Goal: Information Seeking & Learning: Learn about a topic

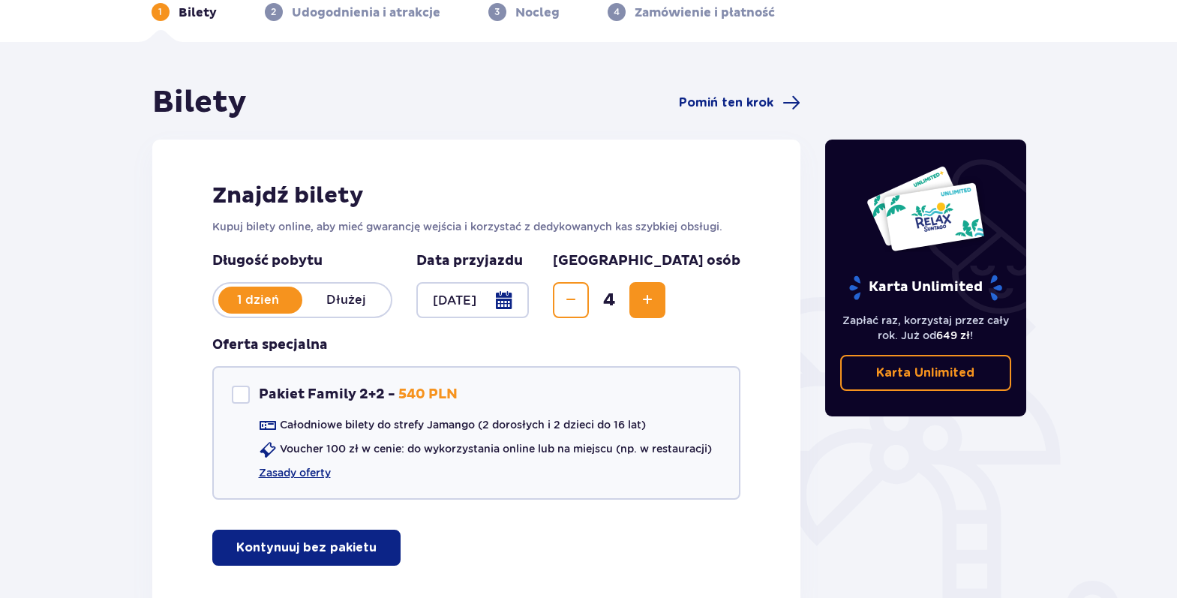
scroll to position [175, 0]
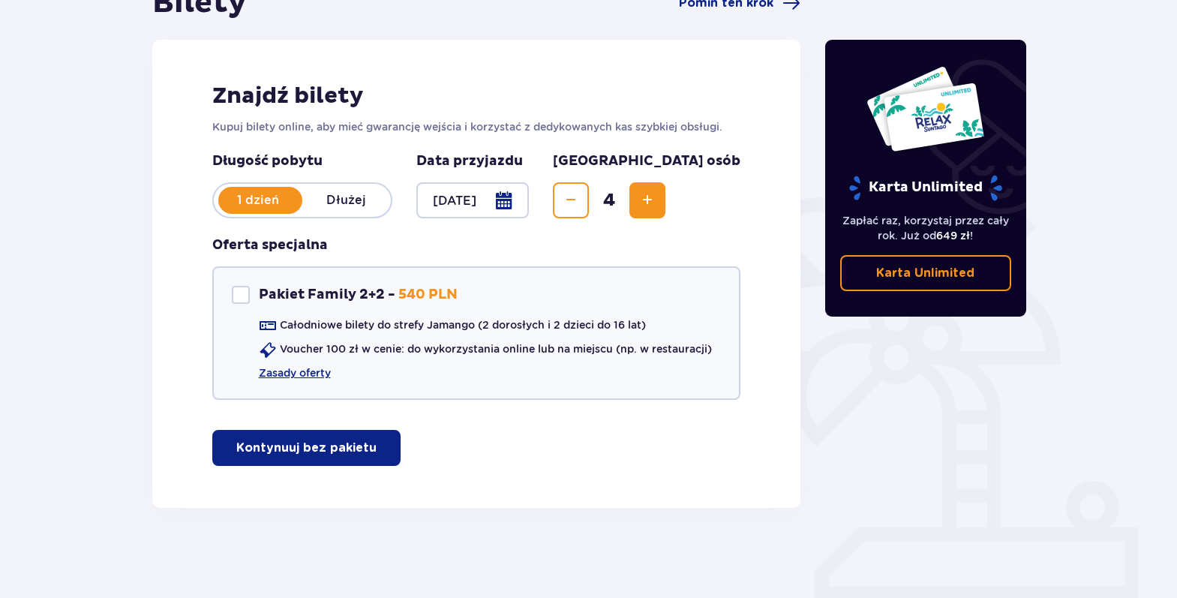
click at [299, 431] on button "Kontynuuj bez pakietu" at bounding box center [306, 448] width 188 height 36
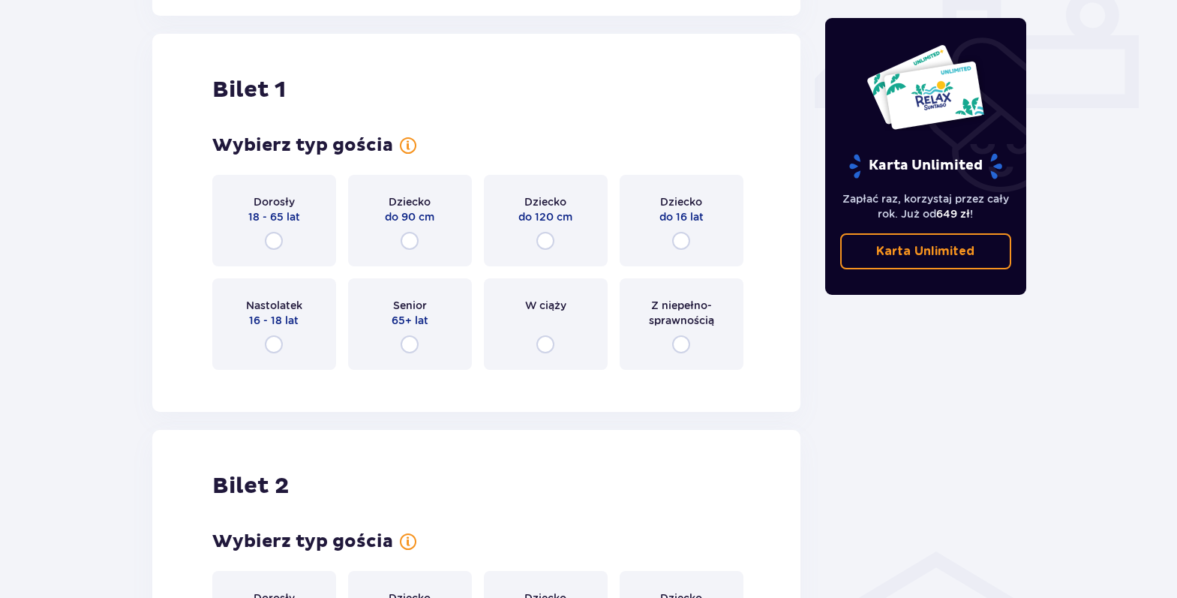
scroll to position [683, 0]
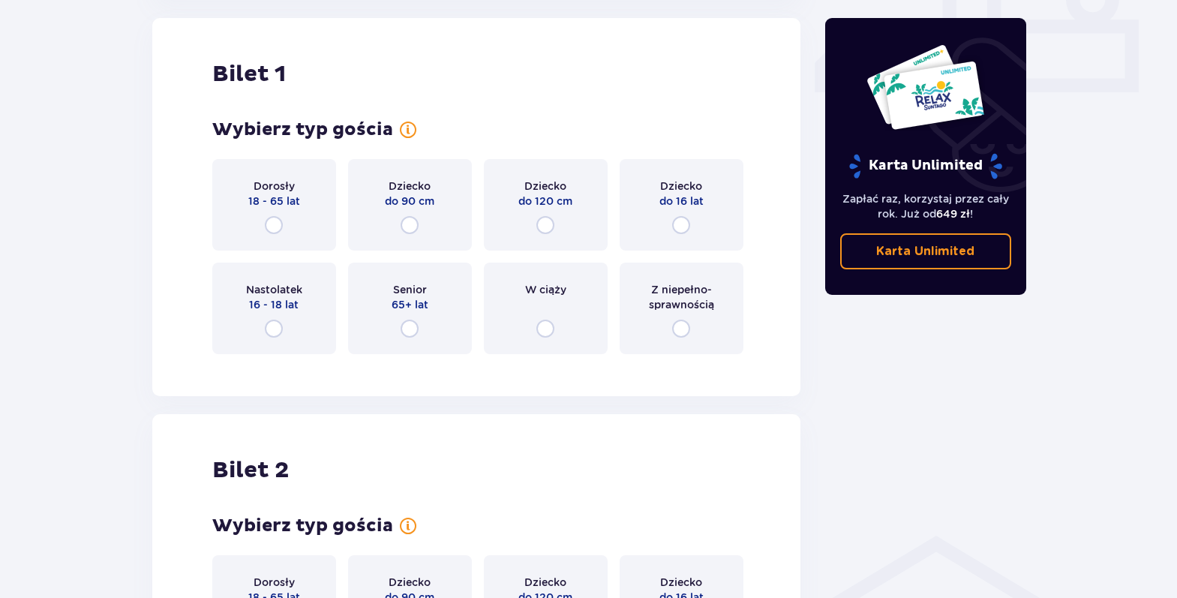
click at [275, 228] on input "radio" at bounding box center [274, 225] width 18 height 18
radio input "true"
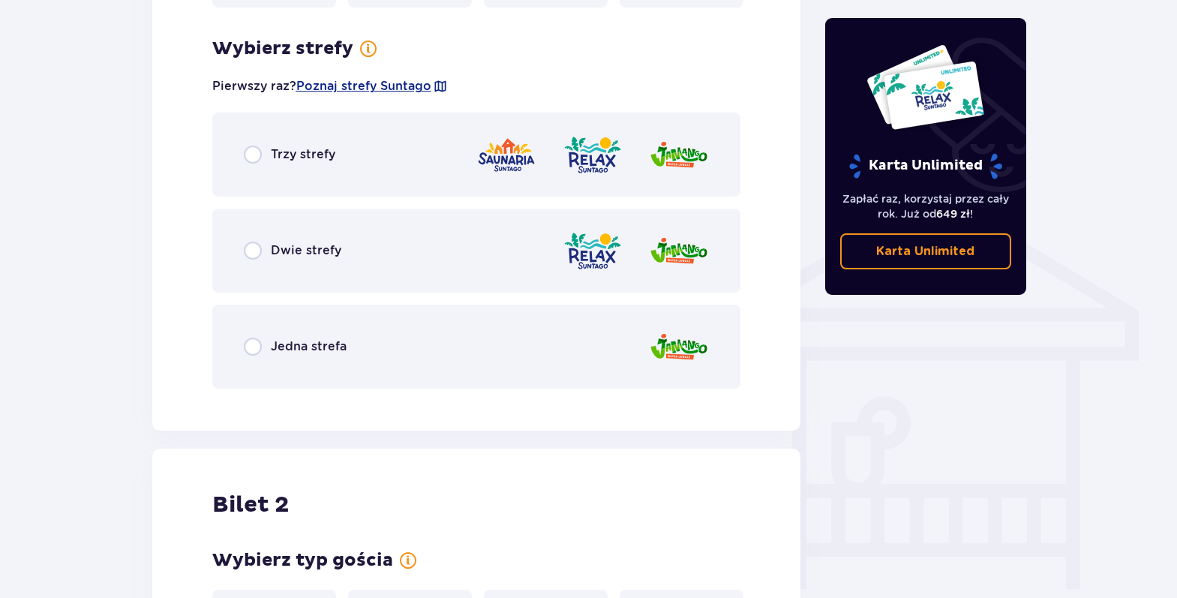
scroll to position [1049, 0]
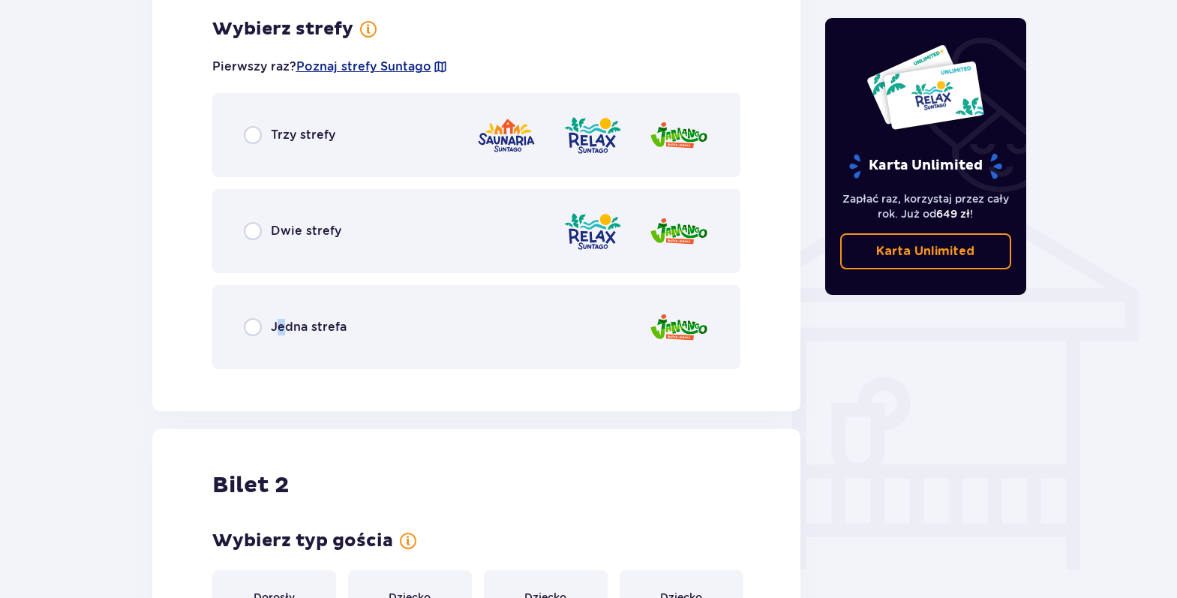
click at [281, 323] on span "Jedna strefa" at bounding box center [309, 327] width 76 height 17
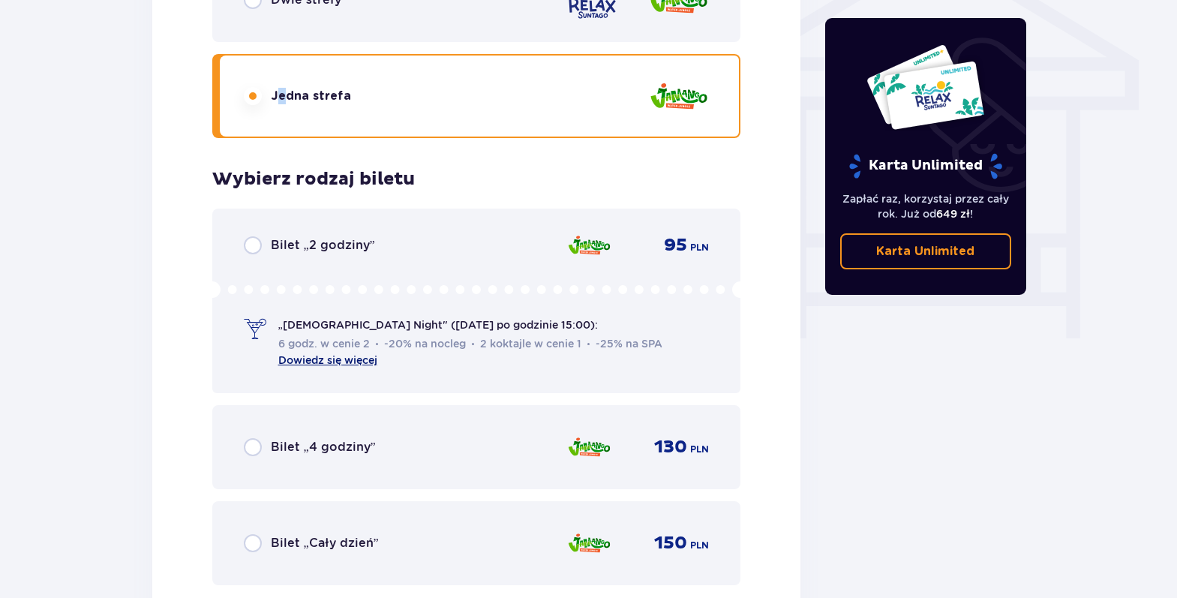
scroll to position [1430, 0]
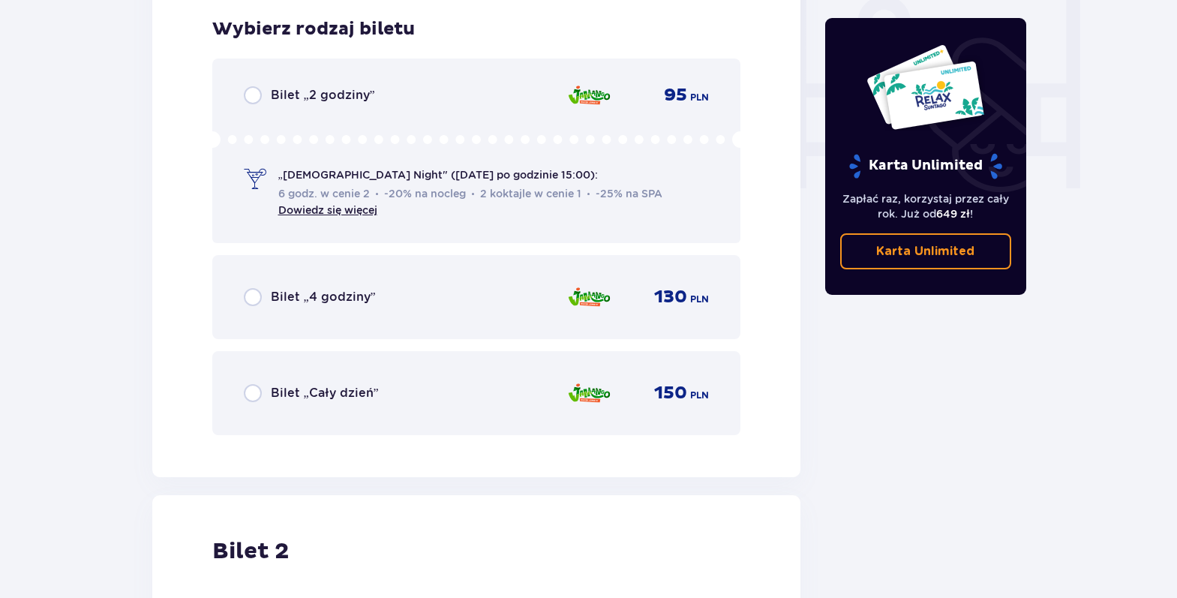
click at [301, 382] on div "Bilet „Cały dzień” 150 PLN" at bounding box center [477, 393] width 466 height 32
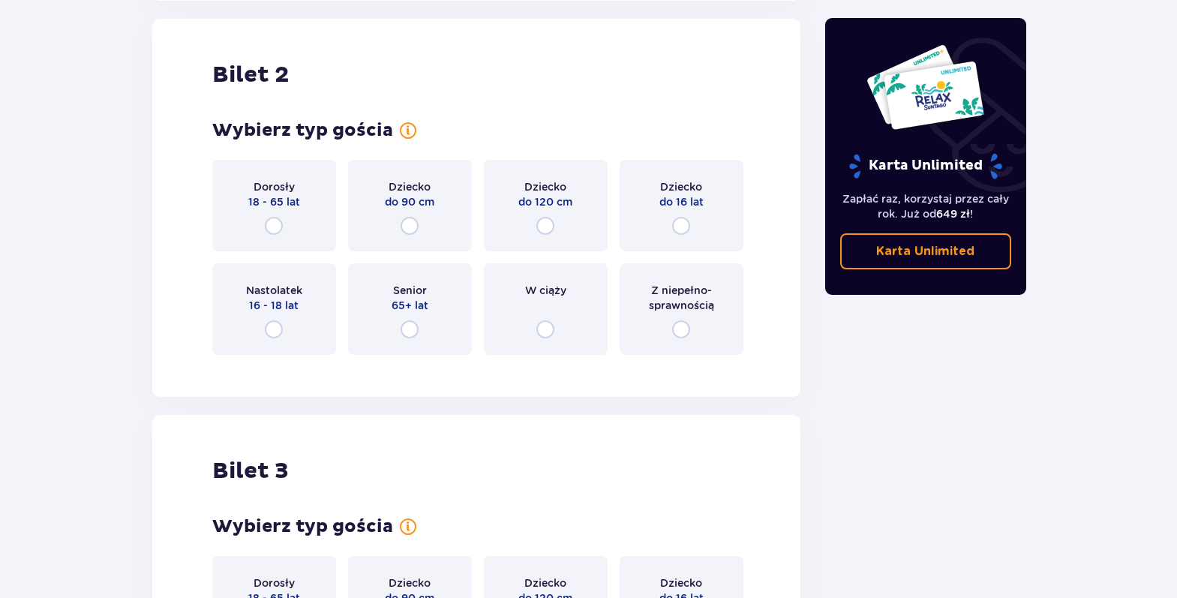
scroll to position [1908, 0]
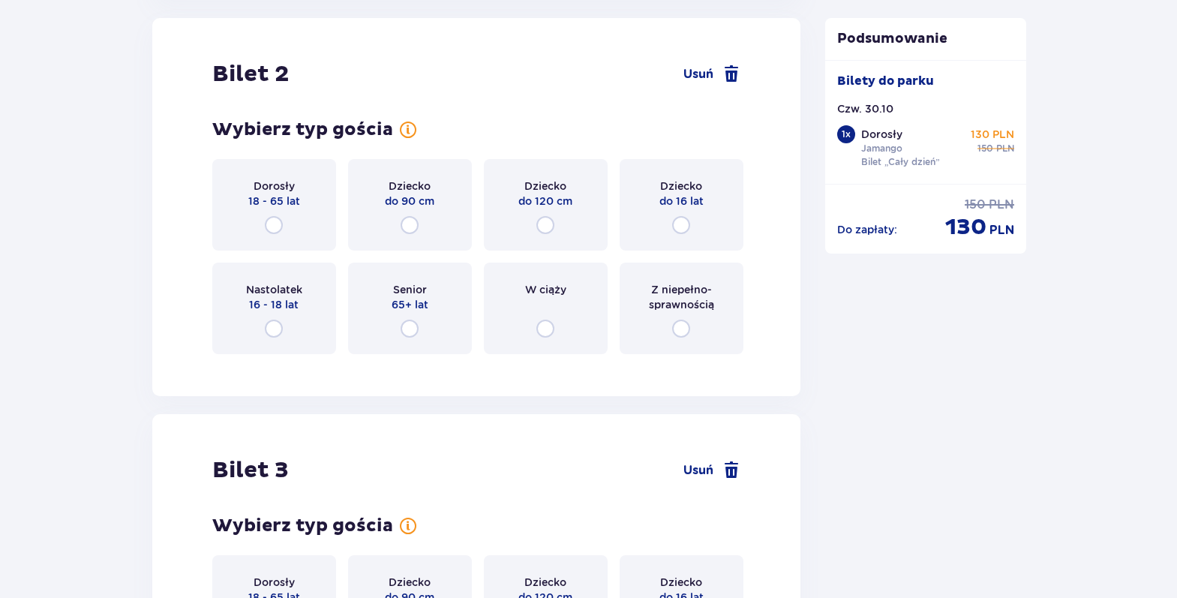
click at [276, 224] on input "radio" at bounding box center [274, 225] width 18 height 18
radio input "true"
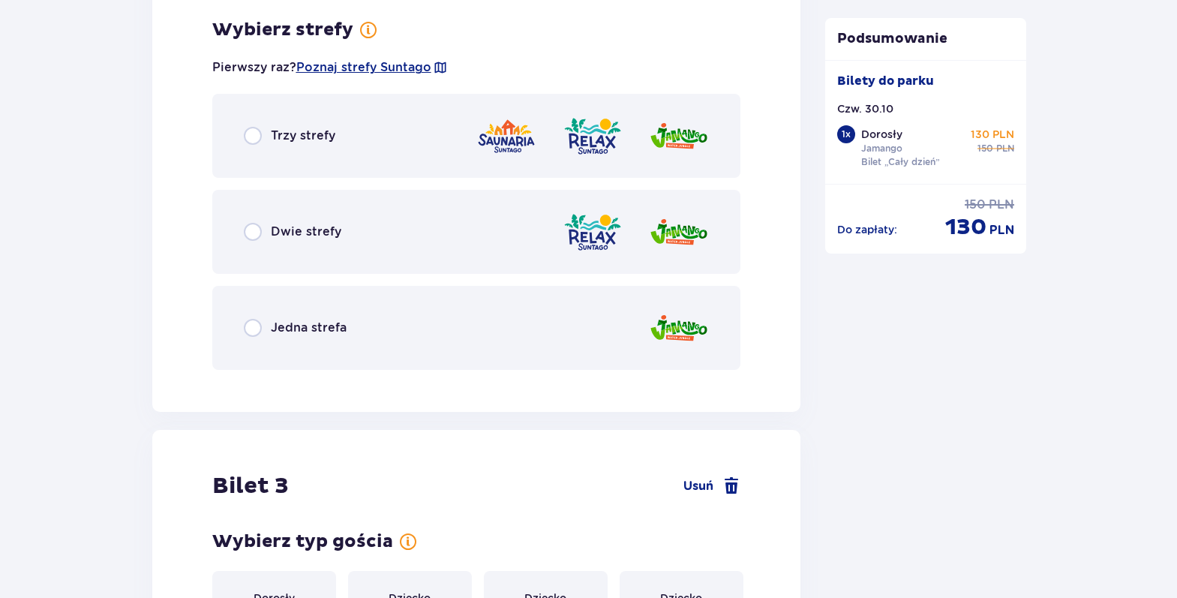
scroll to position [2274, 0]
click at [313, 327] on span "Jedna strefa" at bounding box center [309, 327] width 76 height 17
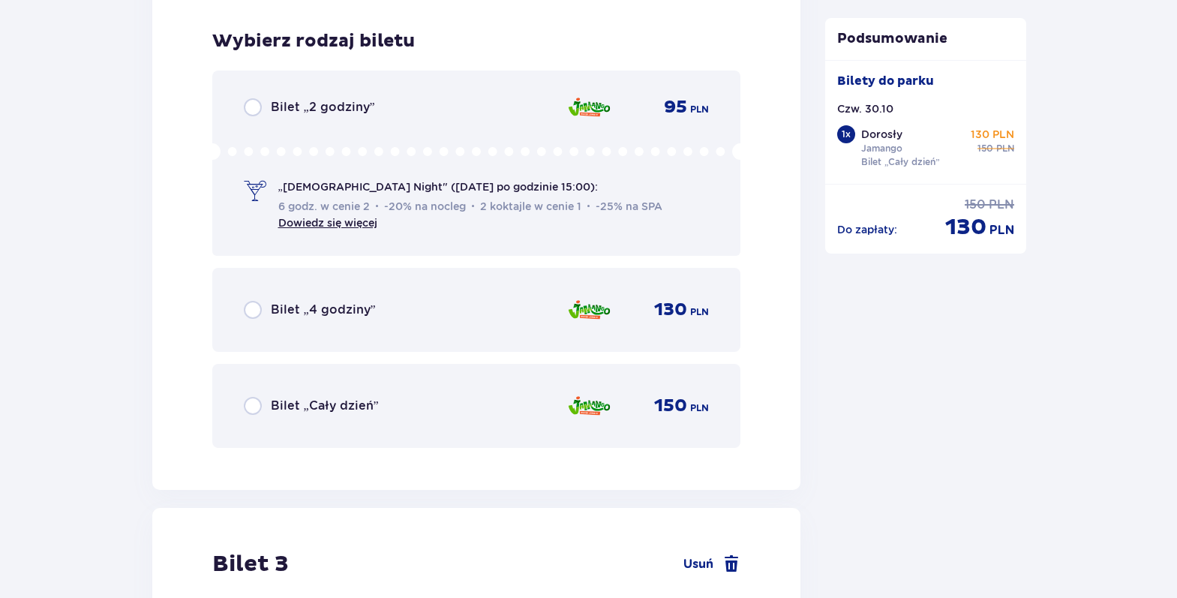
scroll to position [2655, 0]
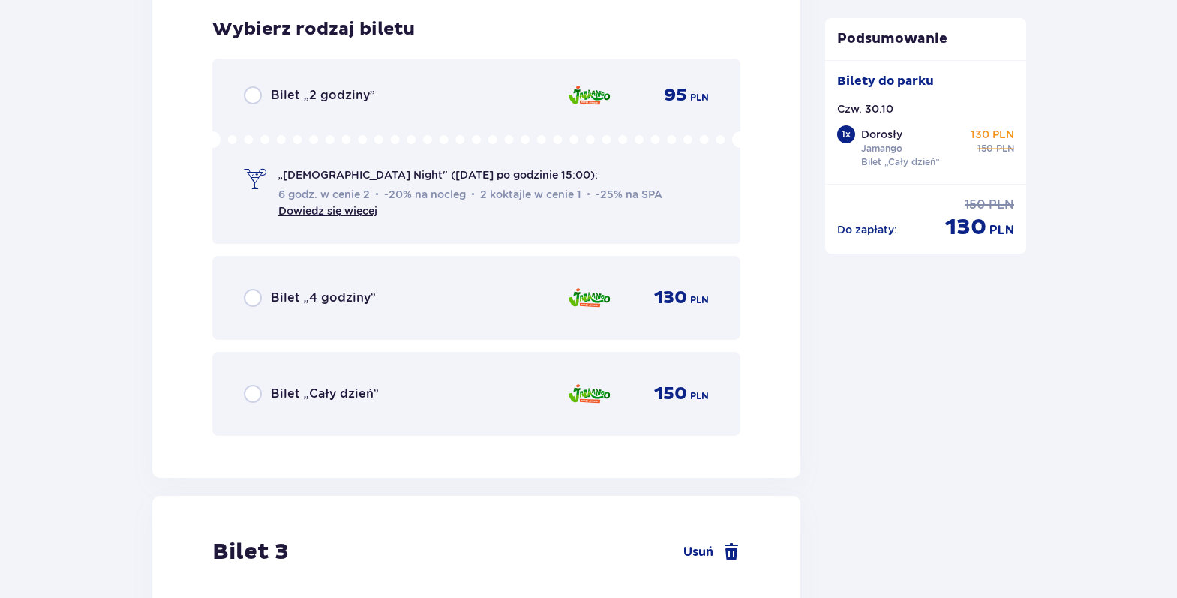
click at [316, 388] on span "Bilet „Cały dzień”" at bounding box center [325, 394] width 108 height 17
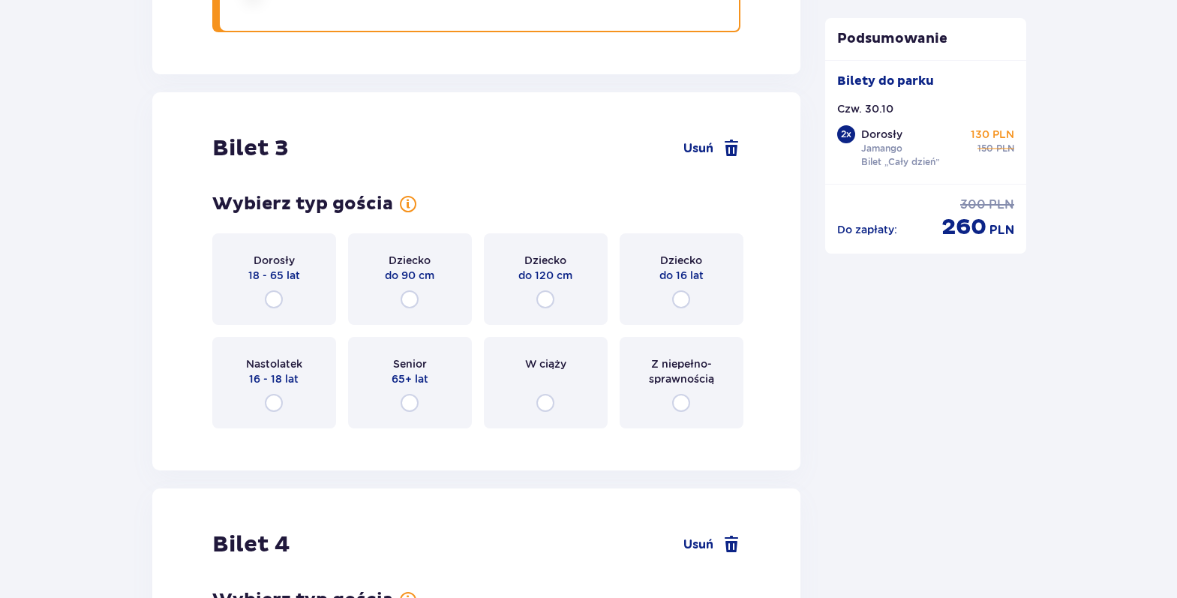
scroll to position [3133, 0]
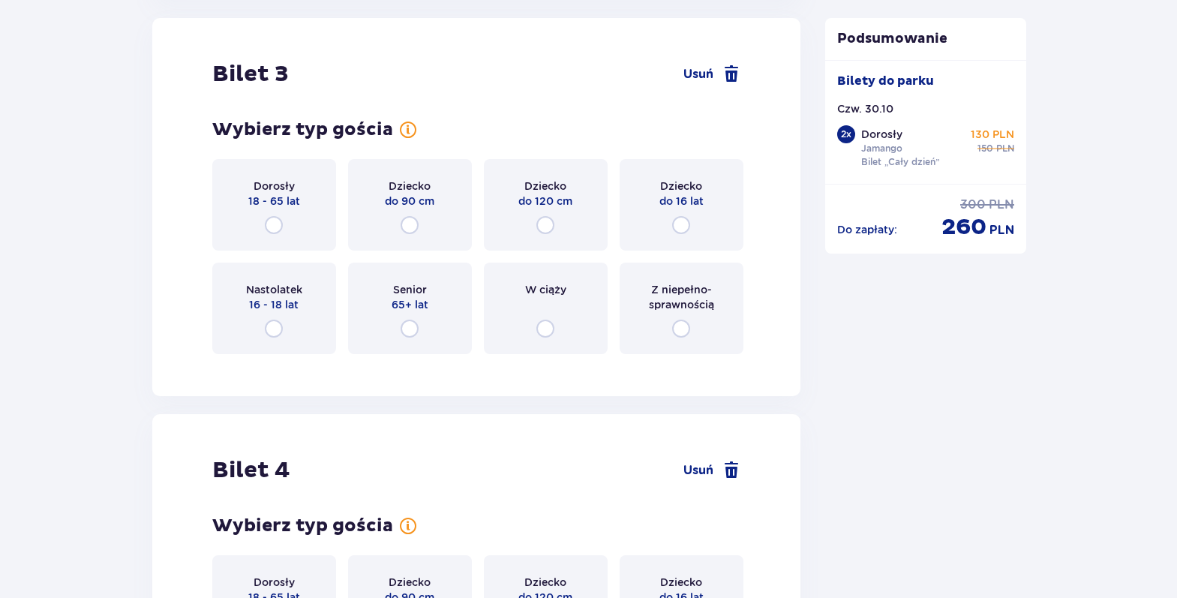
click at [687, 219] on input "radio" at bounding box center [681, 225] width 18 height 18
radio input "true"
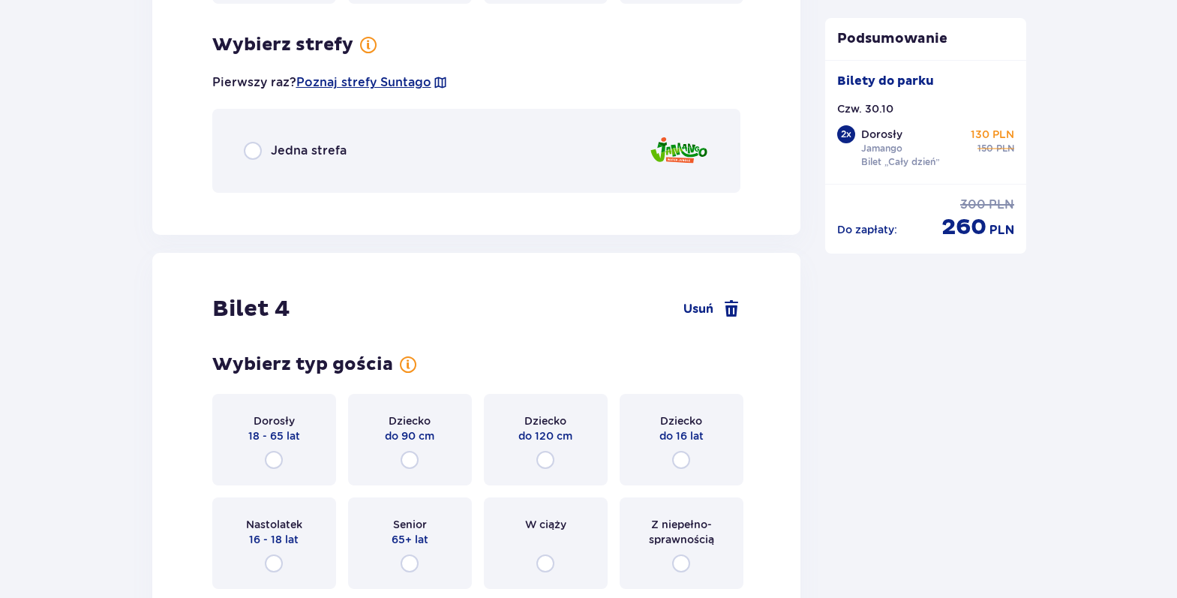
scroll to position [3499, 0]
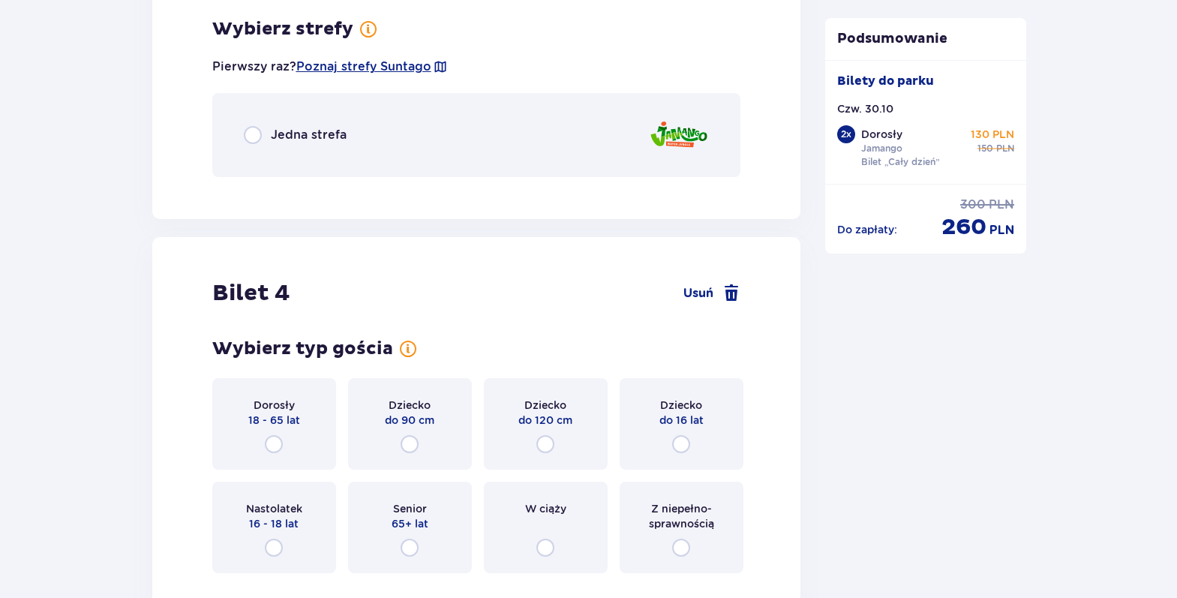
click at [327, 152] on div "Jedna strefa" at bounding box center [476, 135] width 529 height 84
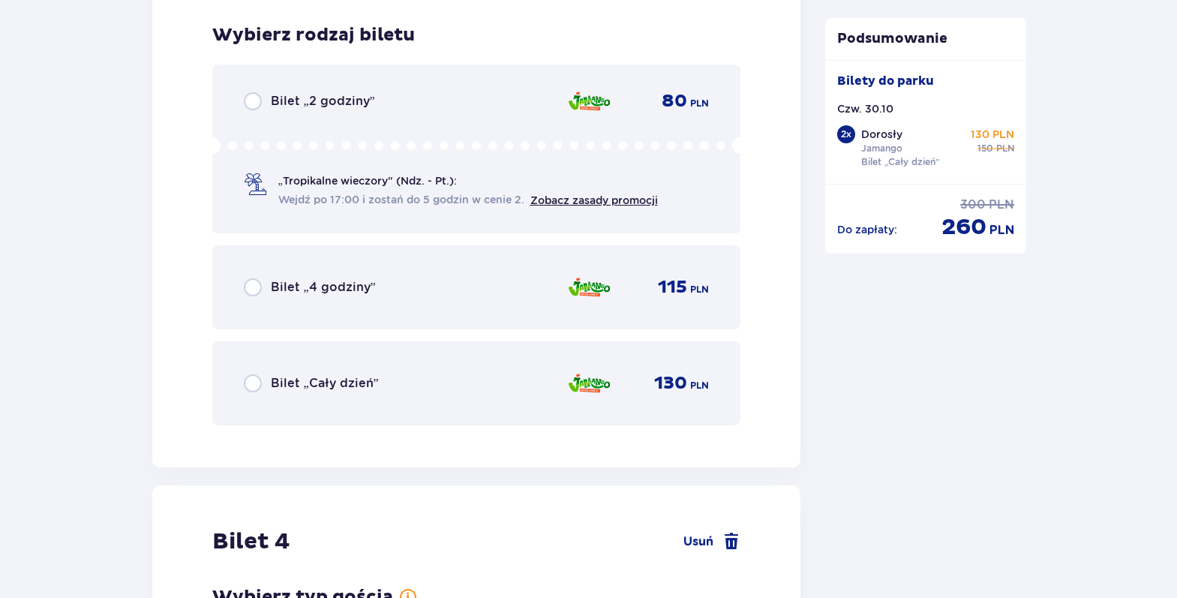
scroll to position [3688, 0]
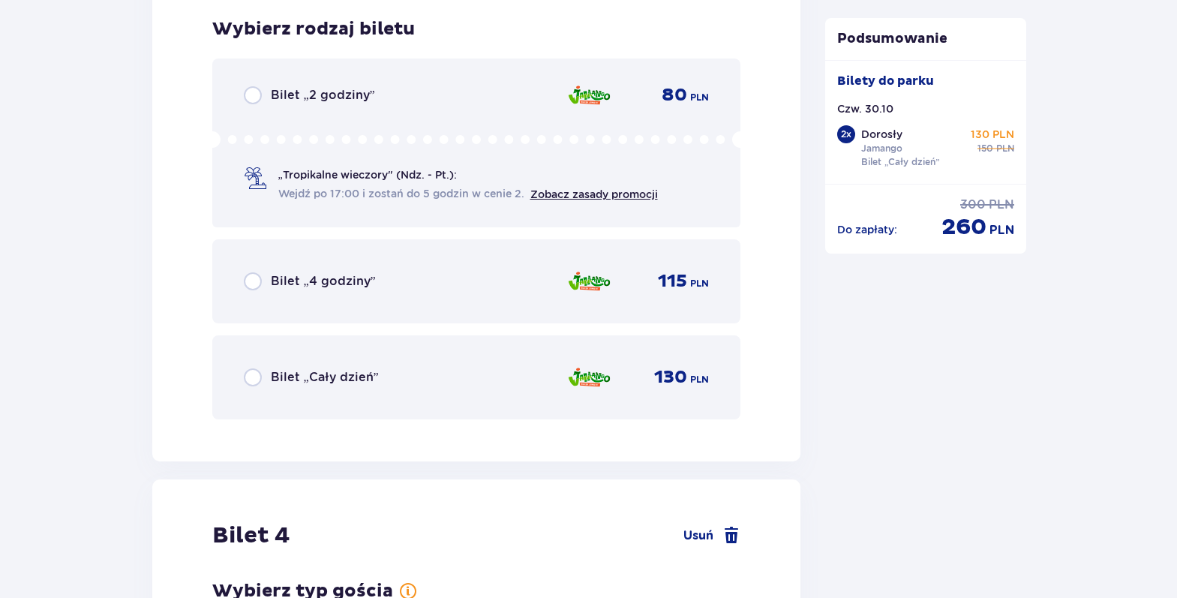
click at [557, 372] on div "Bilet „Cały dzień” 130 PLN" at bounding box center [477, 378] width 466 height 32
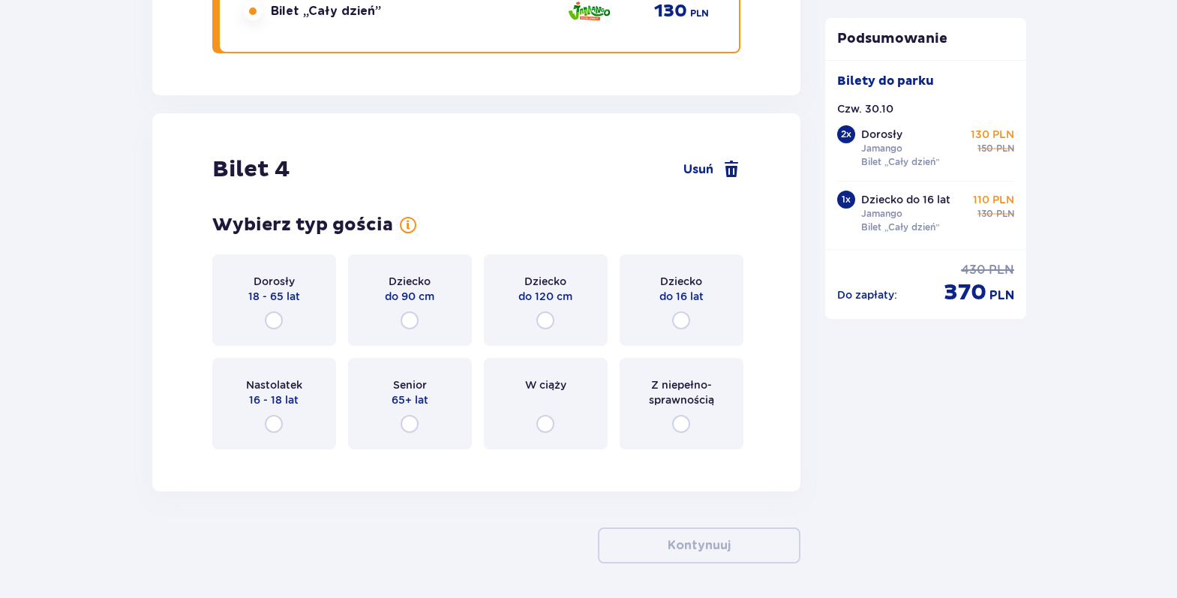
scroll to position [4110, 0]
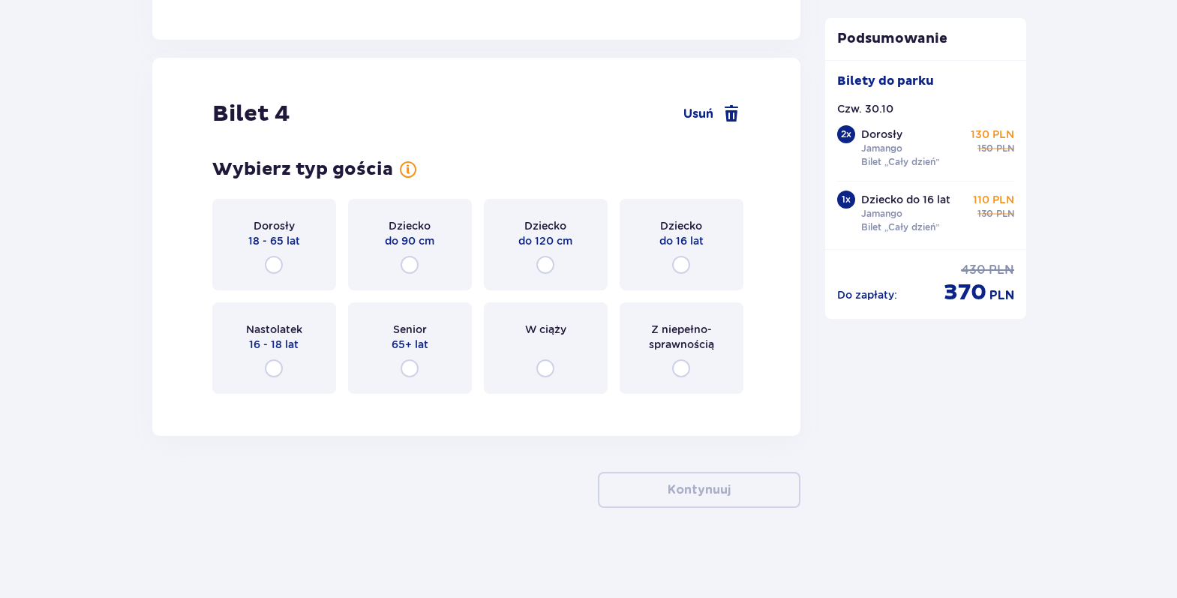
click at [667, 261] on div "Dziecko do 16 lat" at bounding box center [682, 245] width 124 height 92
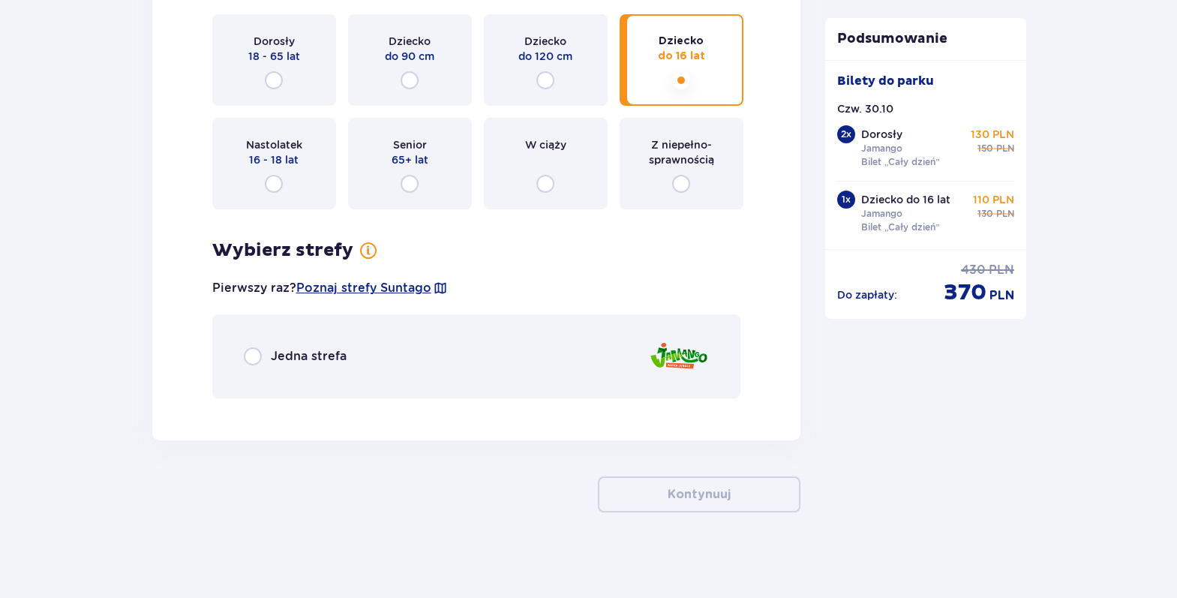
scroll to position [4299, 0]
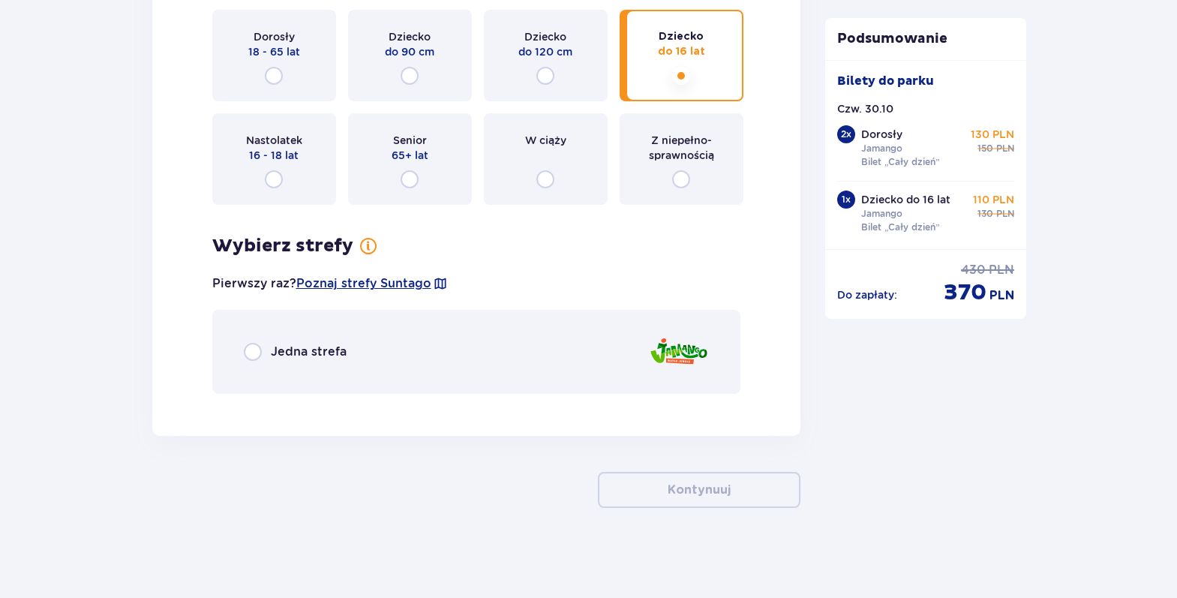
click at [336, 343] on div "Jedna strefa" at bounding box center [295, 352] width 103 height 18
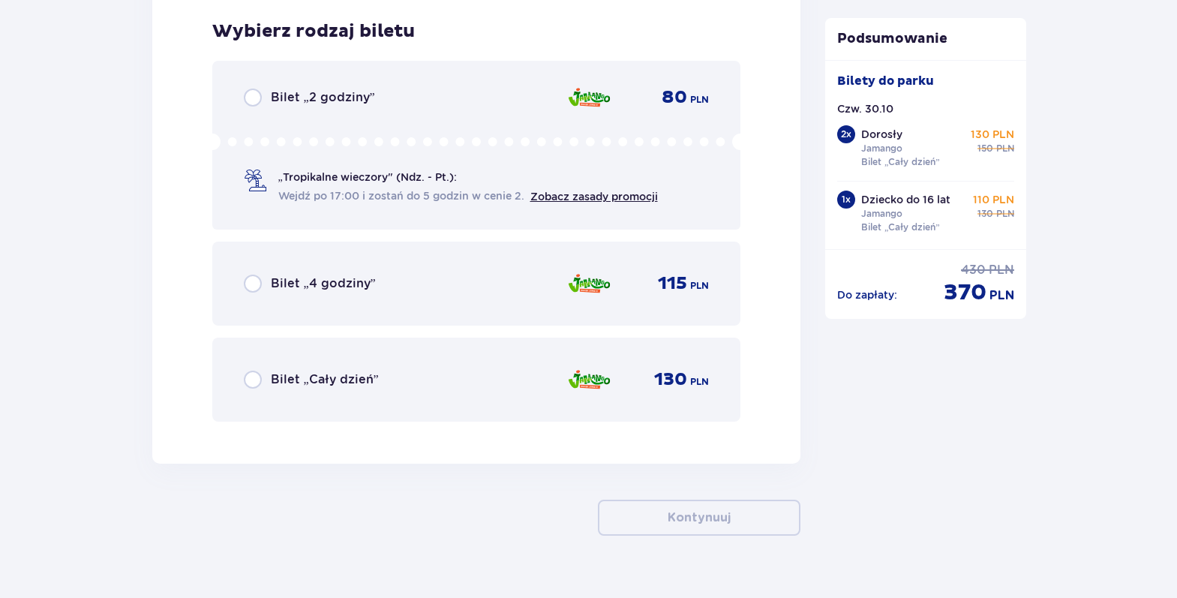
scroll to position [4705, 0]
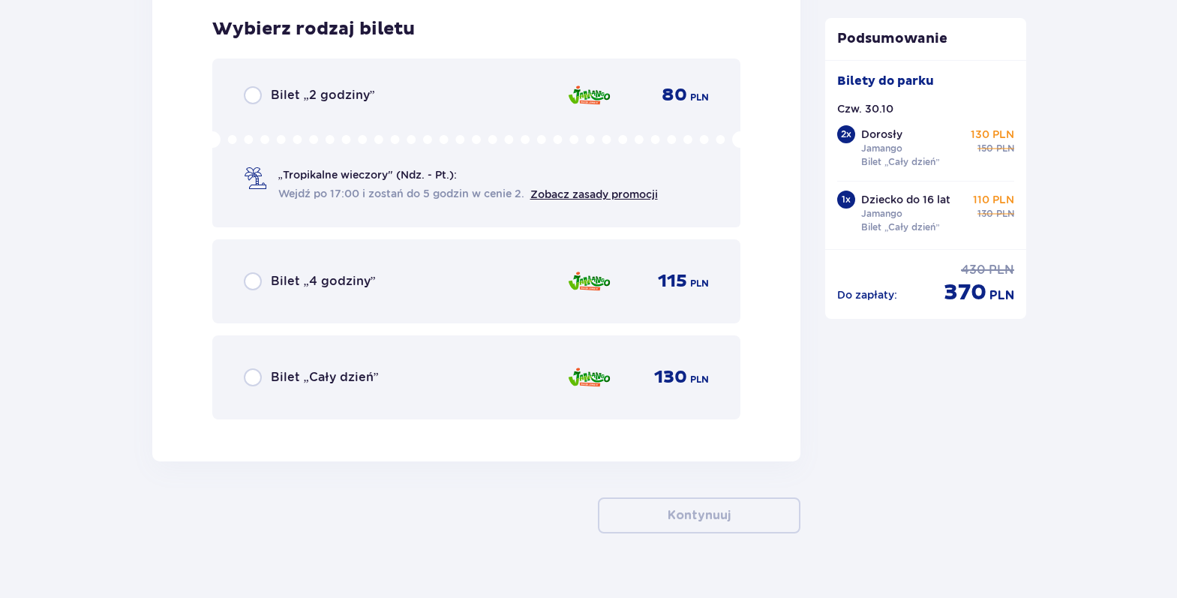
click at [531, 382] on div "Bilet „Cały dzień” 130 PLN" at bounding box center [477, 378] width 466 height 32
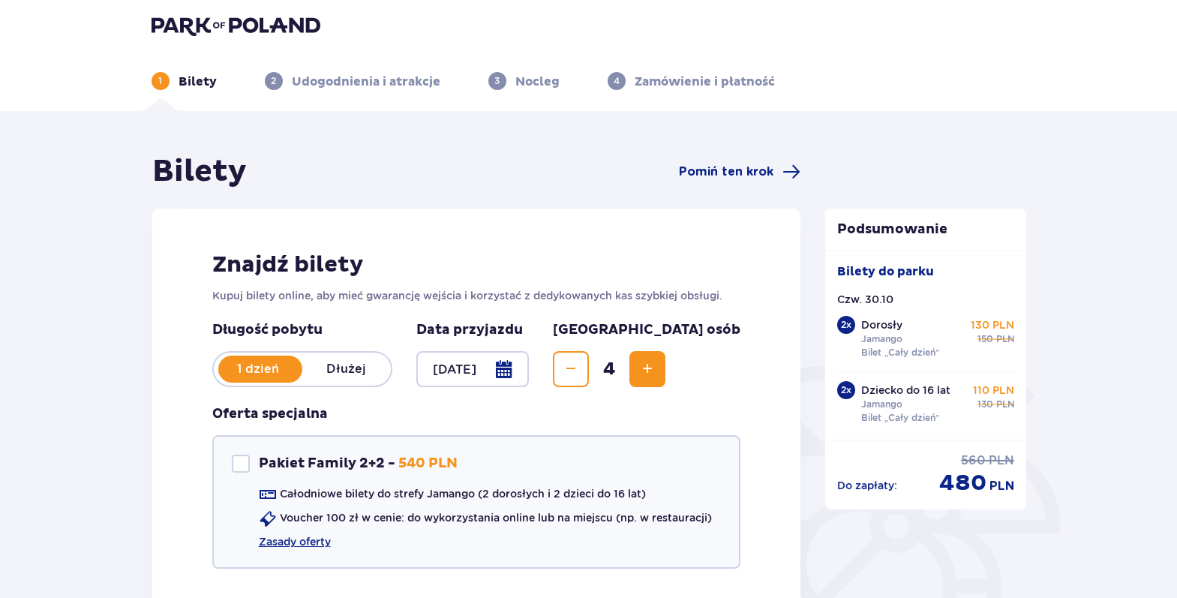
scroll to position [156, 0]
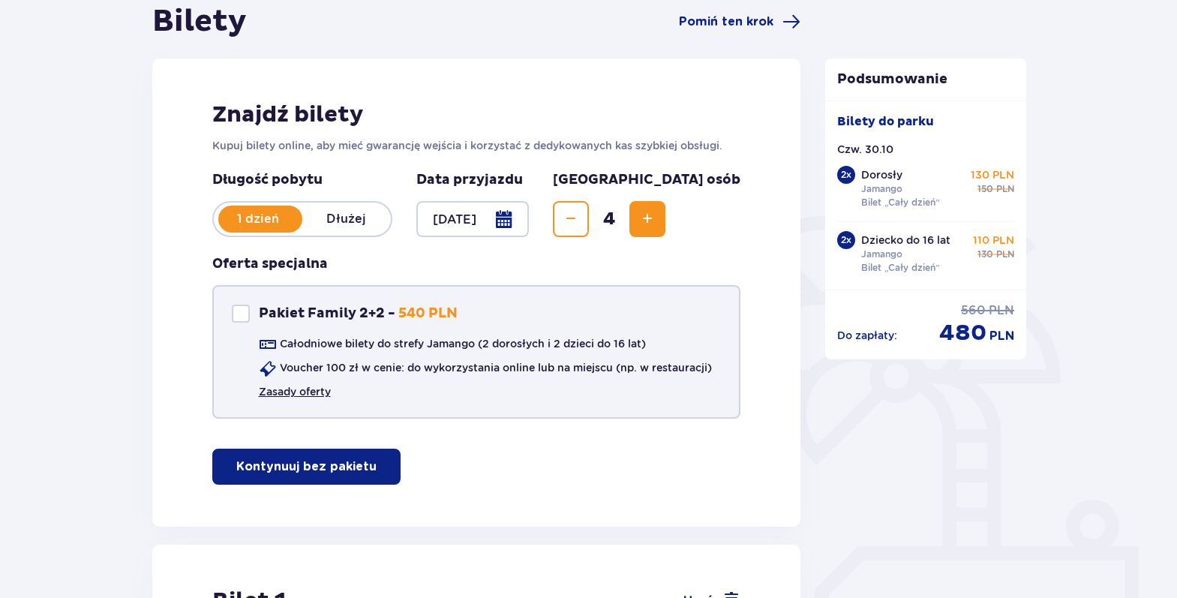
click at [313, 392] on link "Zasady oferty" at bounding box center [295, 391] width 72 height 15
click at [239, 318] on div "Pakiet Family 2+2" at bounding box center [241, 314] width 18 height 18
checkbox input "true"
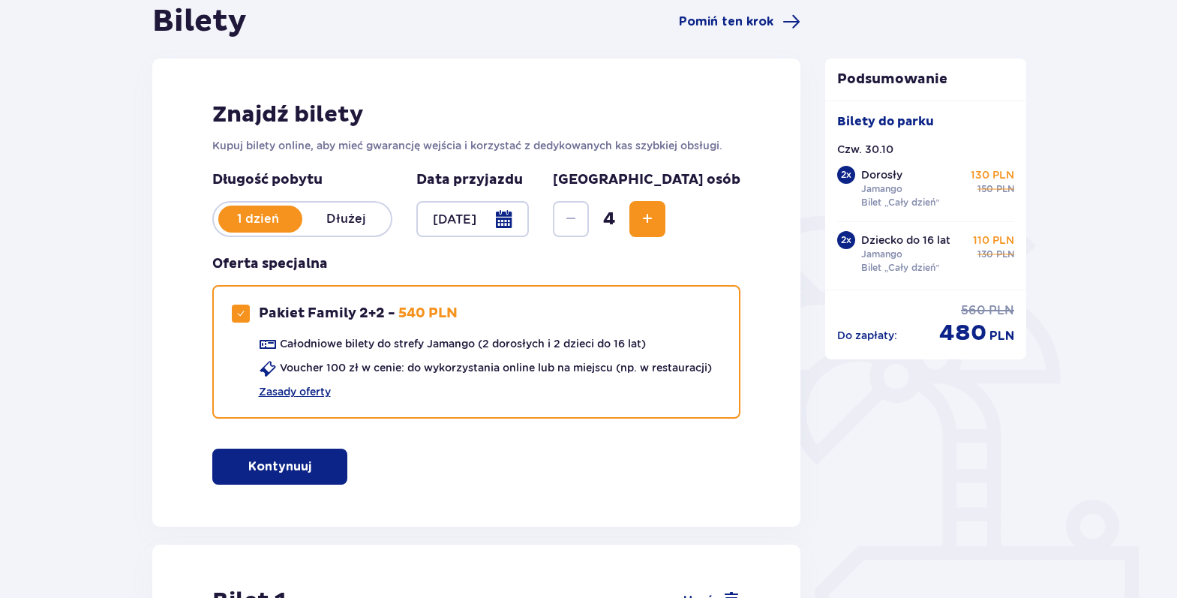
click at [296, 461] on p "Kontynuuj" at bounding box center [279, 467] width 63 height 17
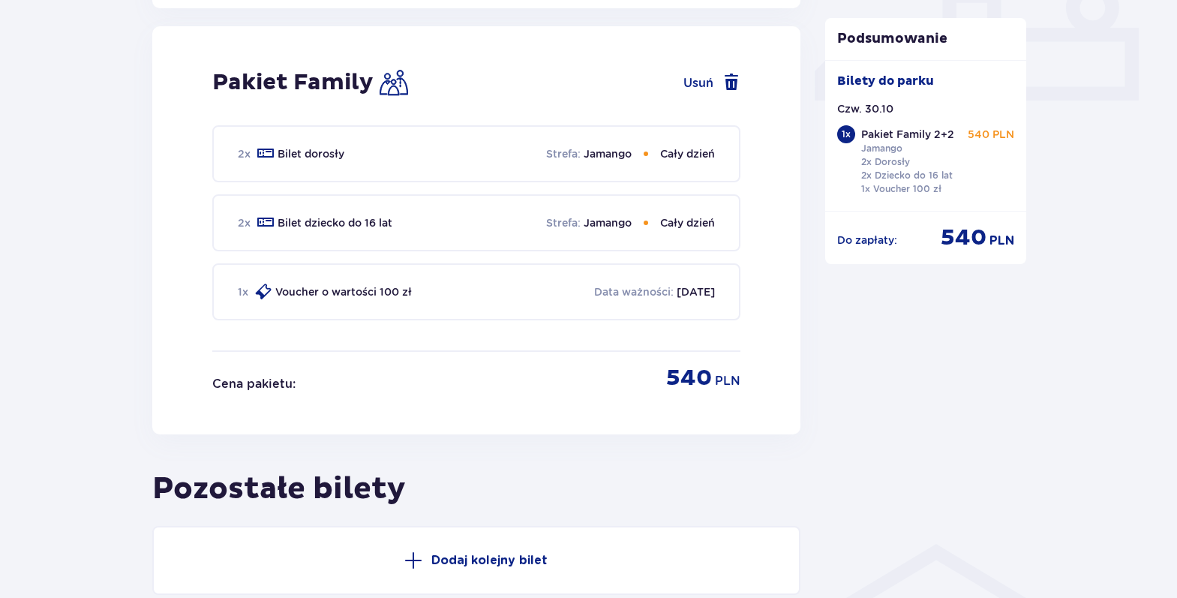
scroll to position [683, 0]
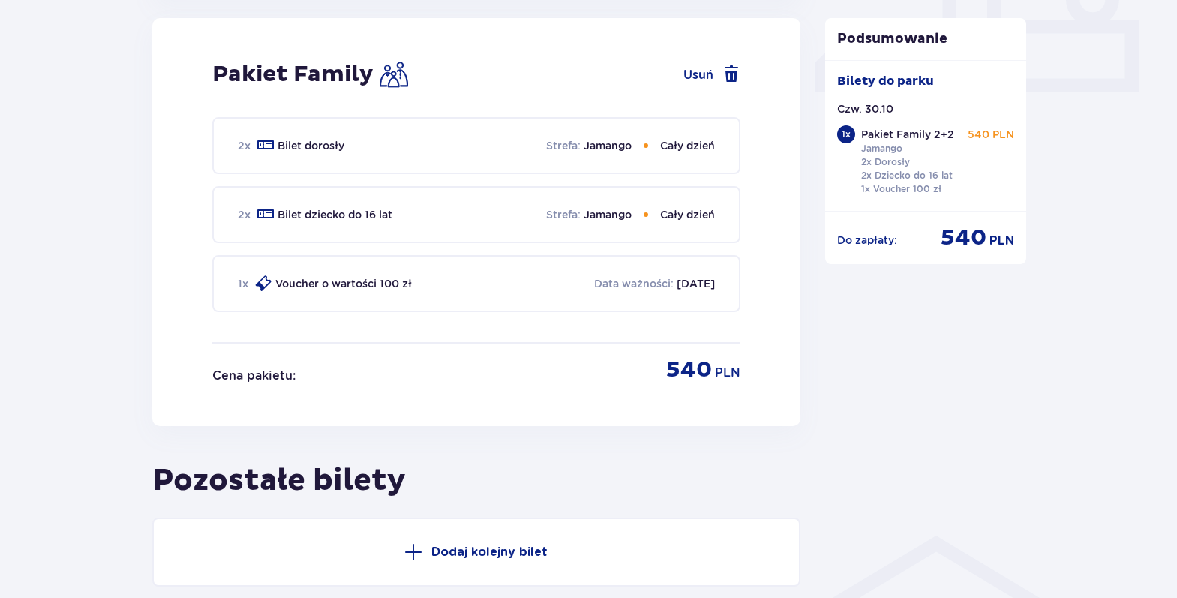
click at [263, 286] on span at bounding box center [263, 284] width 18 height 18
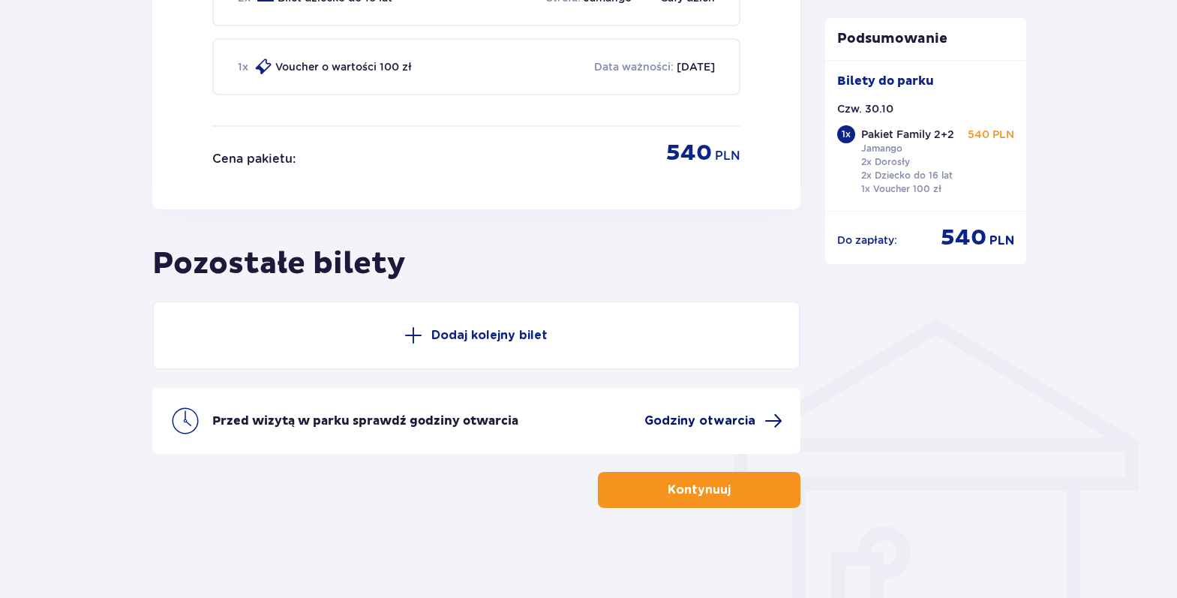
click at [740, 417] on span "Godziny otwarcia" at bounding box center [700, 421] width 111 height 17
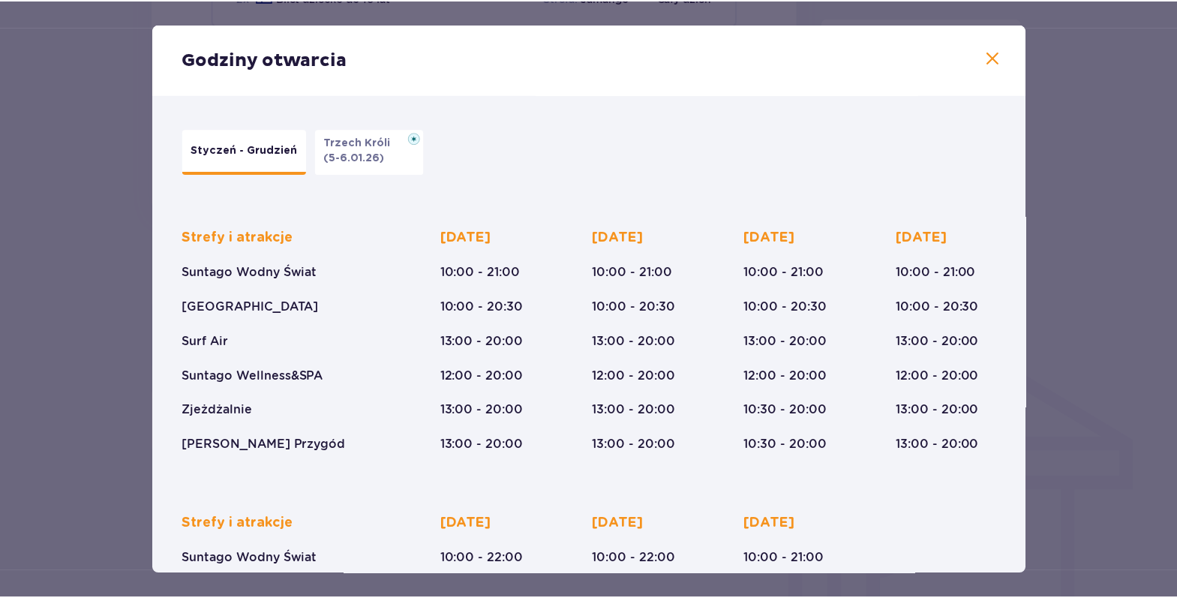
scroll to position [75, 0]
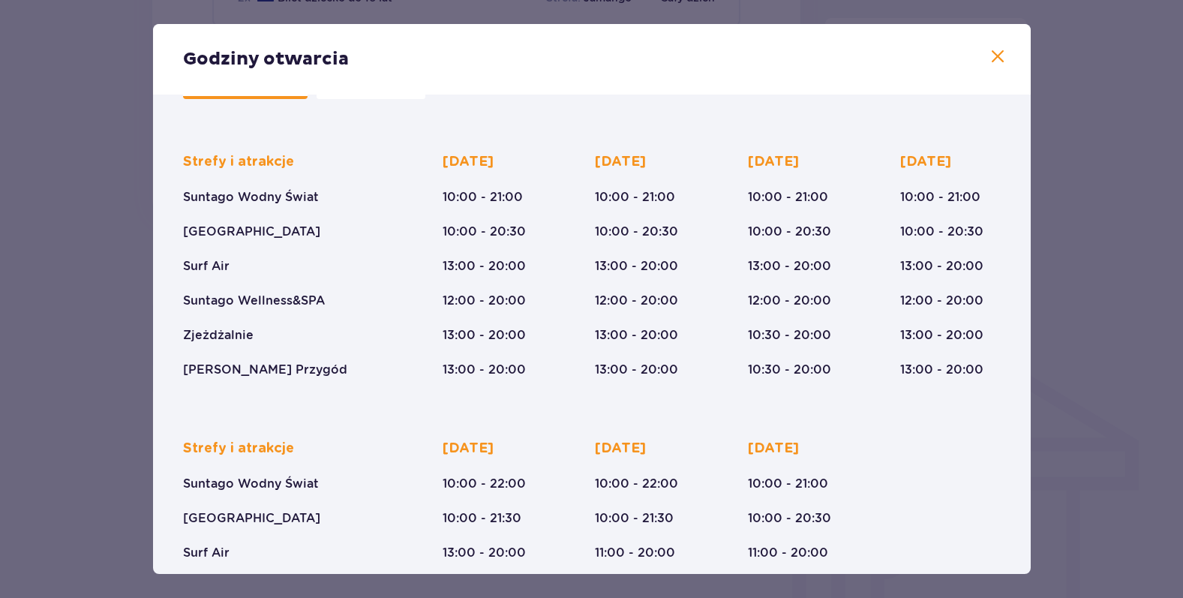
click at [1003, 55] on div "Godziny otwarcia" at bounding box center [592, 59] width 878 height 71
click at [988, 68] on div "Godziny otwarcia" at bounding box center [592, 59] width 878 height 71
click at [994, 58] on span at bounding box center [998, 57] width 18 height 18
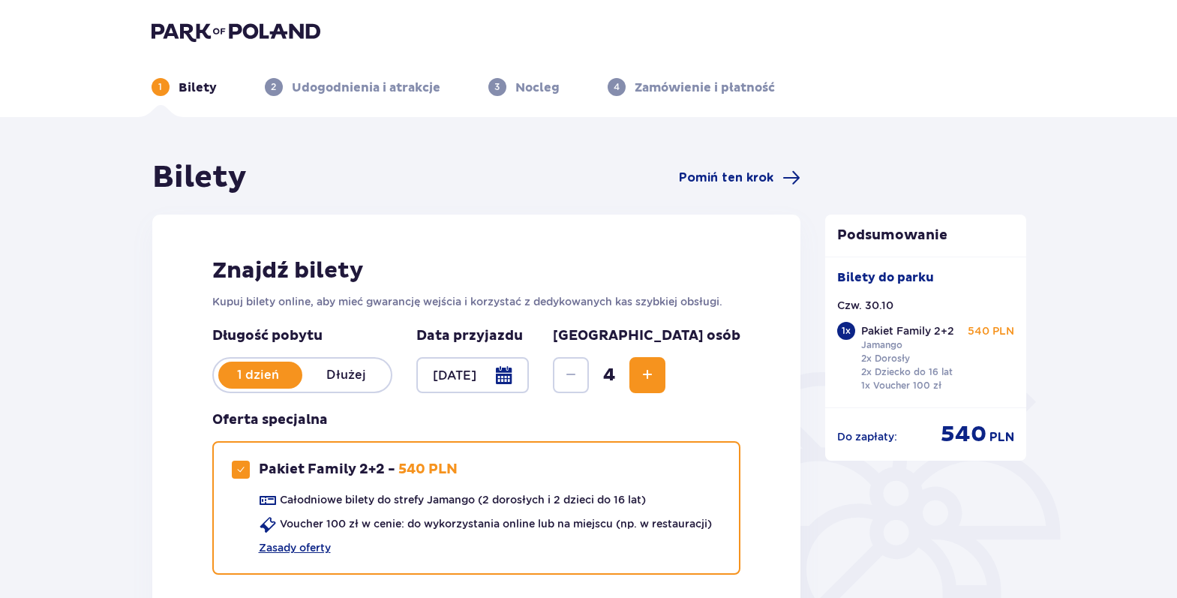
scroll to position [225, 0]
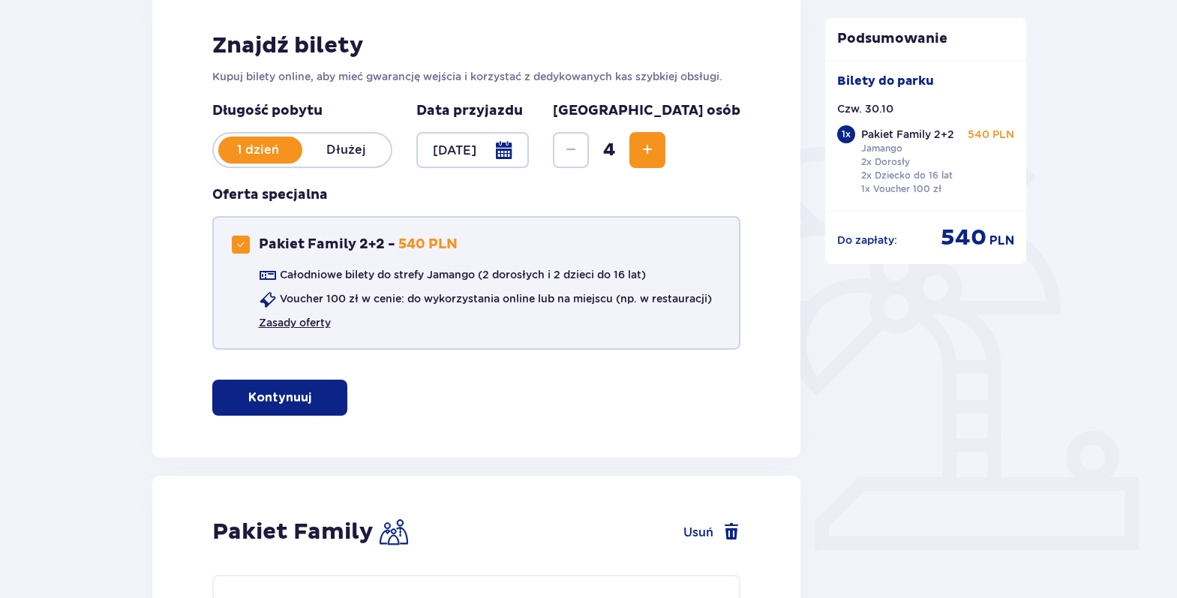
click at [300, 320] on link "Zasady oferty" at bounding box center [295, 322] width 72 height 15
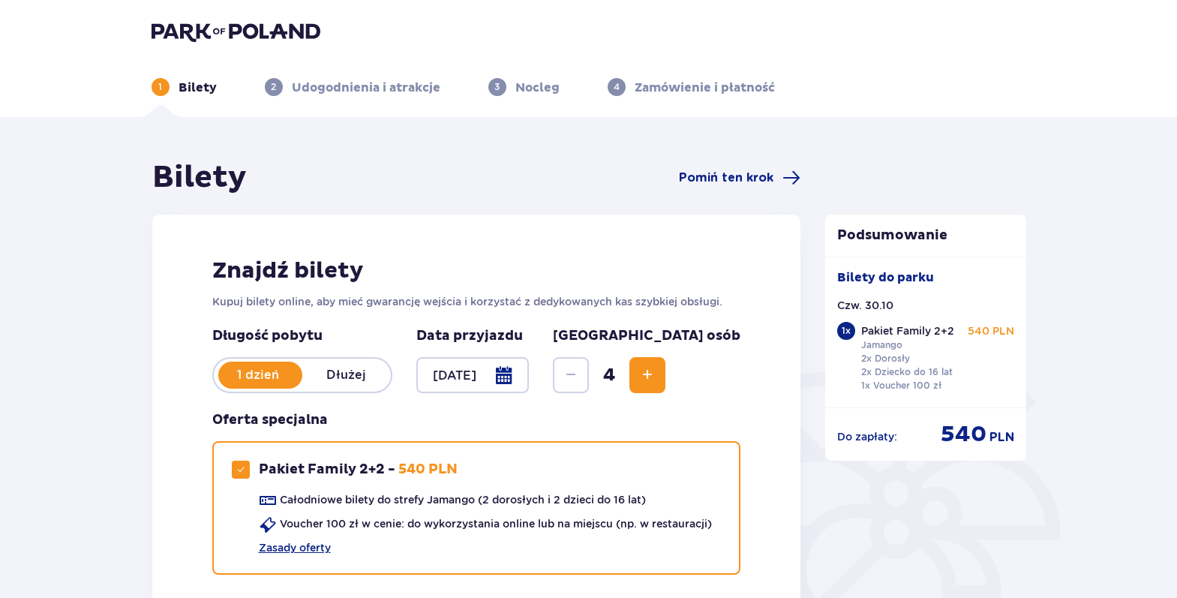
click at [254, 31] on img at bounding box center [236, 31] width 169 height 21
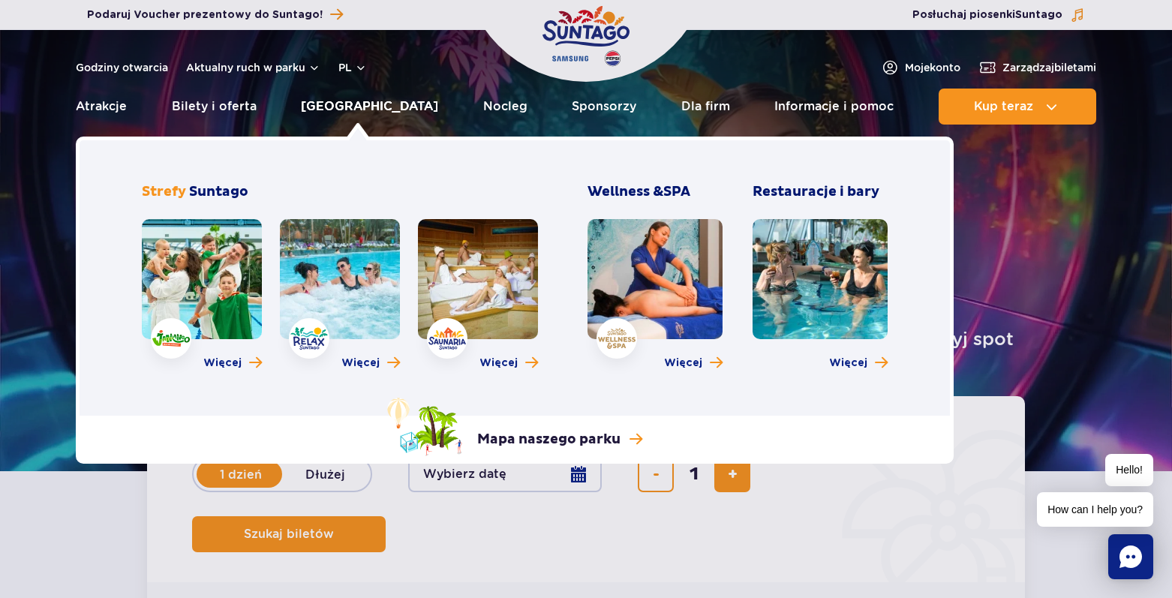
click at [351, 106] on link "[GEOGRAPHIC_DATA]" at bounding box center [369, 107] width 137 height 36
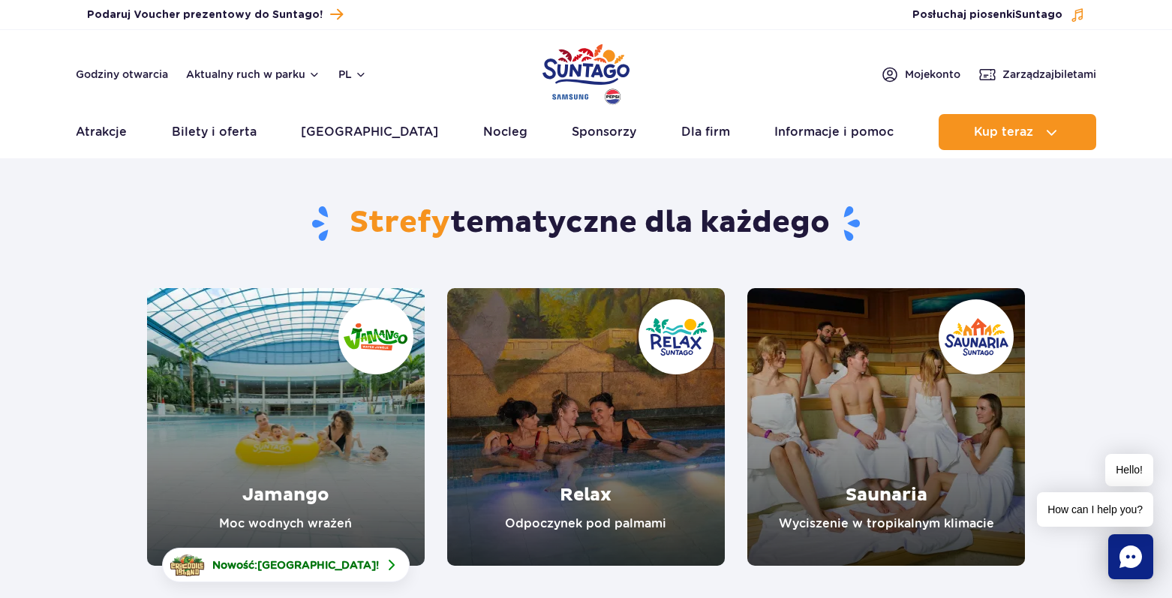
click at [359, 434] on link "Jamango" at bounding box center [286, 427] width 278 height 278
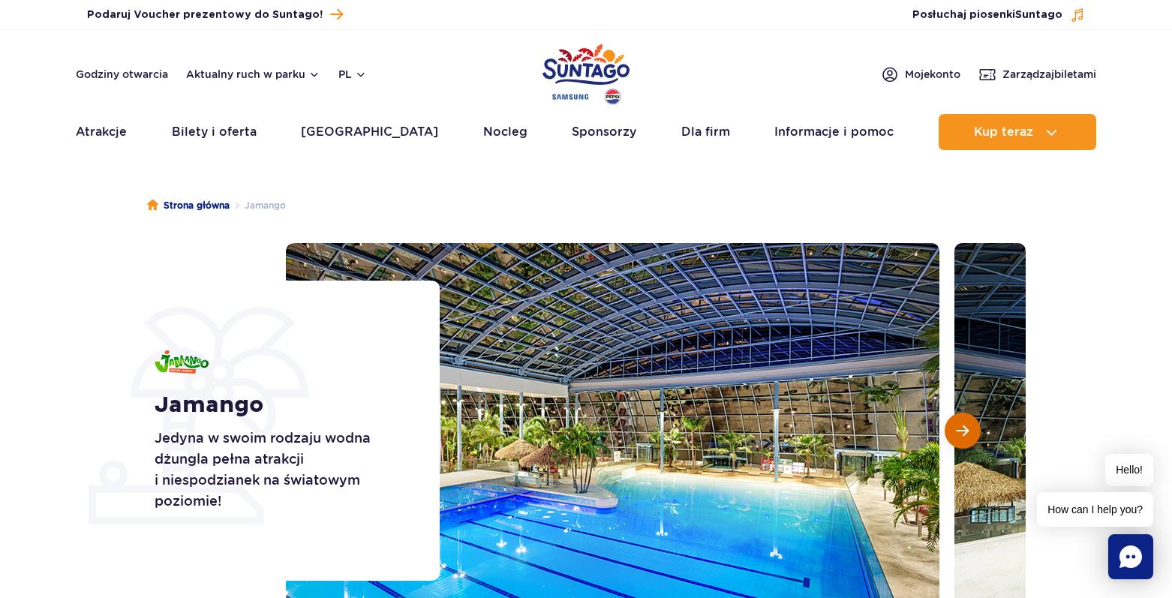
click at [960, 429] on span "Następny slajd" at bounding box center [962, 431] width 13 height 14
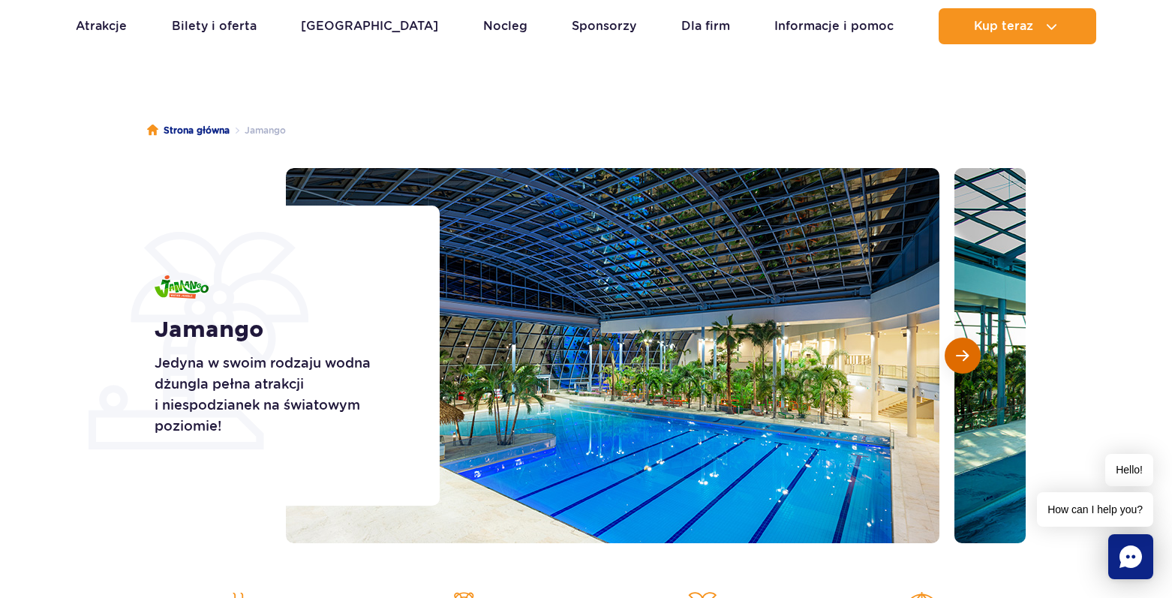
scroll to position [150, 0]
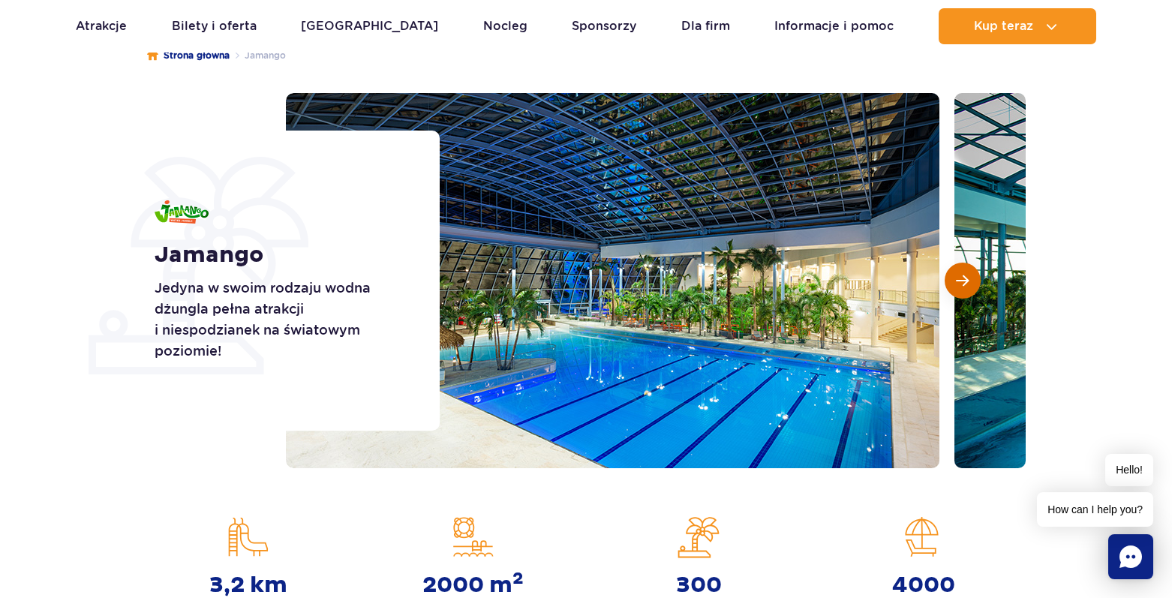
click at [958, 272] on button "Następny slajd" at bounding box center [963, 281] width 36 height 36
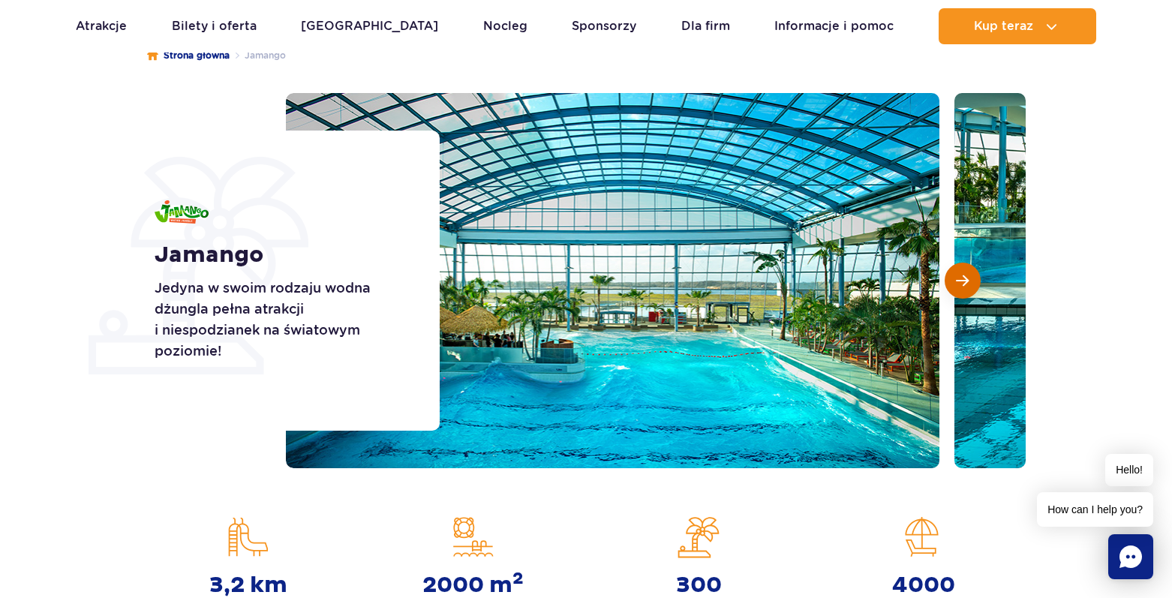
click at [958, 272] on button "Następny slajd" at bounding box center [963, 281] width 36 height 36
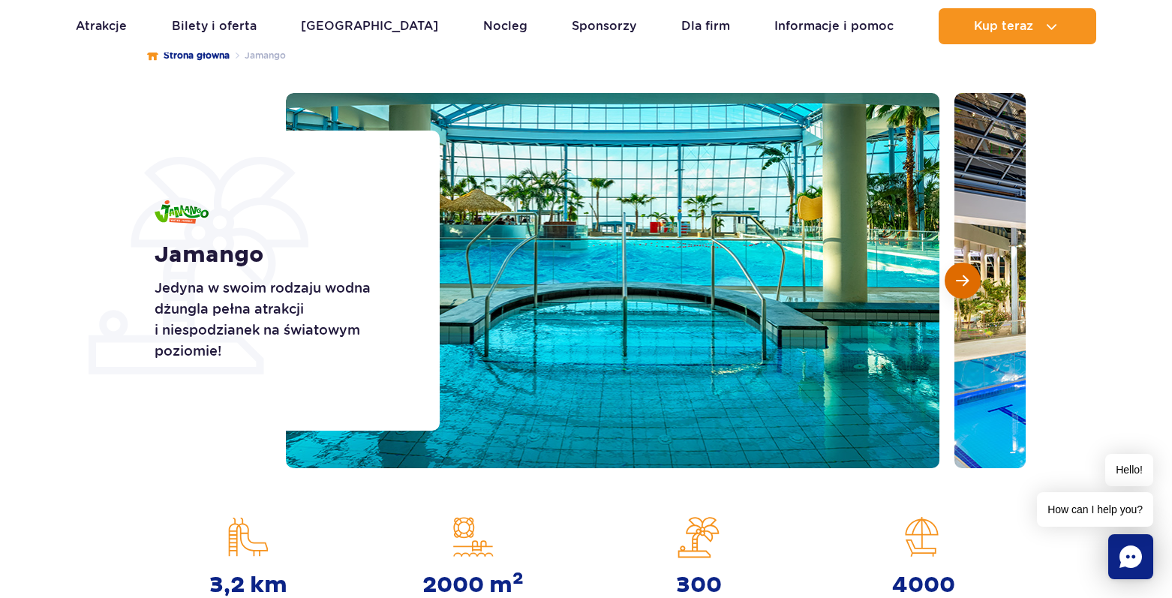
click at [958, 272] on button "Następny slajd" at bounding box center [963, 281] width 36 height 36
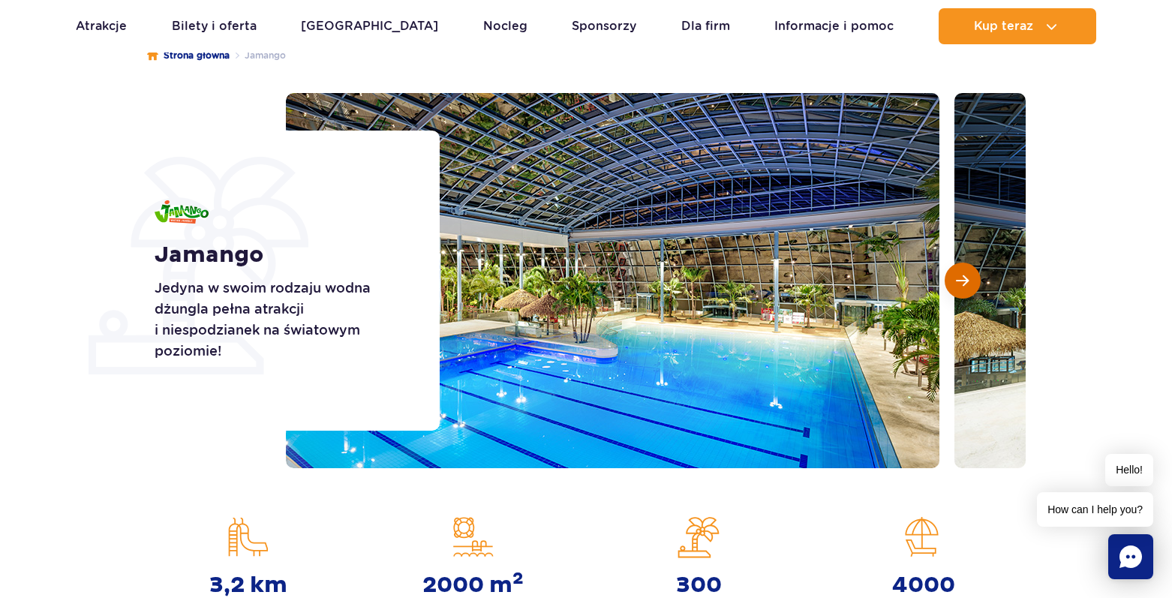
click at [958, 272] on button "Następny slajd" at bounding box center [963, 281] width 36 height 36
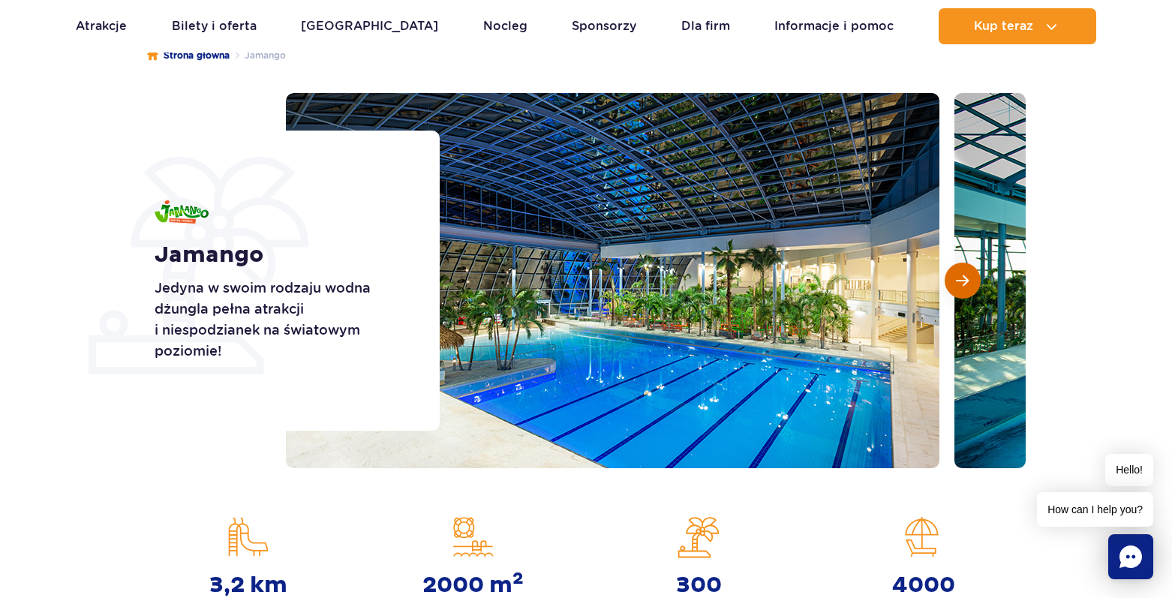
click at [958, 272] on button "Następny slajd" at bounding box center [963, 281] width 36 height 36
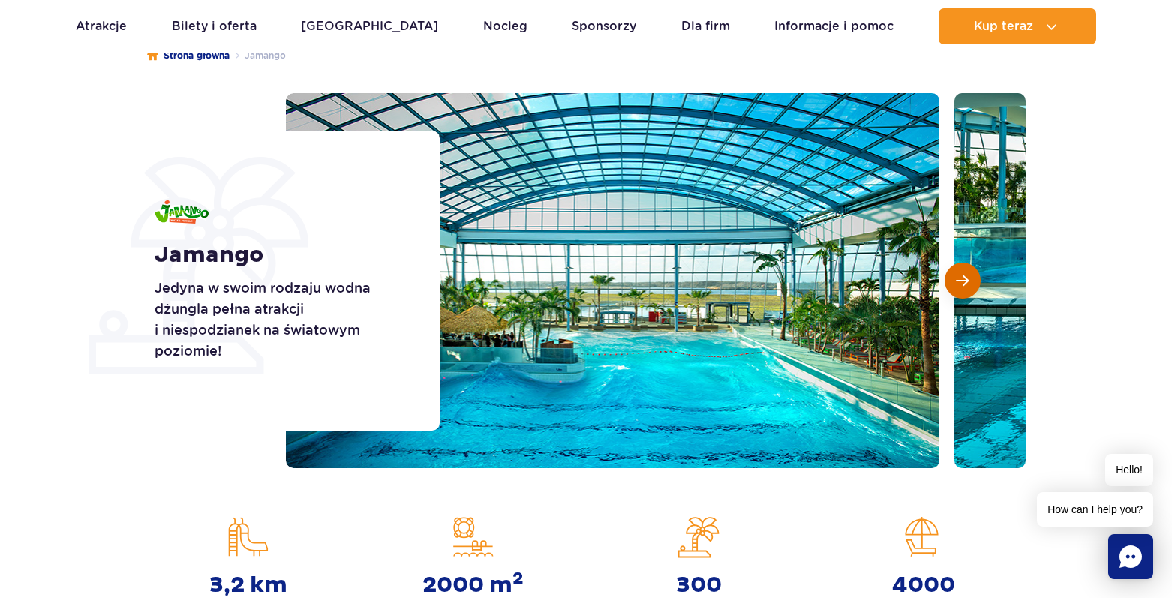
click at [958, 272] on button "Następny slajd" at bounding box center [963, 281] width 36 height 36
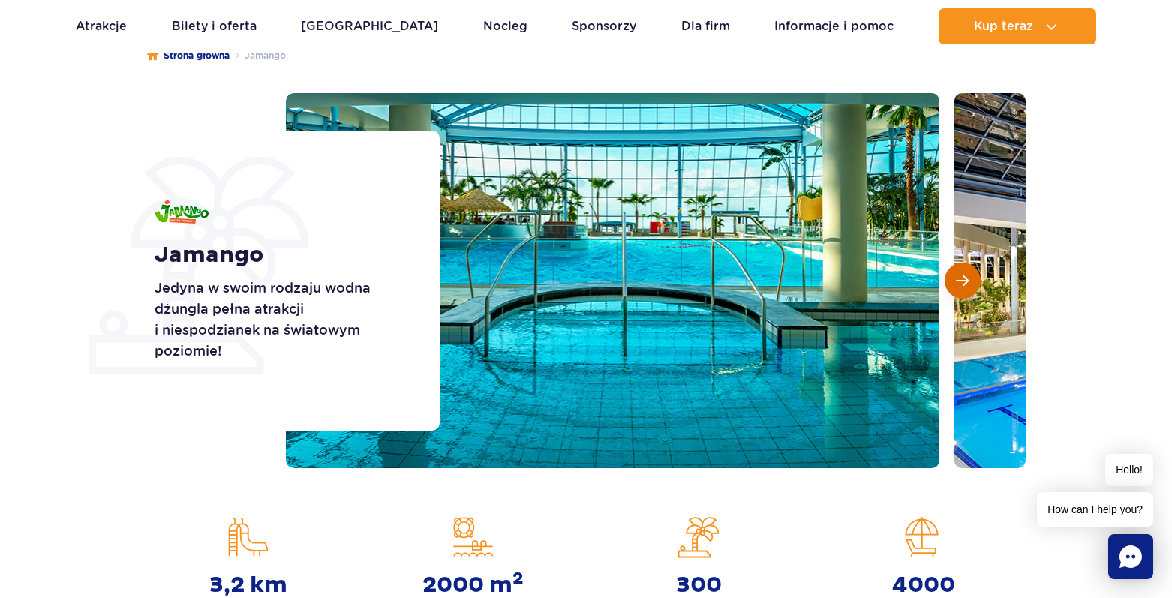
click at [958, 272] on button "Następny slajd" at bounding box center [963, 281] width 36 height 36
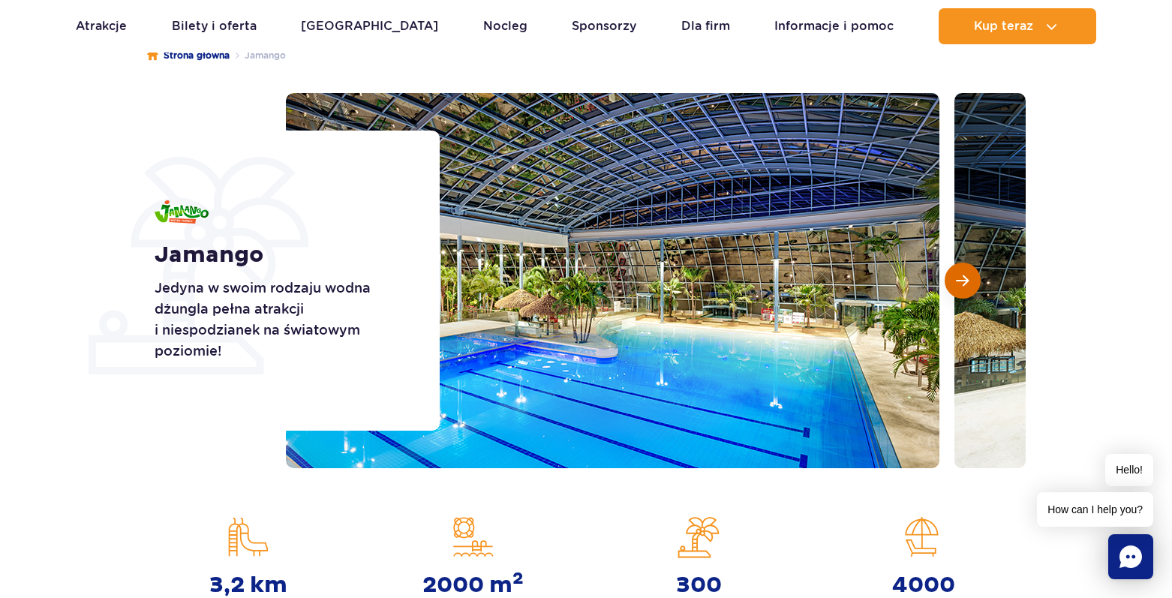
click at [958, 272] on button "Następny slajd" at bounding box center [963, 281] width 36 height 36
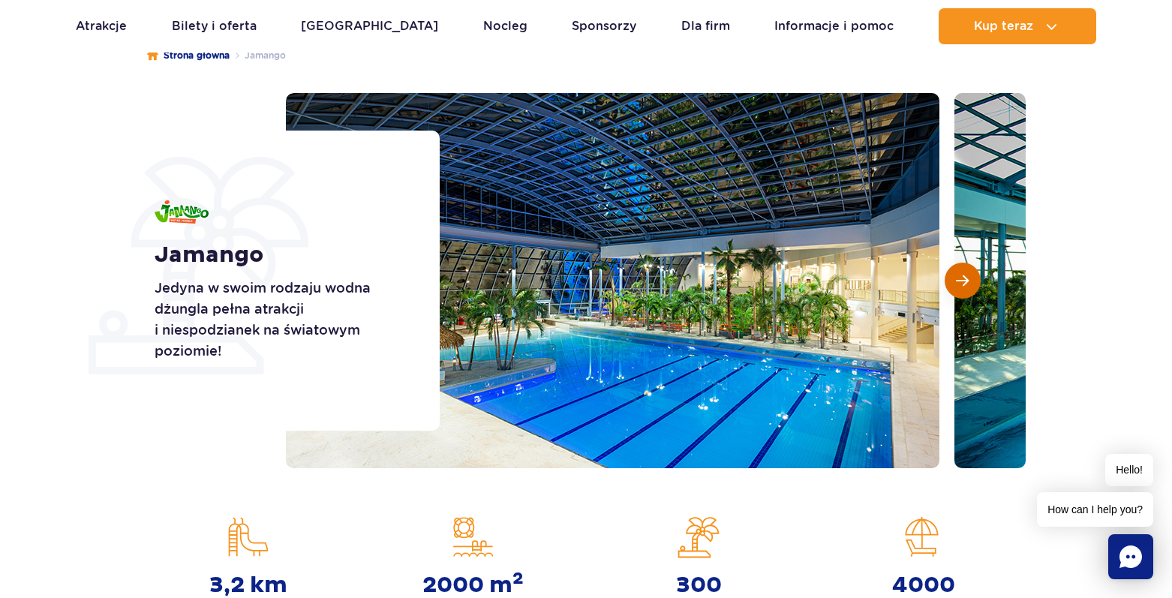
click at [958, 272] on button "Następny slajd" at bounding box center [963, 281] width 36 height 36
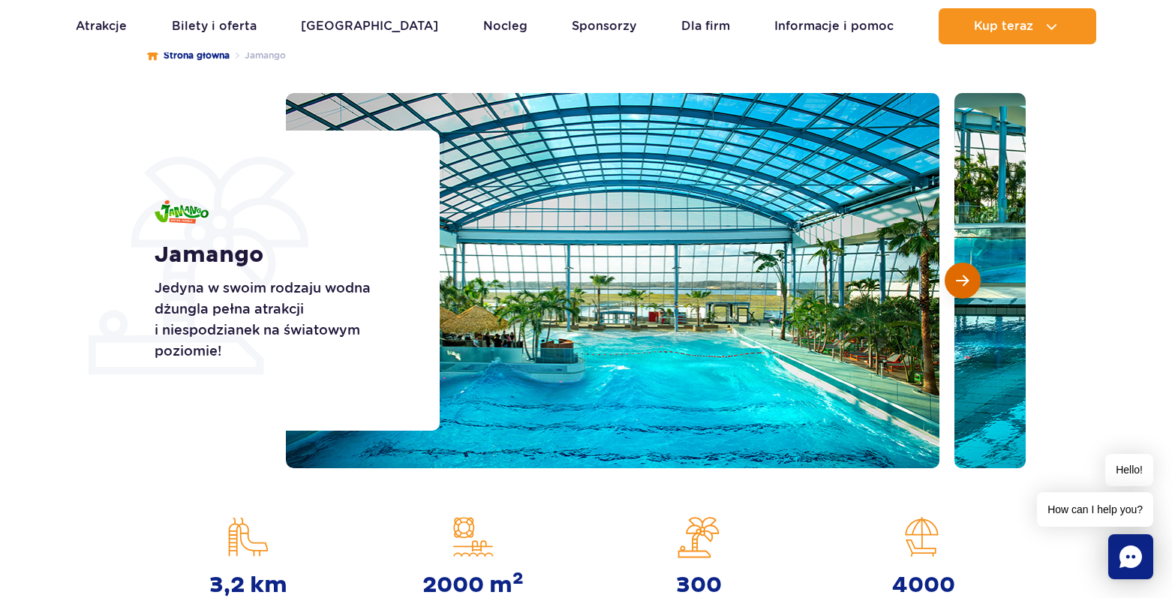
click at [958, 272] on button "Następny slajd" at bounding box center [963, 281] width 36 height 36
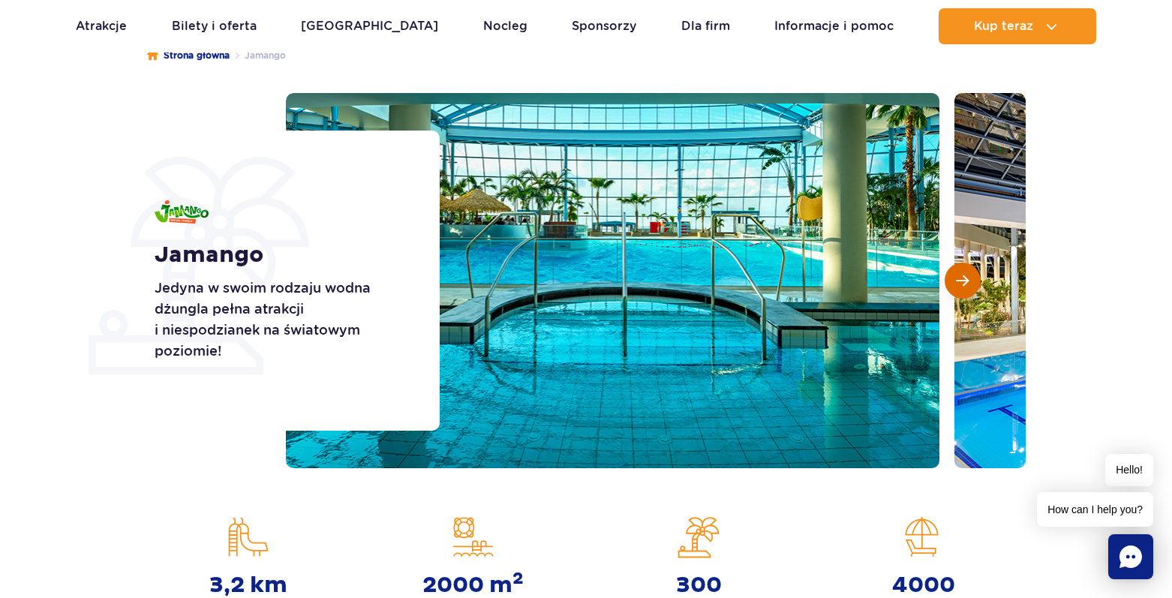
click at [958, 272] on button "Następny slajd" at bounding box center [963, 281] width 36 height 36
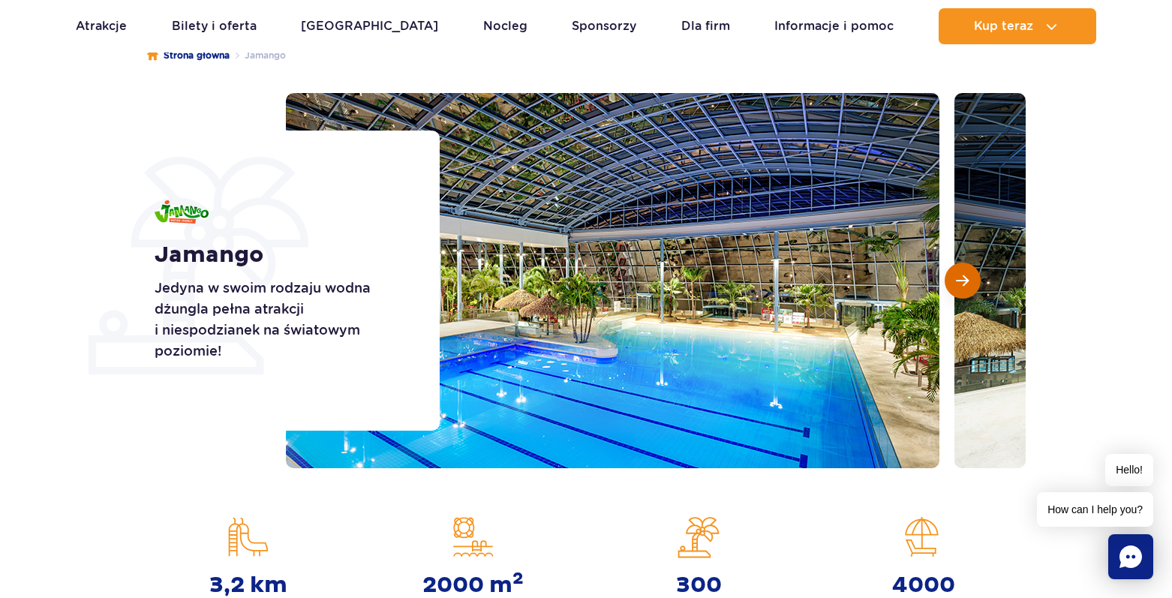
click at [958, 272] on button "Następny slajd" at bounding box center [963, 281] width 36 height 36
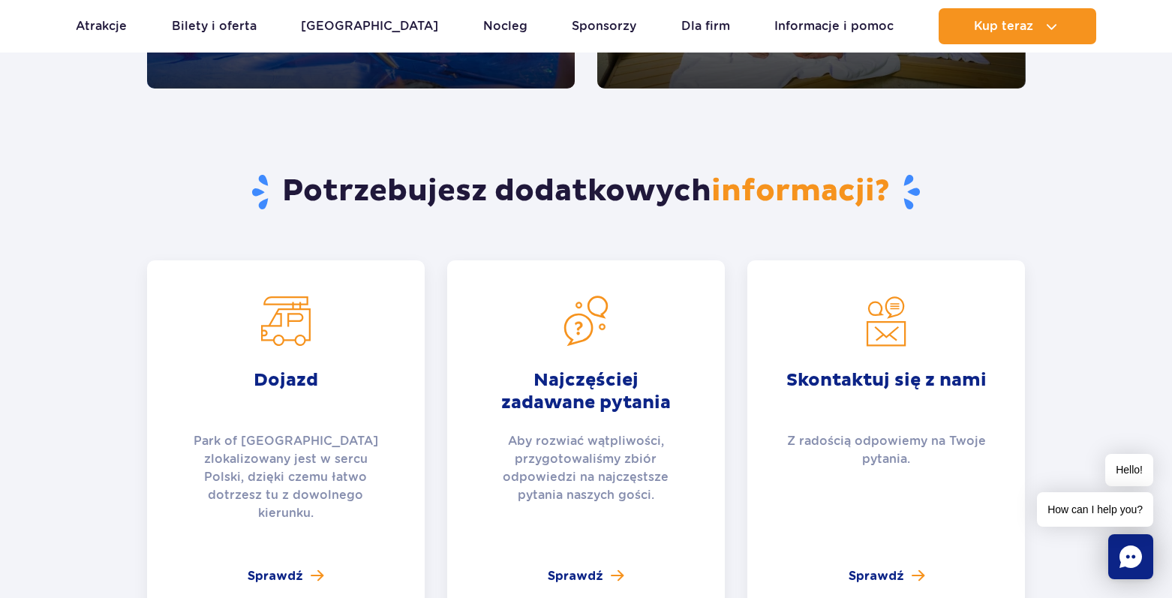
scroll to position [3377, 0]
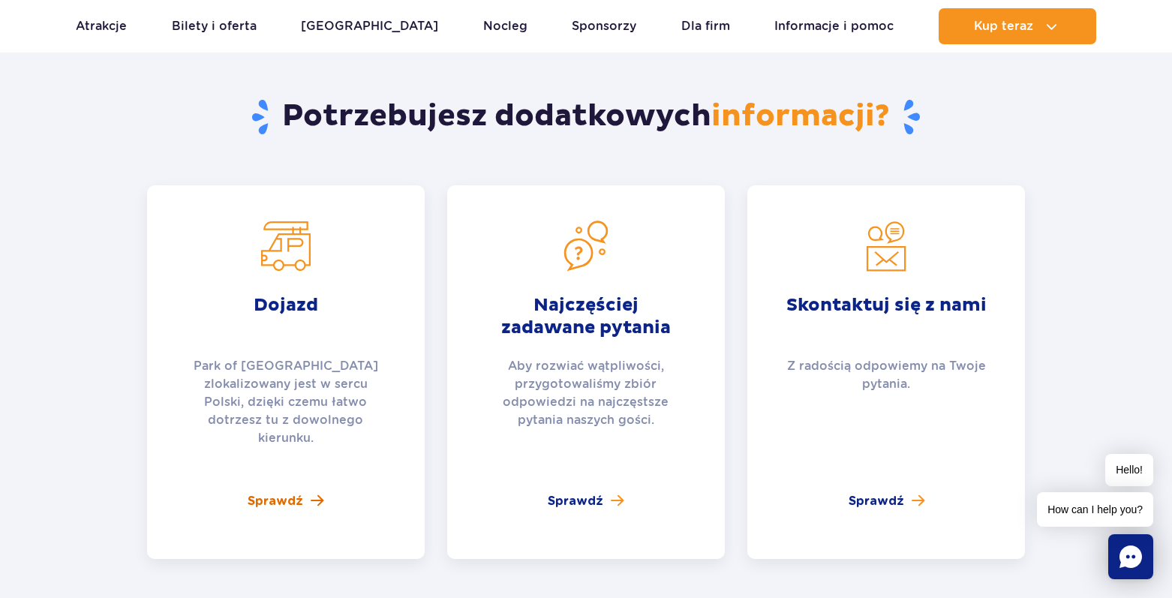
click at [311, 494] on span at bounding box center [317, 501] width 13 height 14
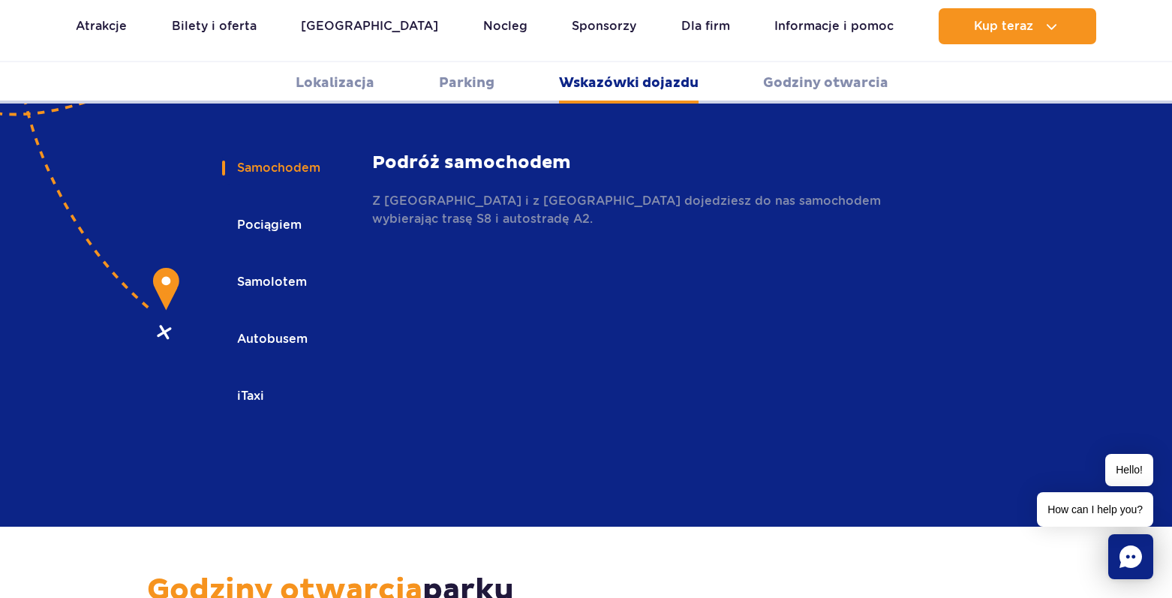
scroll to position [2147, 0]
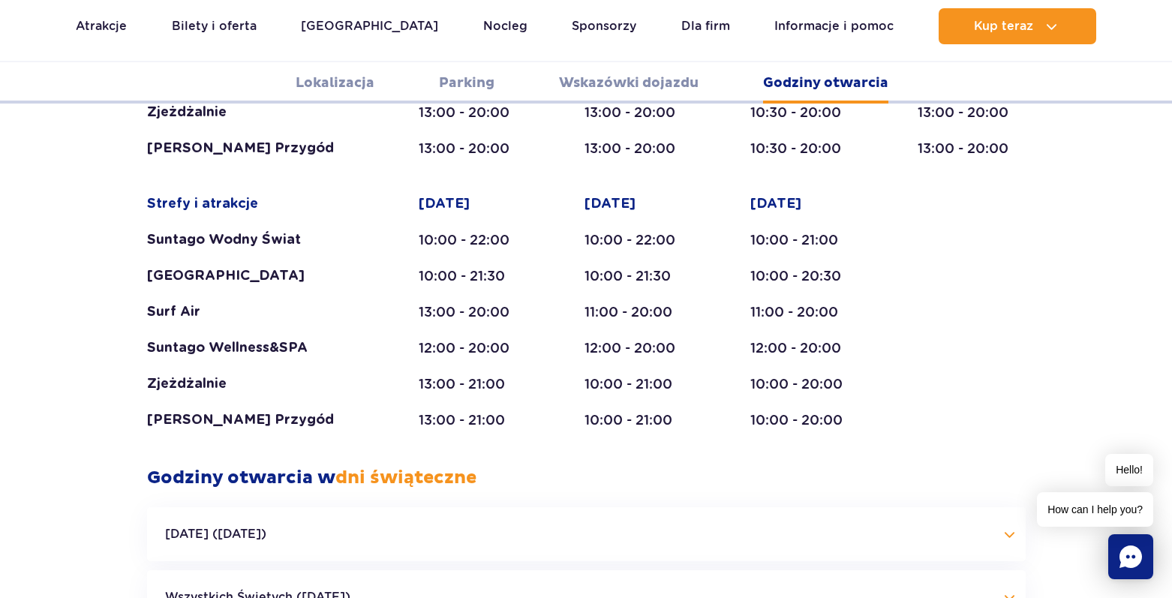
scroll to position [3123, 0]
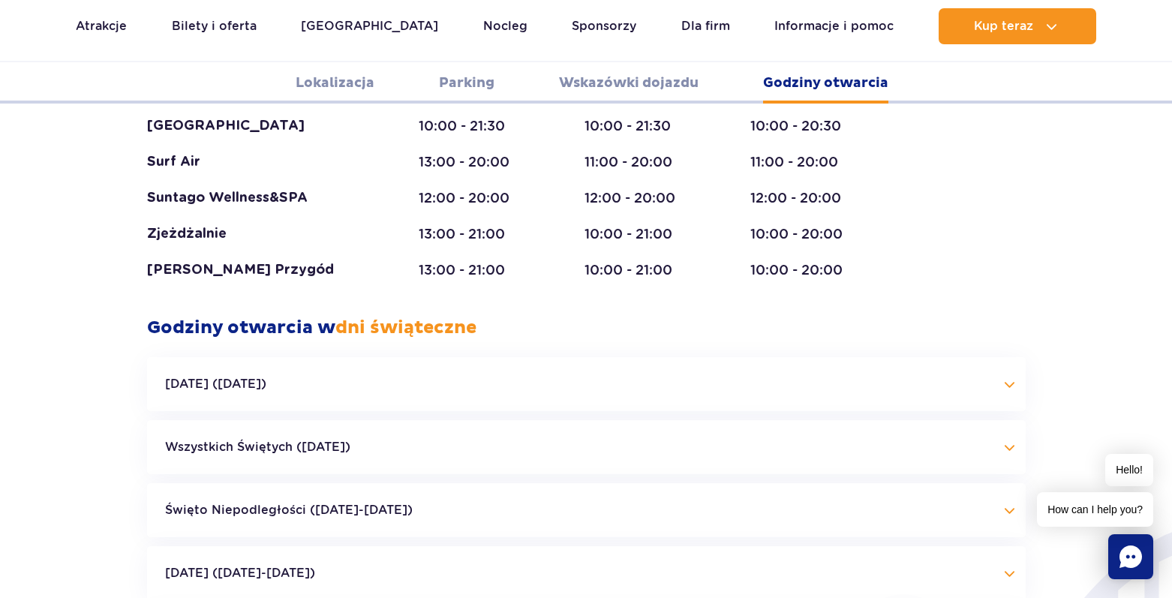
click at [1023, 357] on button "Halloween (31.10.25)" at bounding box center [586, 384] width 879 height 54
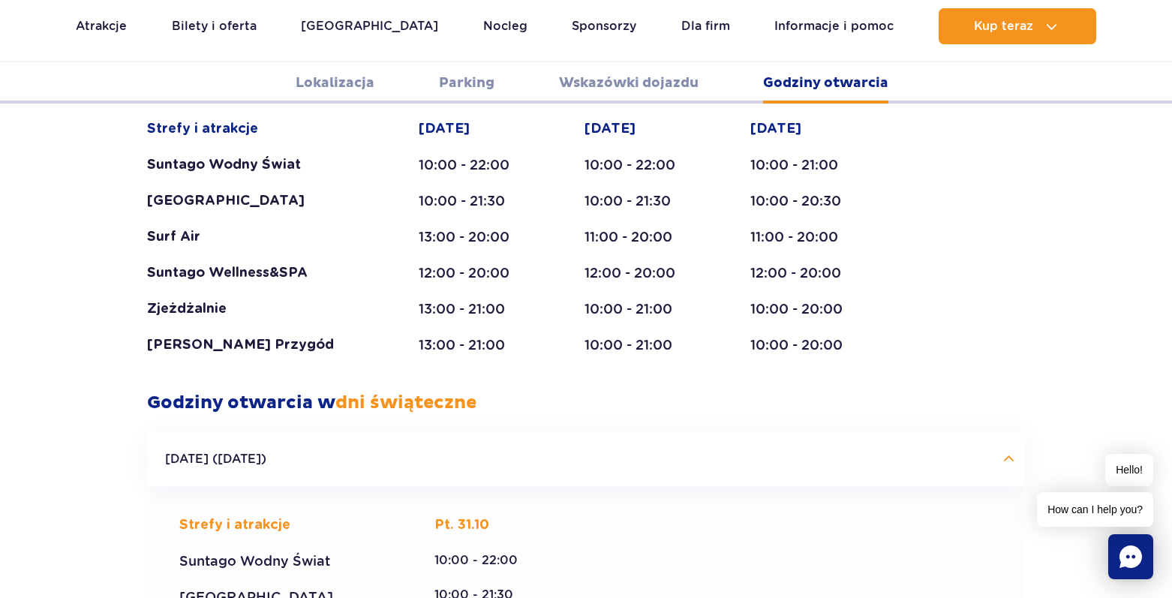
scroll to position [2897, 0]
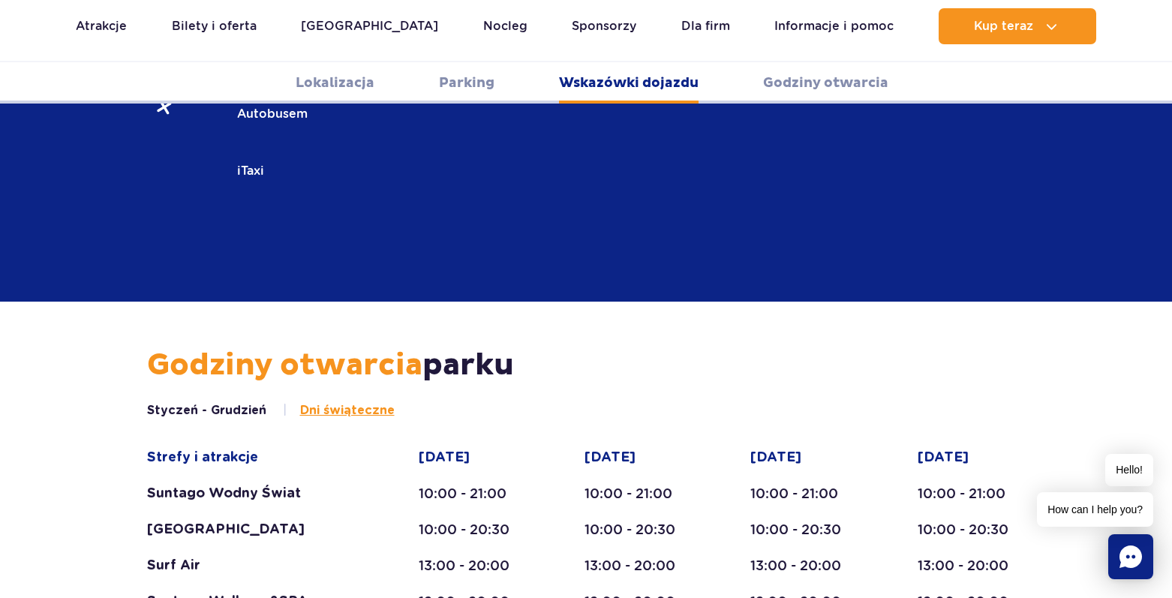
scroll to position [2372, 0]
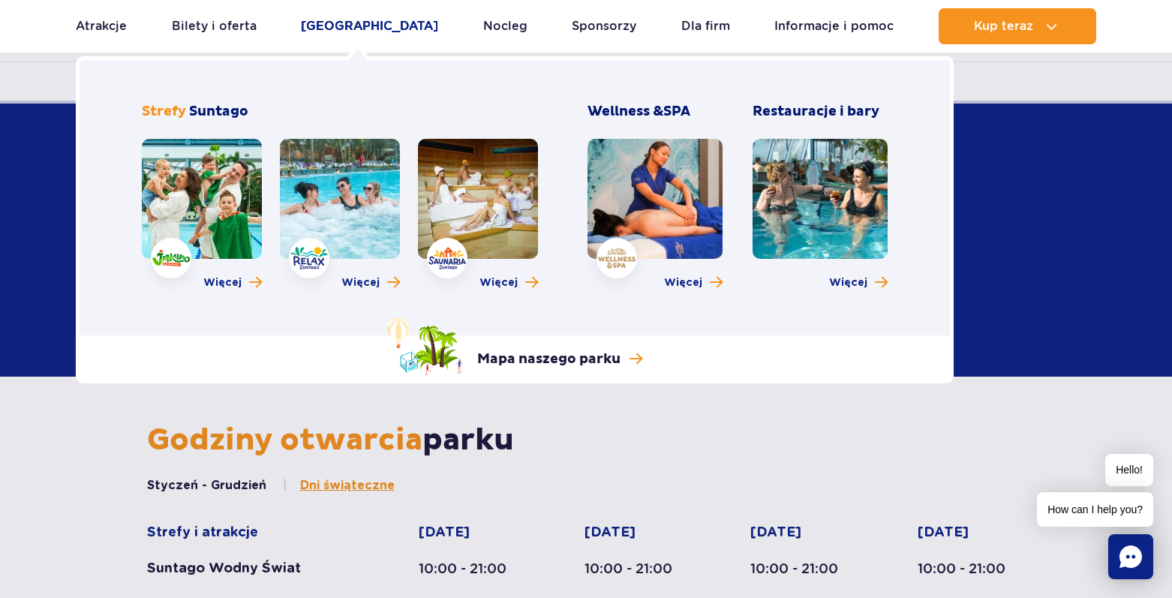
click at [353, 28] on link "[GEOGRAPHIC_DATA]" at bounding box center [369, 26] width 137 height 36
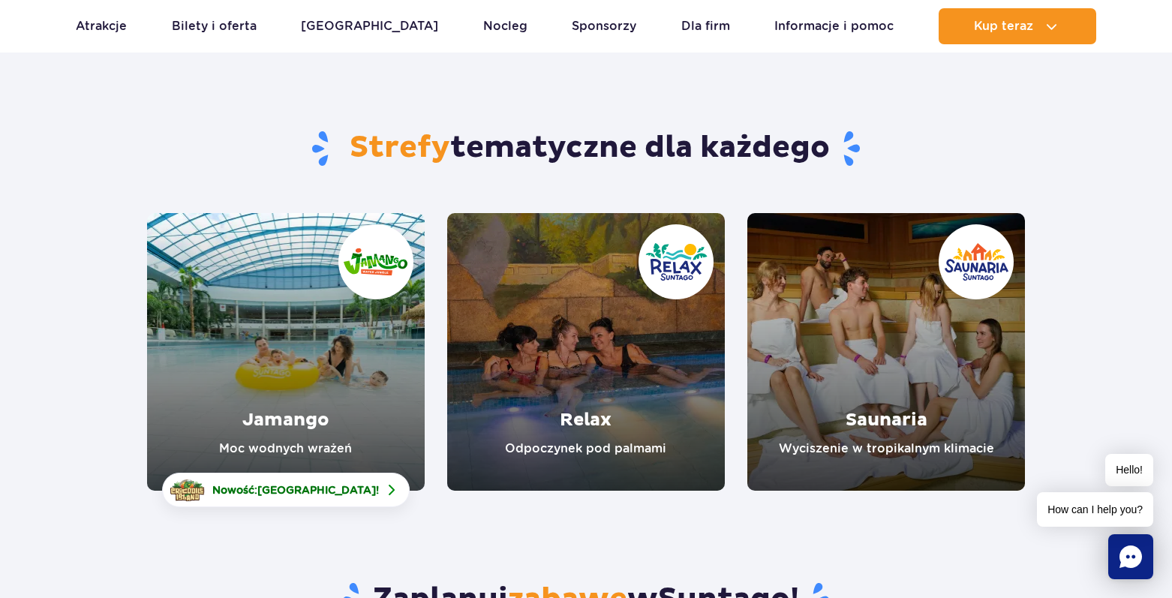
scroll to position [150, 0]
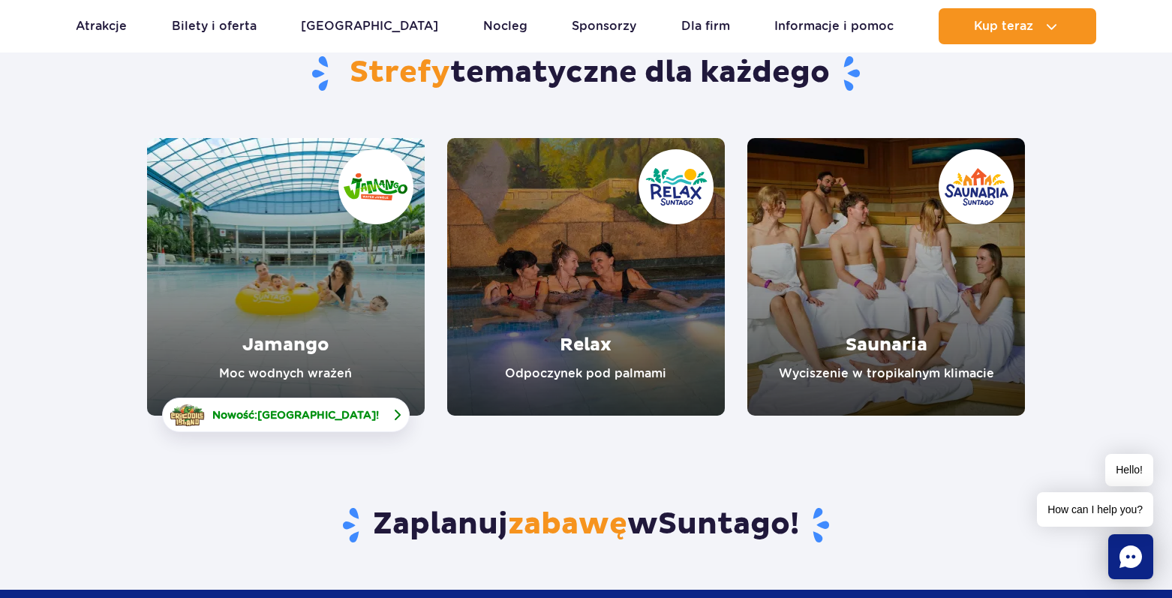
click at [367, 411] on link "Nowość: Crocodile Island !" at bounding box center [286, 415] width 248 height 35
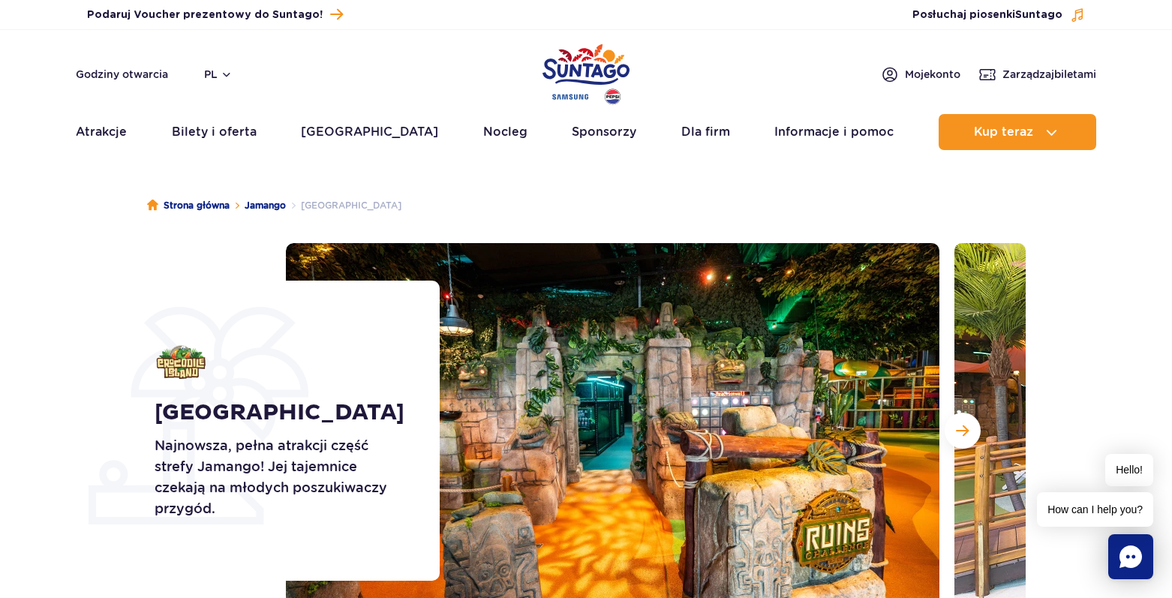
scroll to position [150, 0]
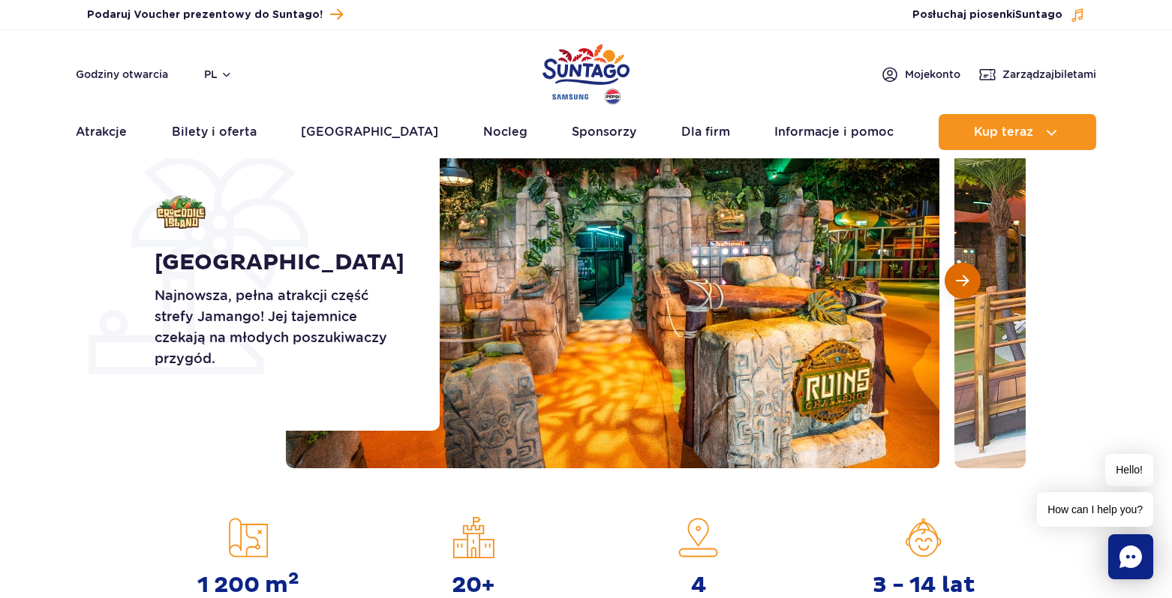
click at [958, 285] on span "Następny slajd" at bounding box center [962, 281] width 13 height 14
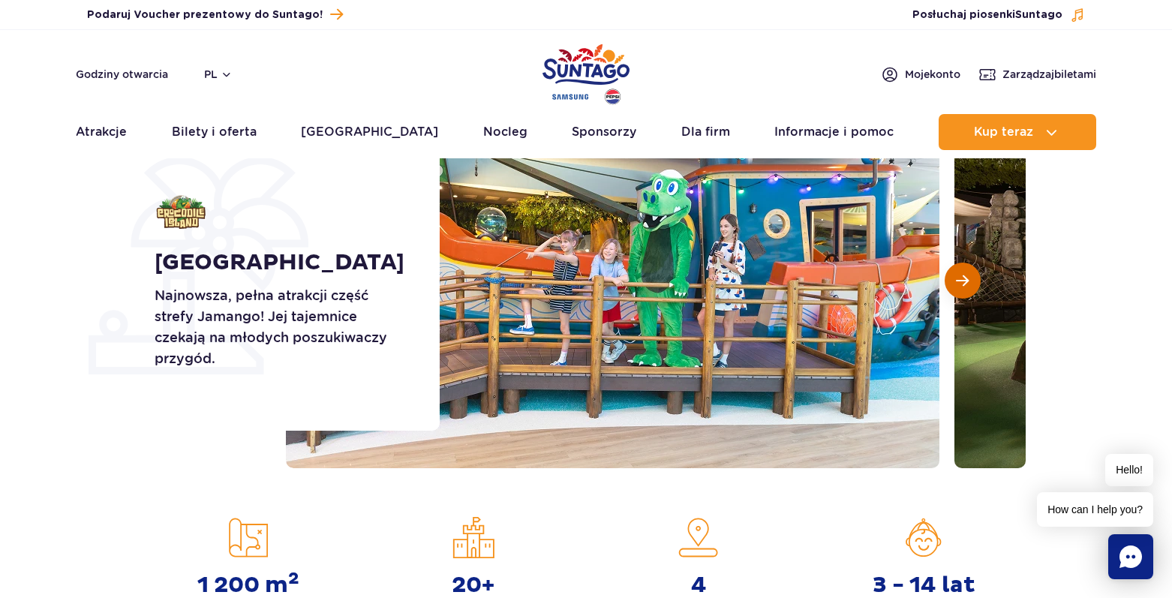
click at [958, 285] on span "Następny slajd" at bounding box center [962, 281] width 13 height 14
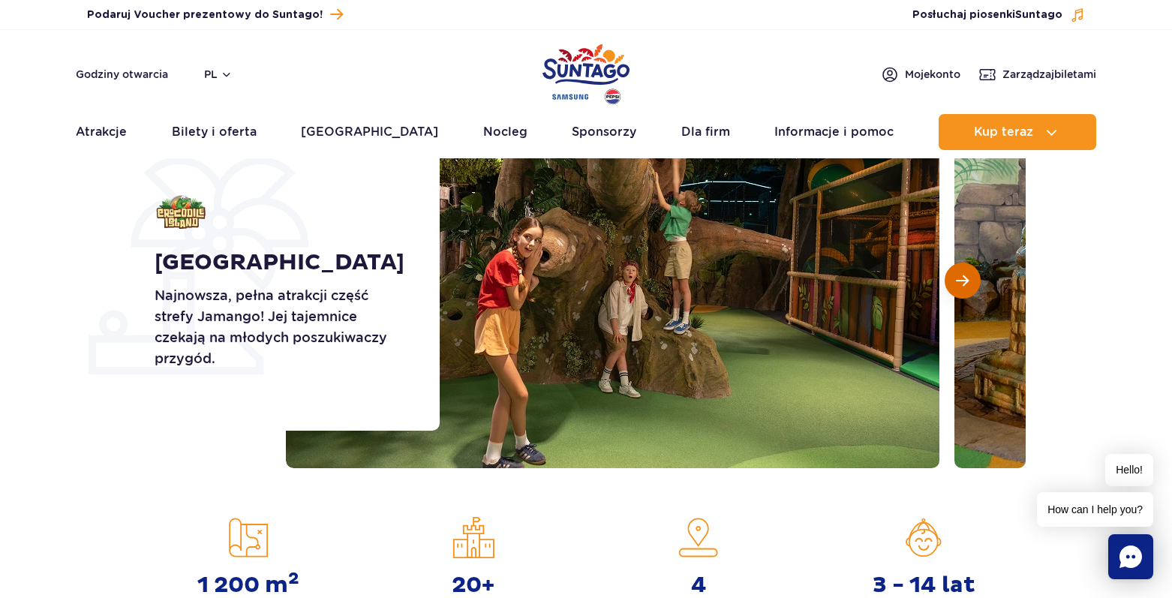
click at [958, 285] on span "Następny slajd" at bounding box center [962, 281] width 13 height 14
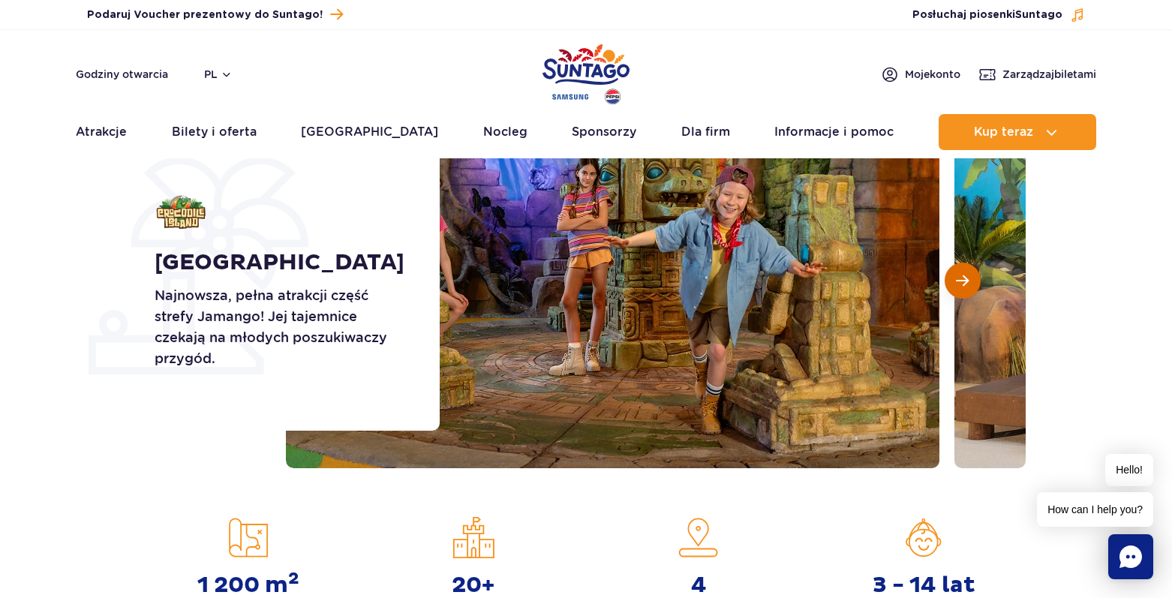
click at [958, 285] on span "Następny slajd" at bounding box center [962, 281] width 13 height 14
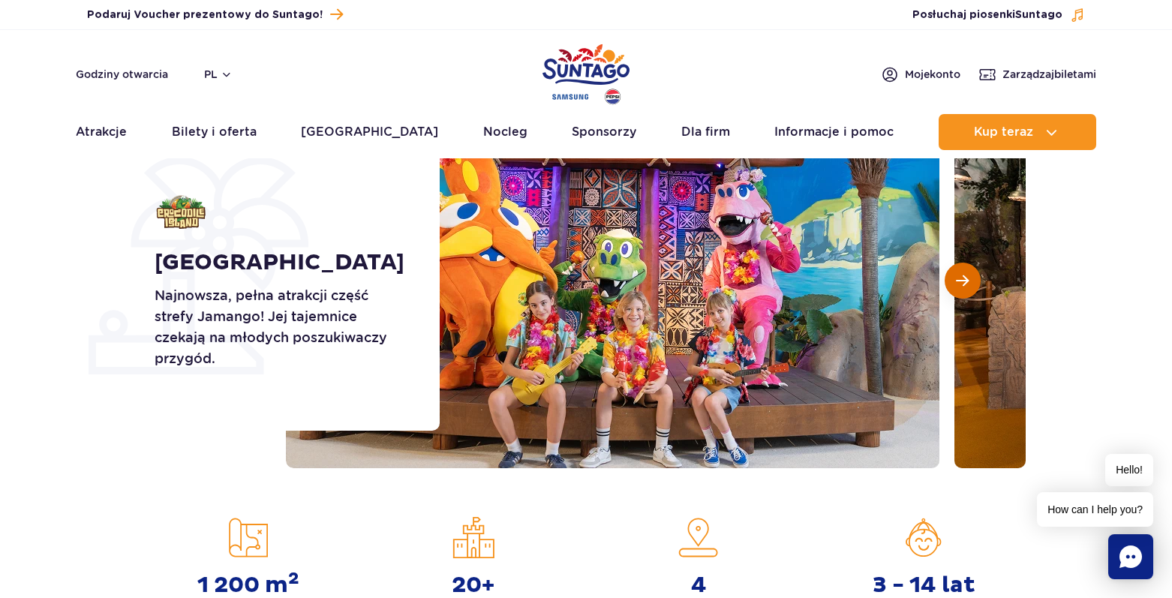
click at [958, 285] on span "Następny slajd" at bounding box center [962, 281] width 13 height 14
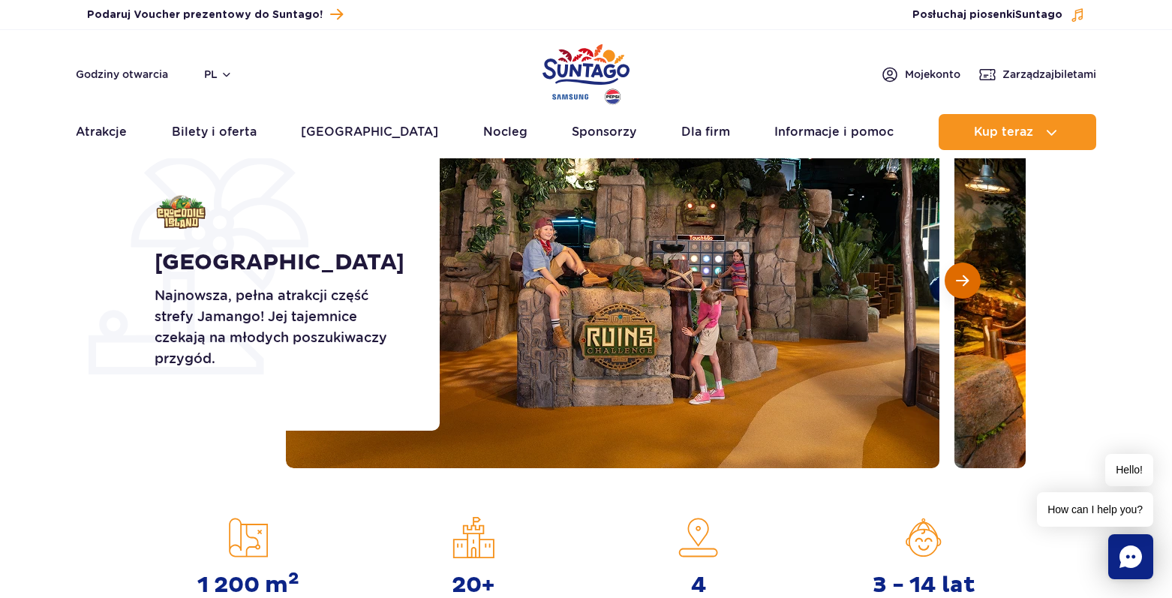
click at [958, 285] on span "Następny slajd" at bounding box center [962, 281] width 13 height 14
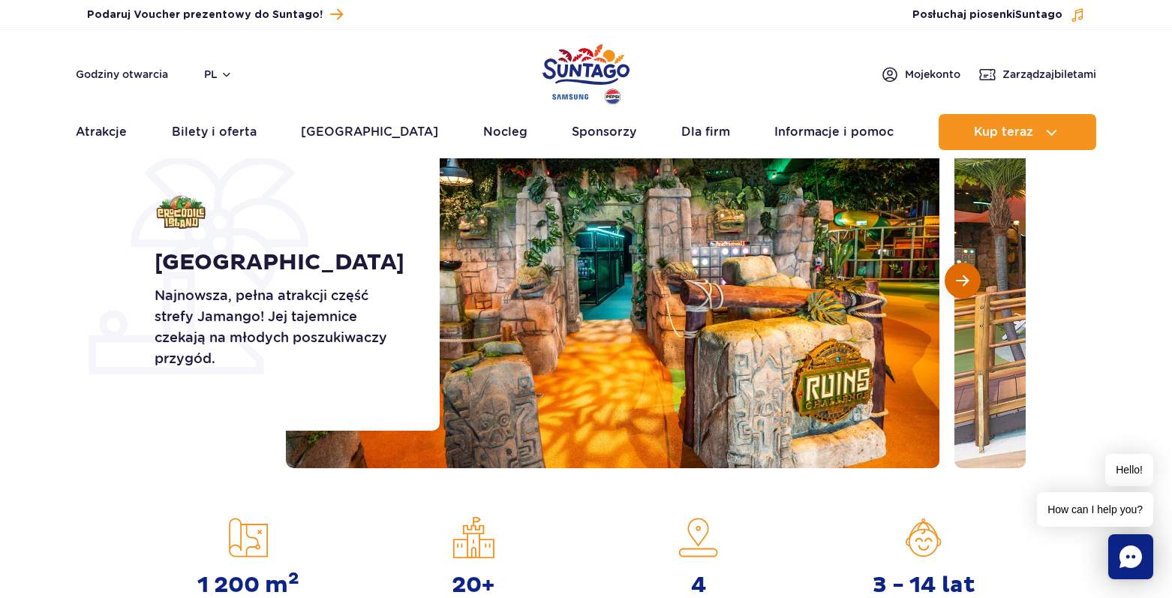
click at [958, 285] on span "Następny slajd" at bounding box center [962, 281] width 13 height 14
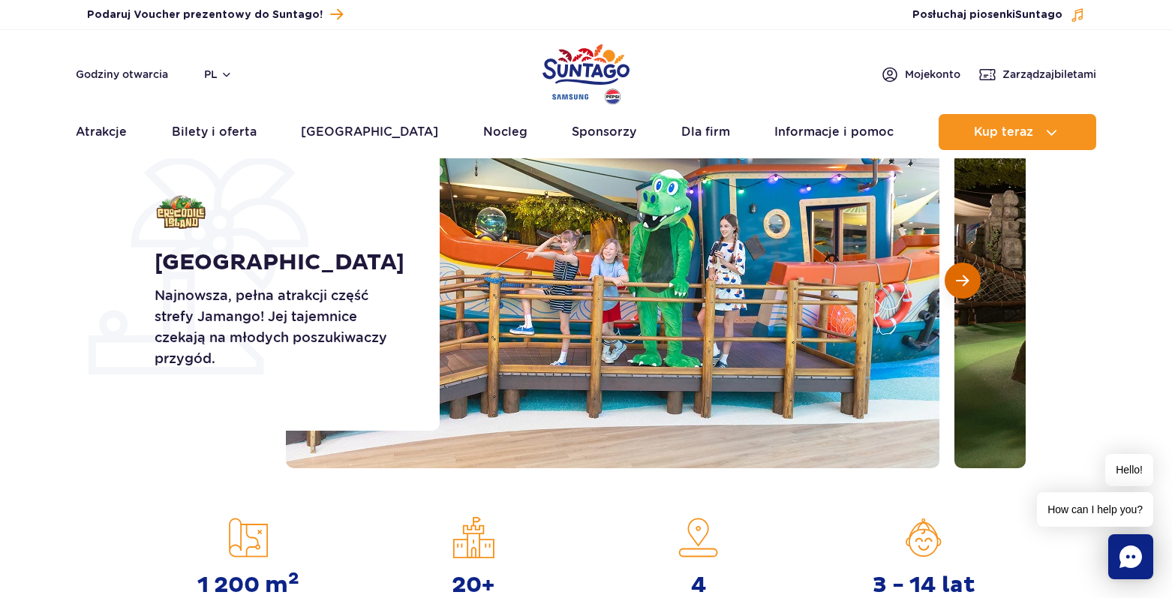
click at [958, 285] on span "Następny slajd" at bounding box center [962, 281] width 13 height 14
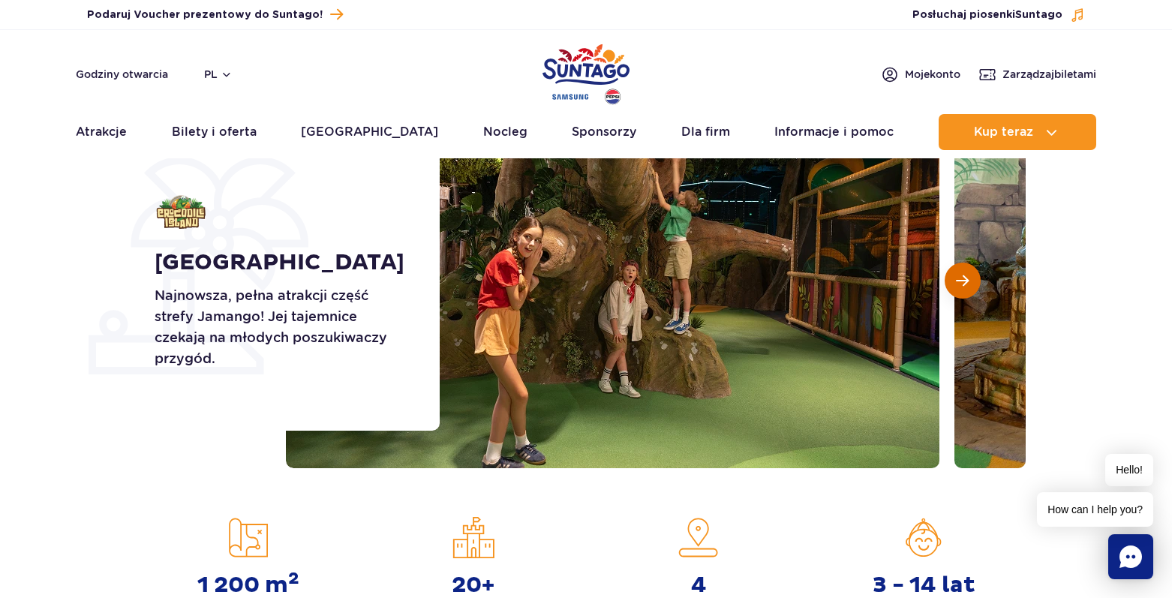
click at [958, 285] on span "Następny slajd" at bounding box center [962, 281] width 13 height 14
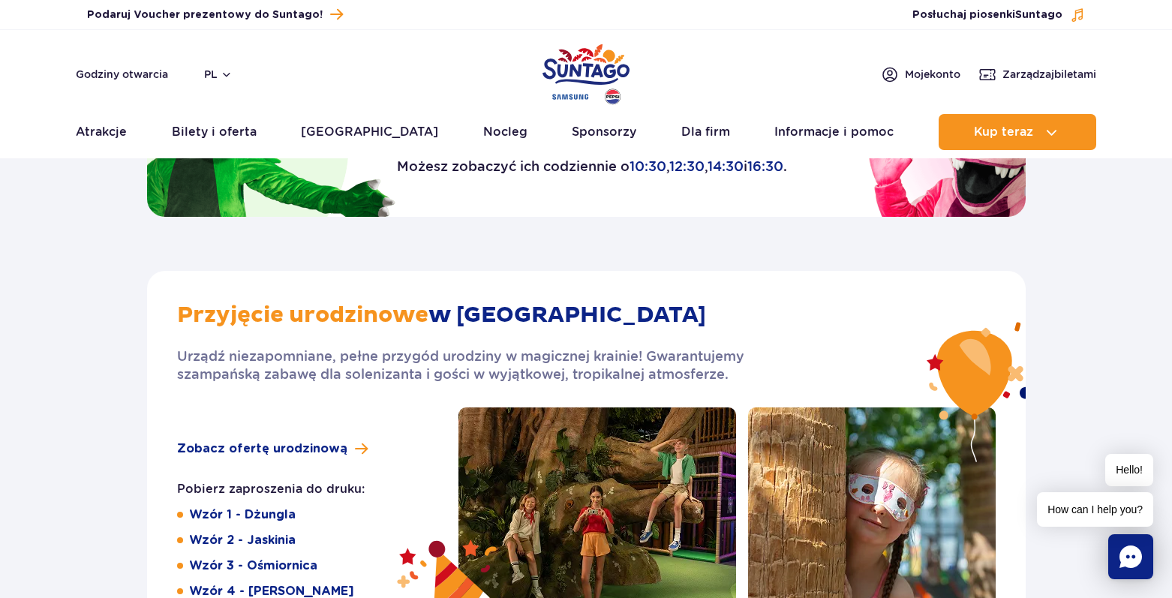
scroll to position [2326, 0]
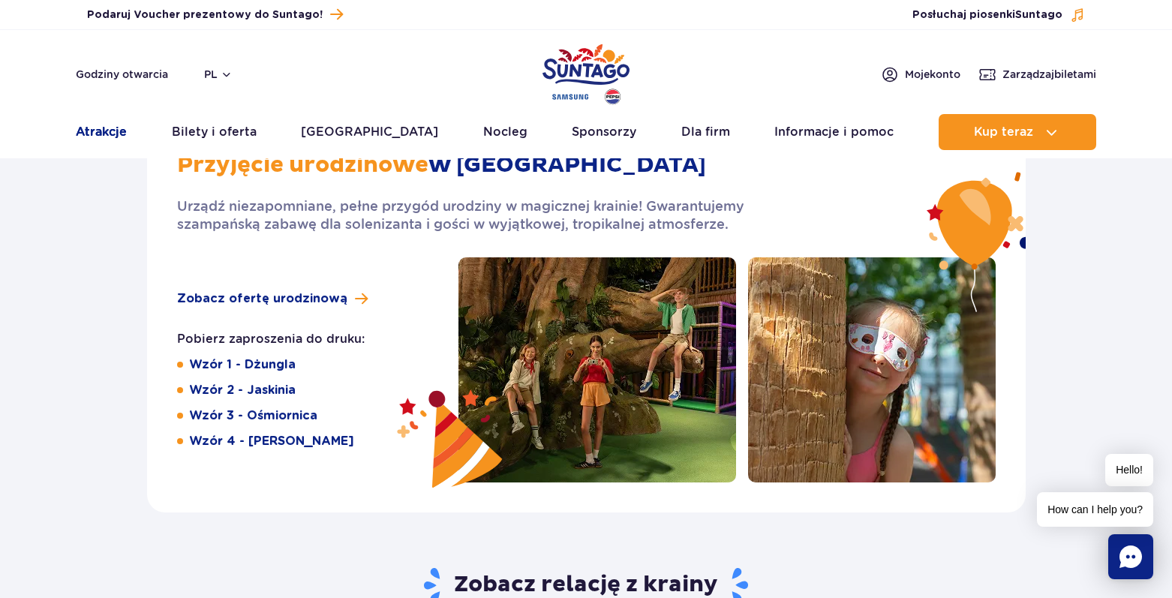
click at [122, 132] on link "Atrakcje" at bounding box center [101, 132] width 51 height 36
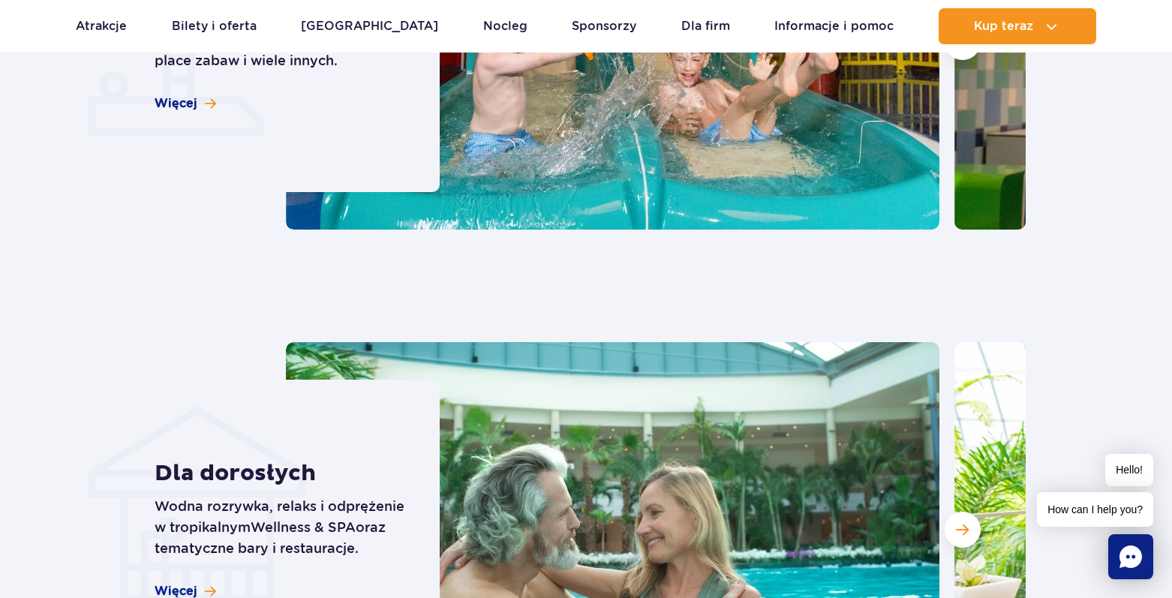
scroll to position [1576, 0]
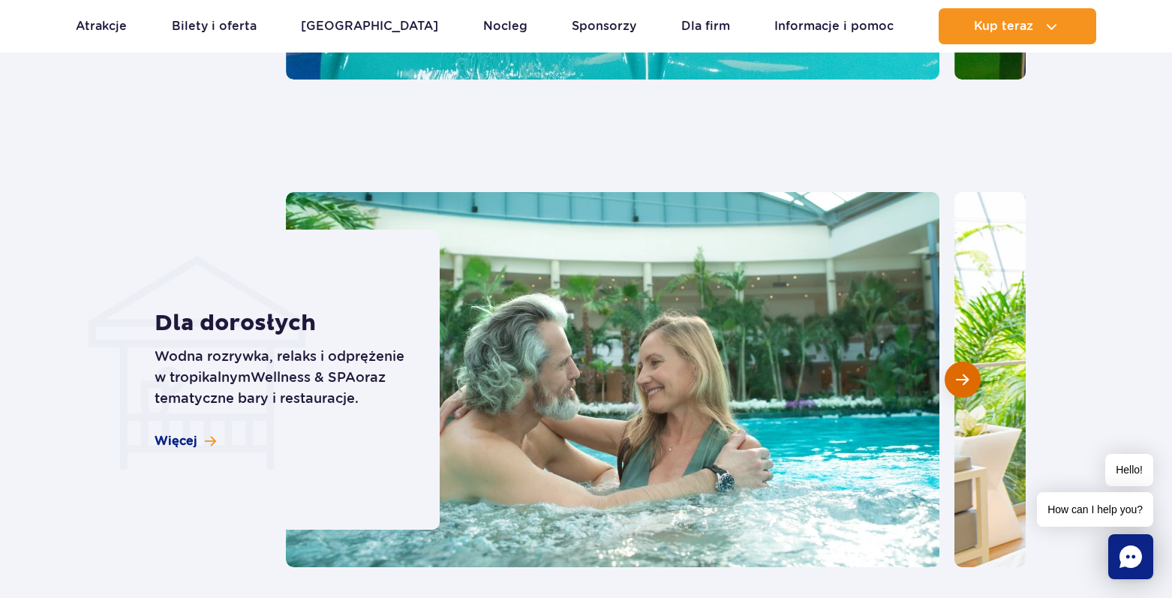
click at [975, 377] on button "Następny slajd" at bounding box center [963, 380] width 36 height 36
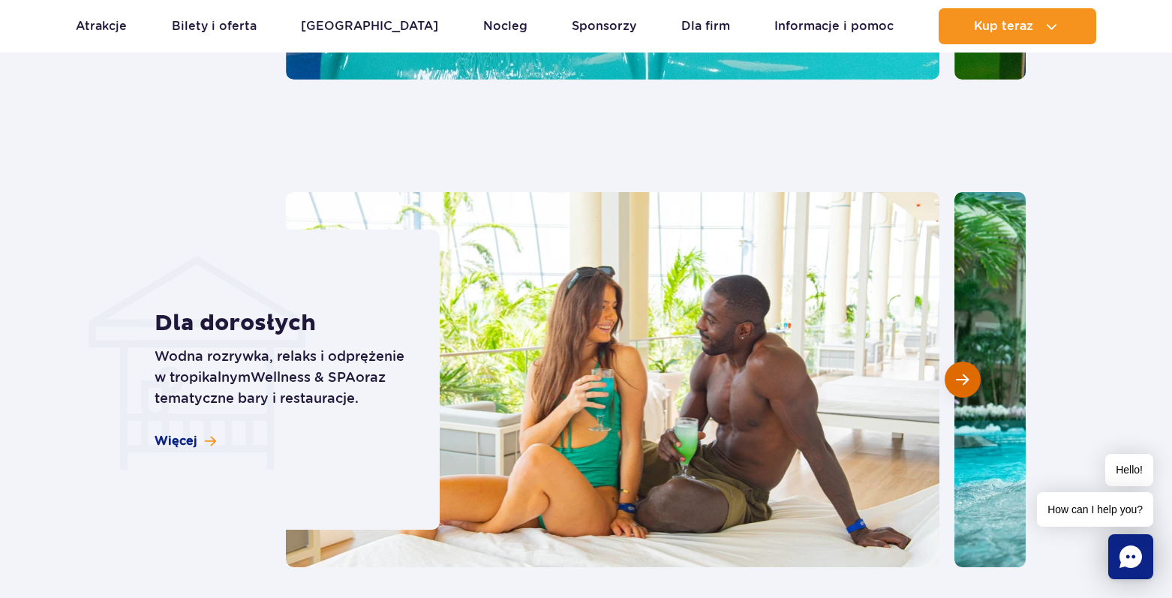
click at [970, 378] on button "Następny slajd" at bounding box center [963, 380] width 36 height 36
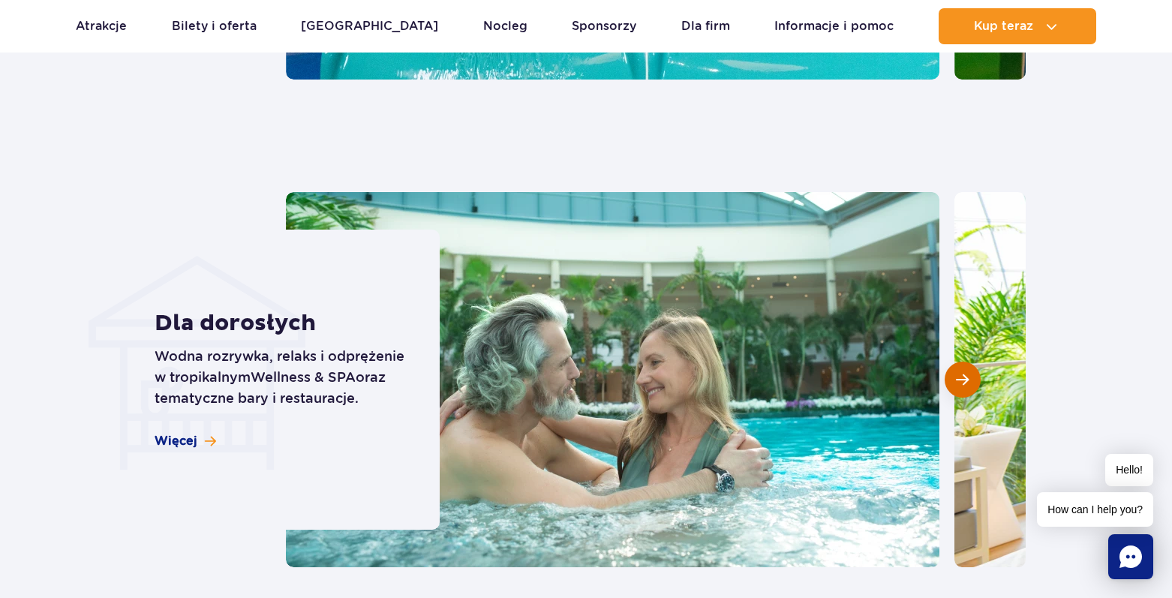
click at [970, 378] on button "Następny slajd" at bounding box center [963, 380] width 36 height 36
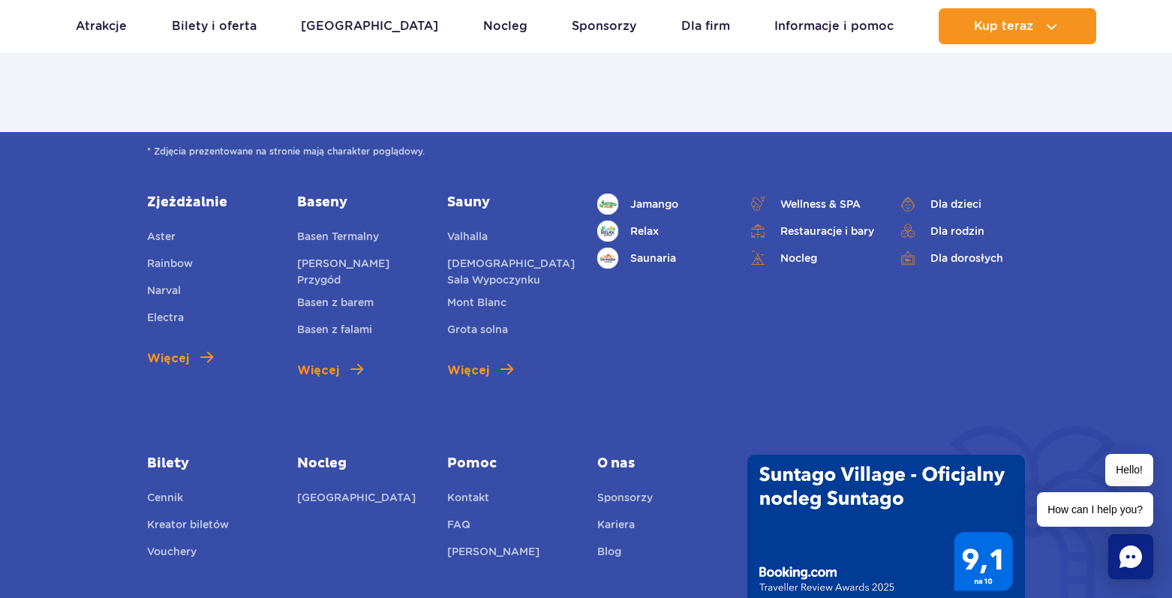
scroll to position [2176, 0]
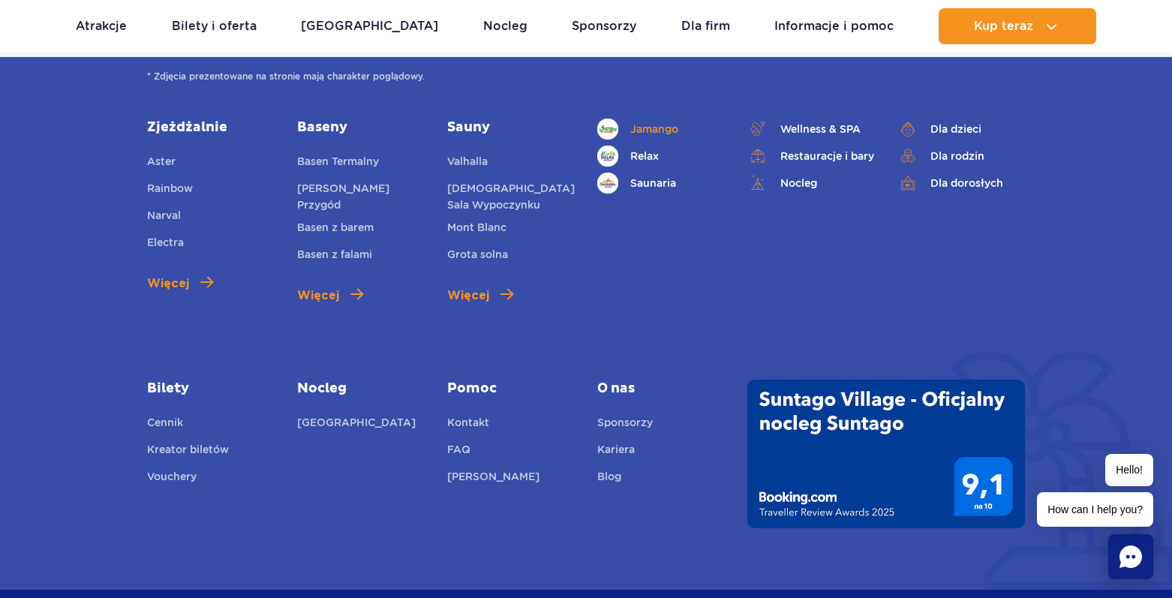
click at [631, 123] on span "Jamango" at bounding box center [654, 129] width 48 height 17
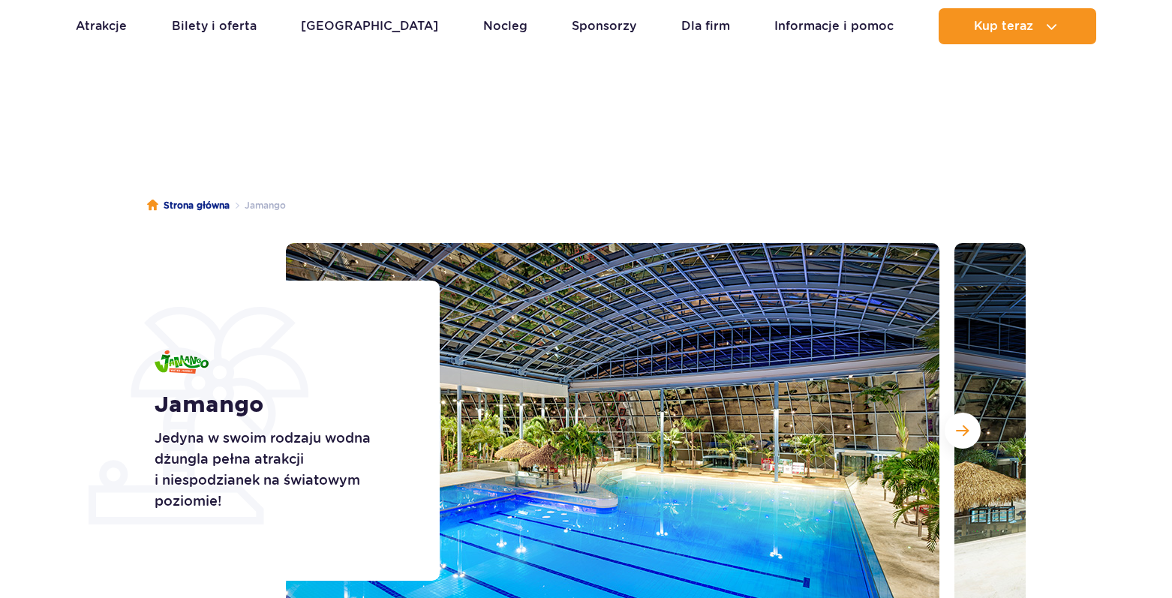
scroll to position [225, 0]
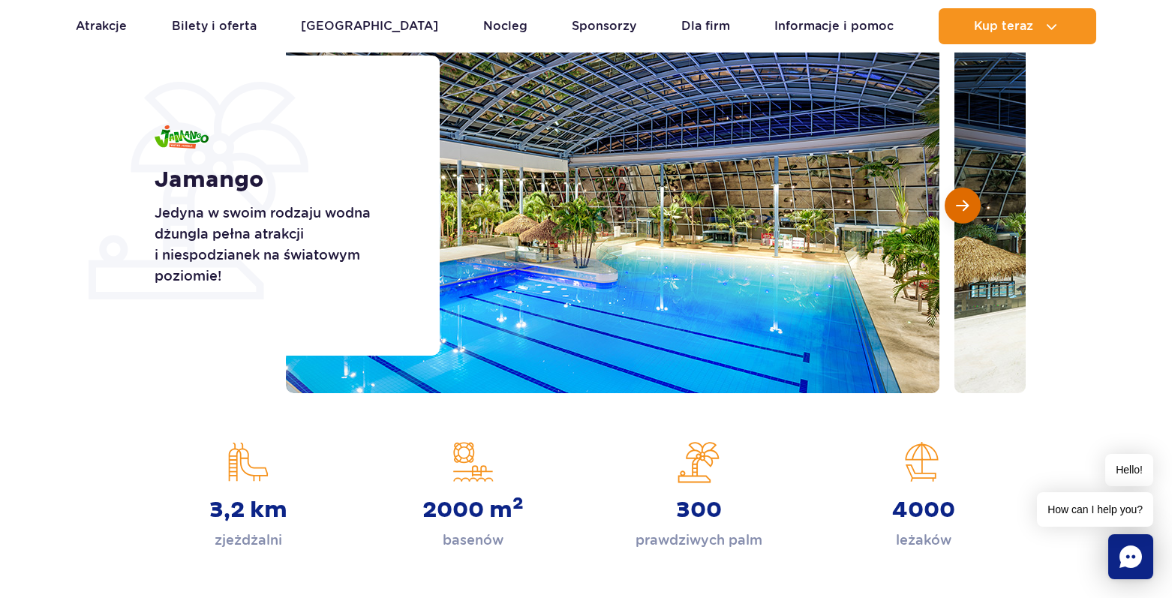
click at [961, 207] on span "Następny slajd" at bounding box center [962, 206] width 13 height 14
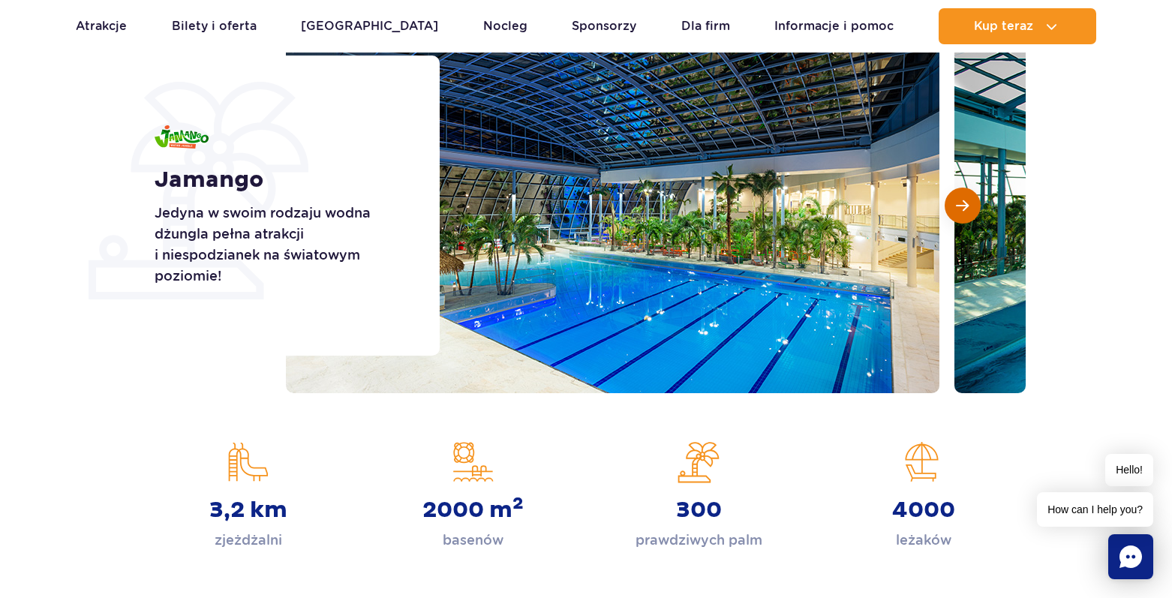
click at [961, 207] on span "Następny slajd" at bounding box center [962, 206] width 13 height 14
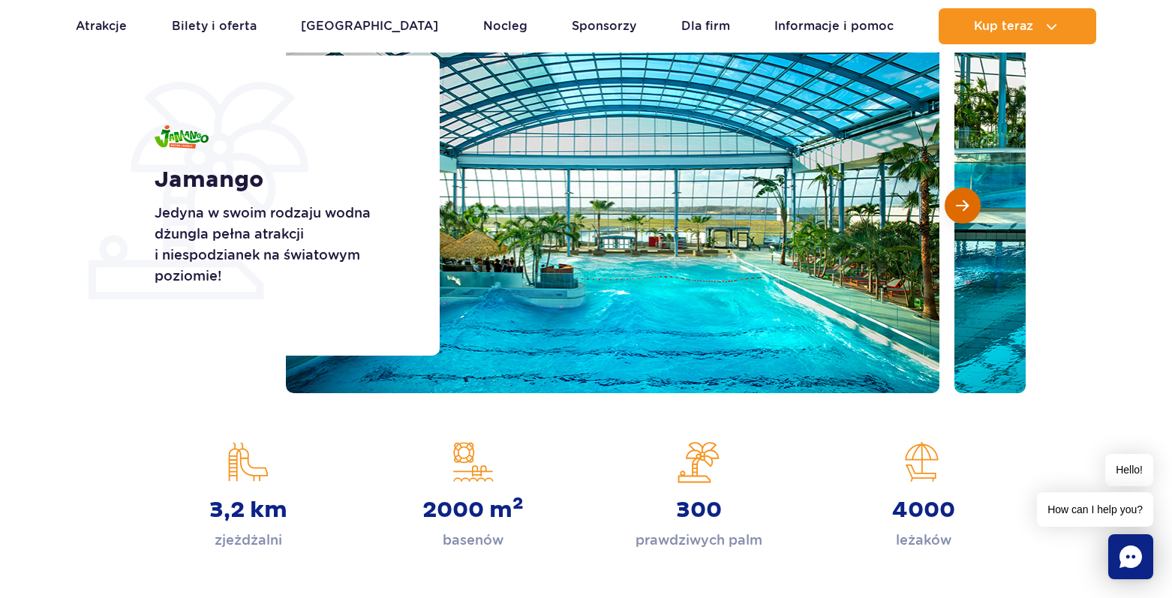
click at [961, 207] on span "Następny slajd" at bounding box center [962, 206] width 13 height 14
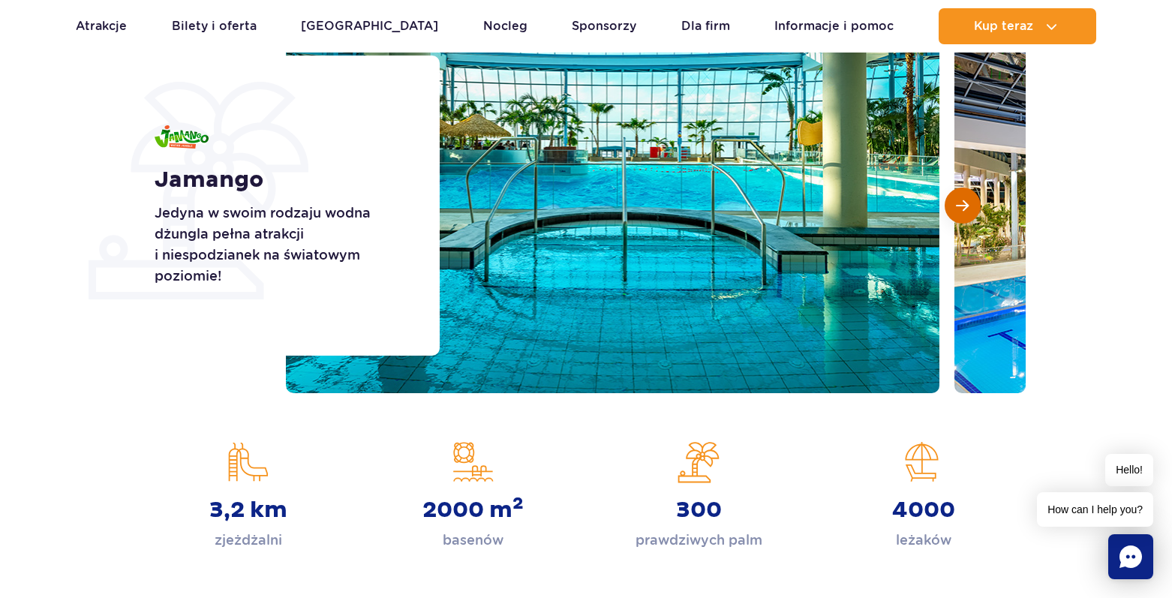
click at [961, 207] on span "Następny slajd" at bounding box center [962, 206] width 13 height 14
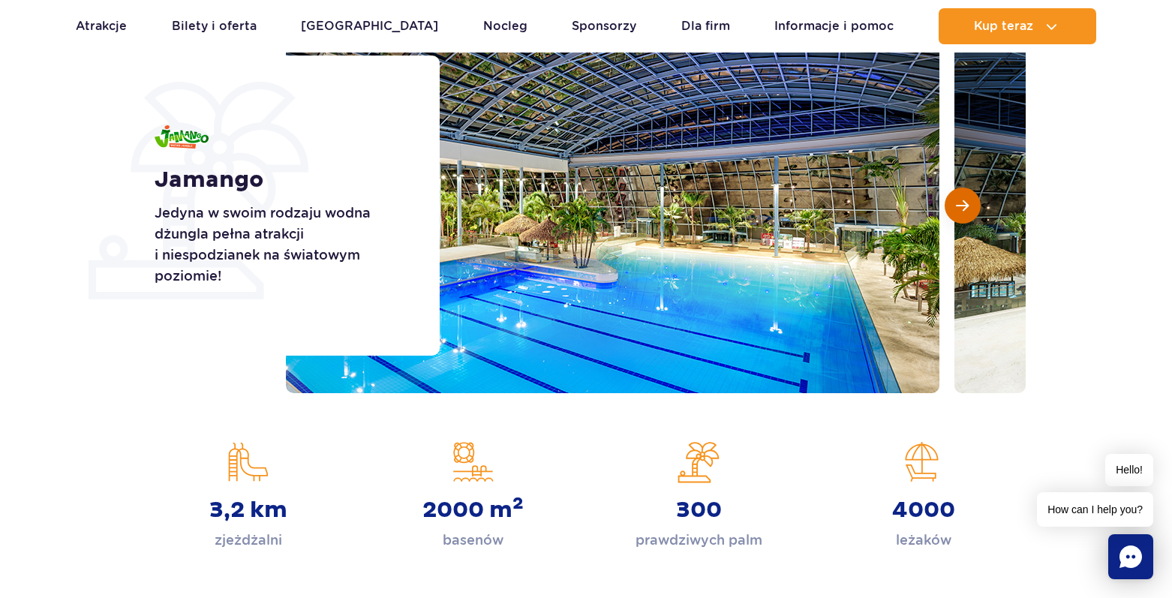
click at [961, 207] on span "Następny slajd" at bounding box center [962, 206] width 13 height 14
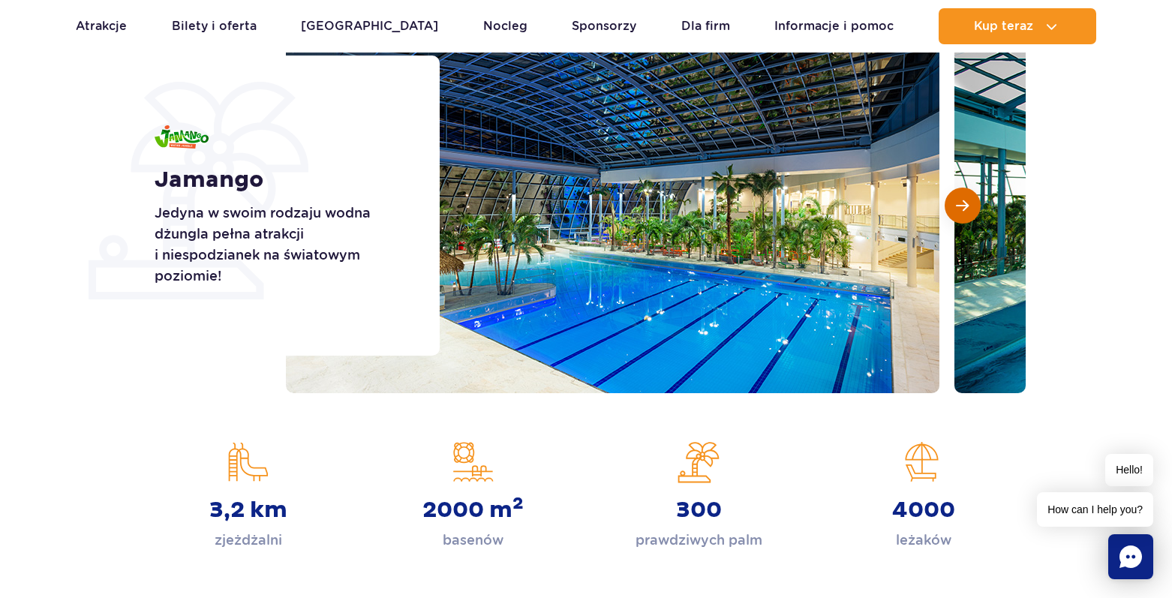
click at [961, 207] on span "Następny slajd" at bounding box center [962, 206] width 13 height 14
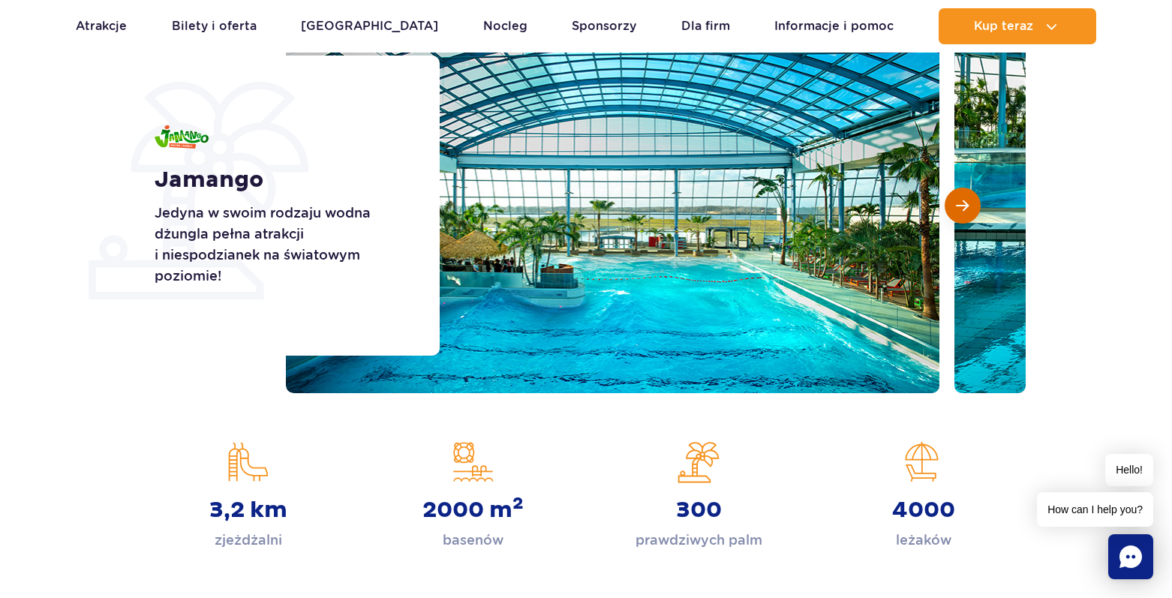
click at [961, 207] on span "Następny slajd" at bounding box center [962, 206] width 13 height 14
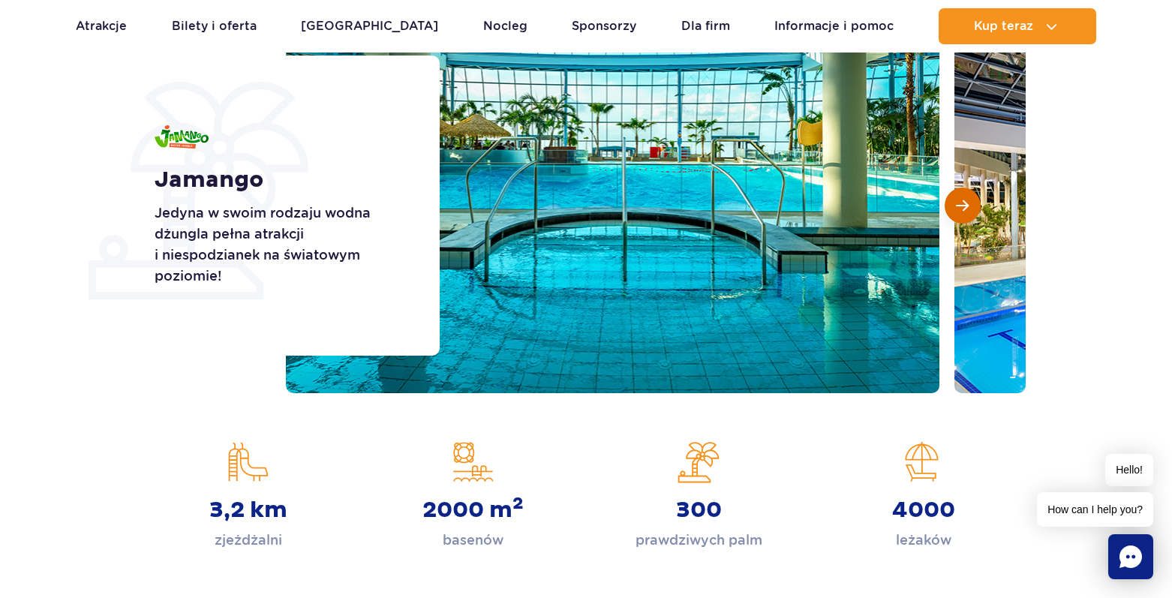
click at [961, 207] on span "Następny slajd" at bounding box center [962, 206] width 13 height 14
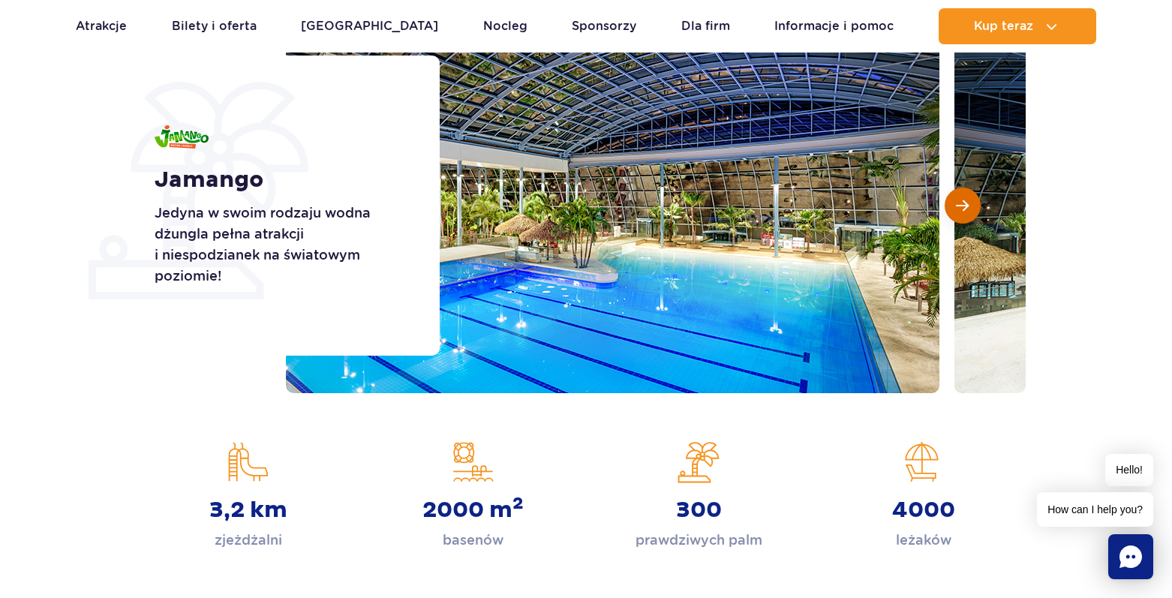
click at [961, 207] on span "Następny slajd" at bounding box center [962, 206] width 13 height 14
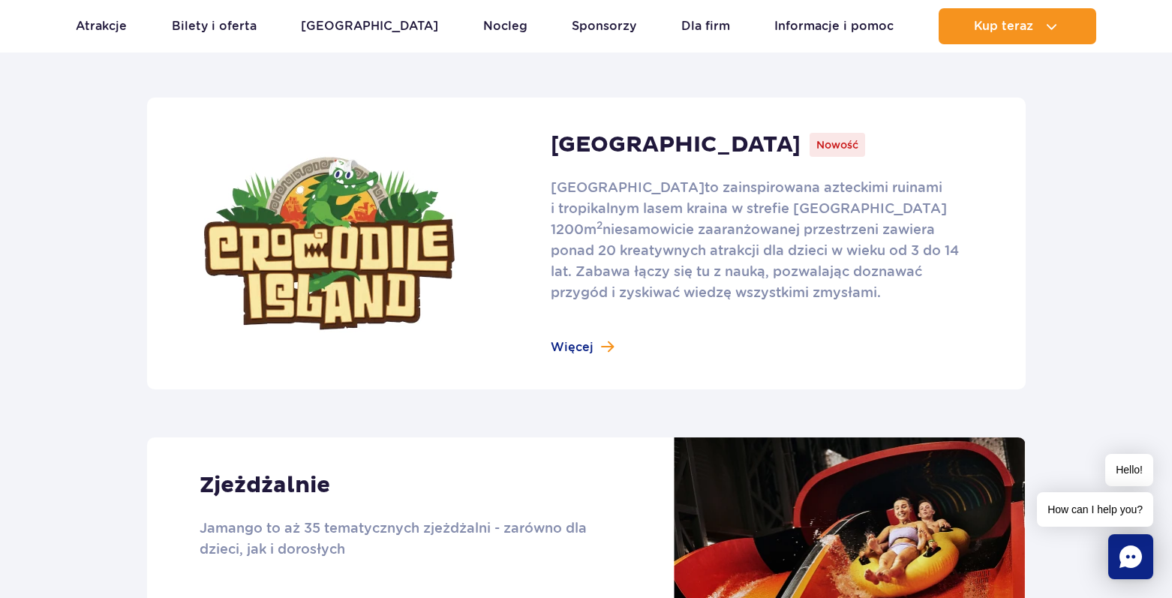
scroll to position [1201, 0]
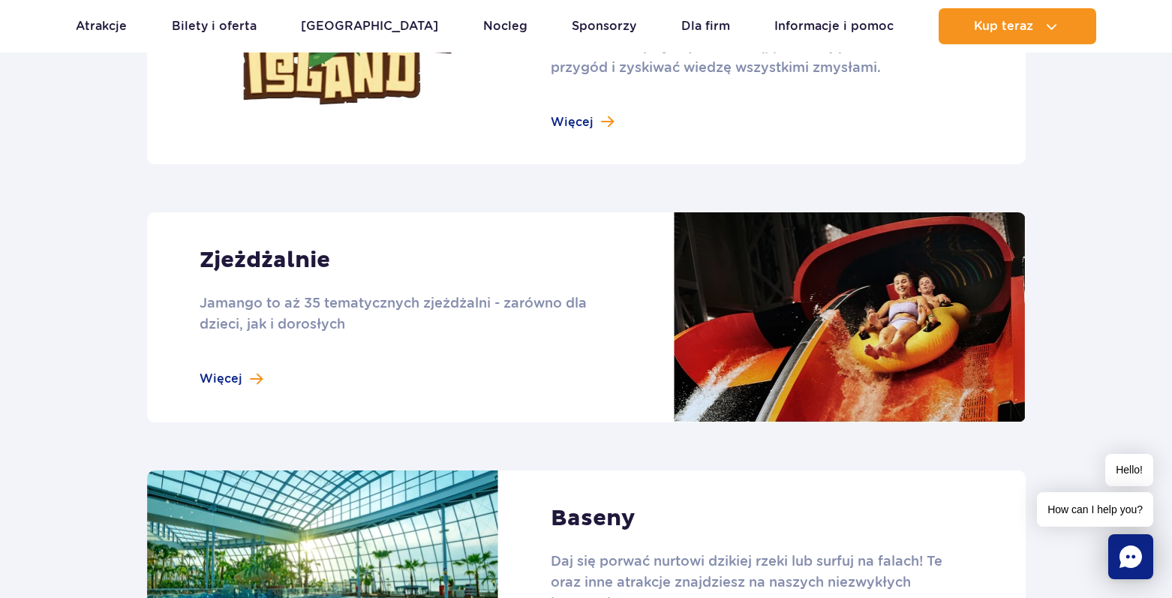
click at [223, 383] on link at bounding box center [586, 317] width 879 height 210
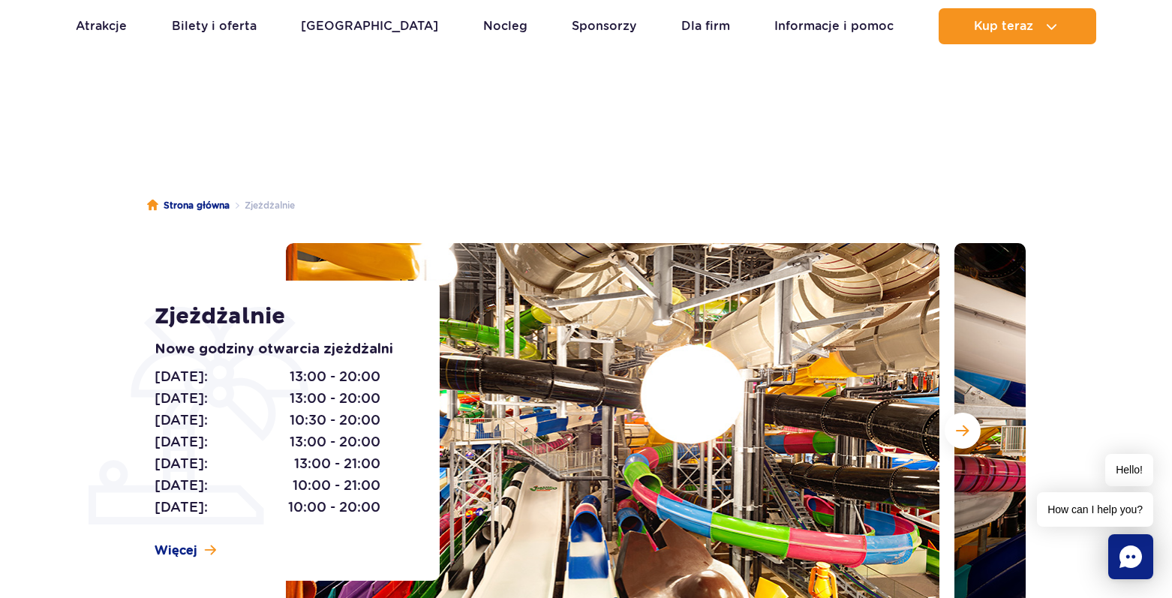
scroll to position [150, 0]
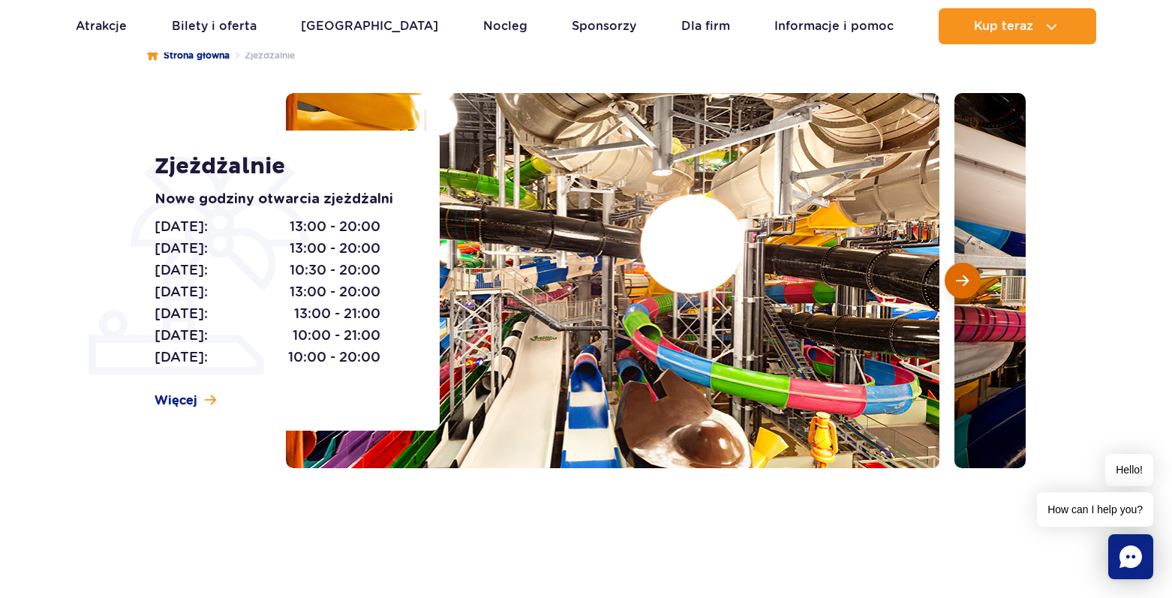
click at [954, 283] on button "Następny slajd" at bounding box center [963, 281] width 36 height 36
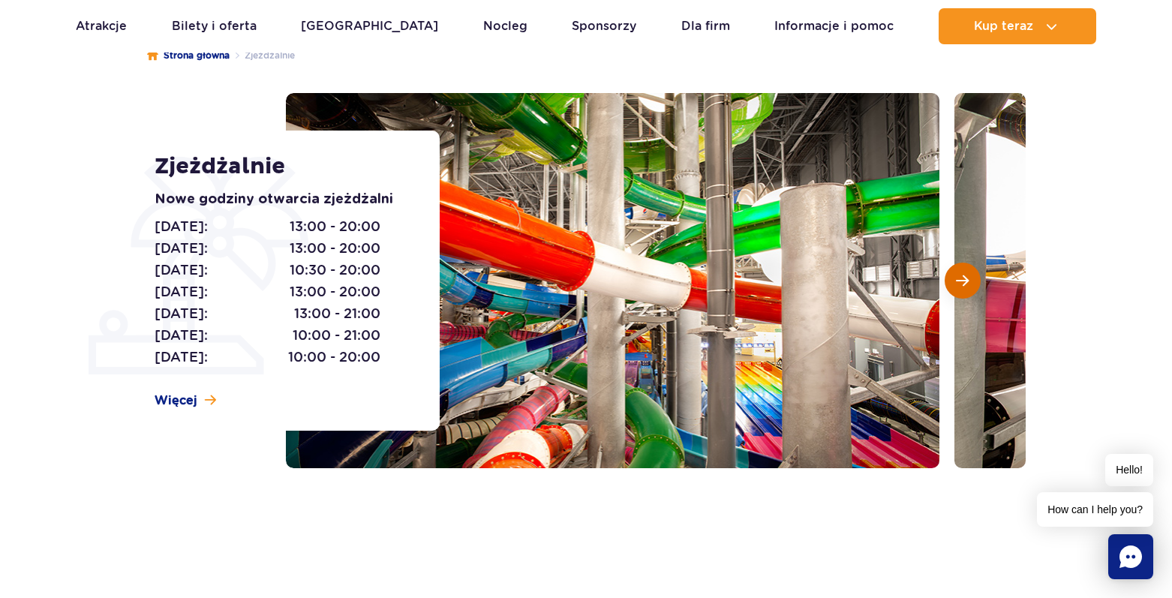
click at [954, 283] on button "Następny slajd" at bounding box center [963, 281] width 36 height 36
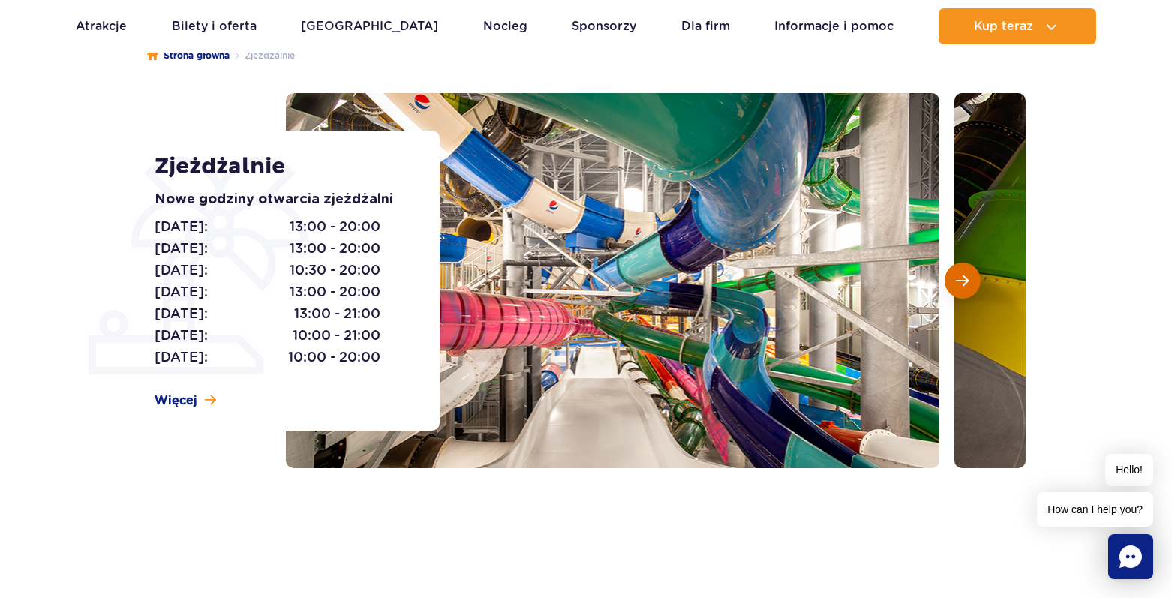
click at [954, 283] on button "Następny slajd" at bounding box center [963, 281] width 36 height 36
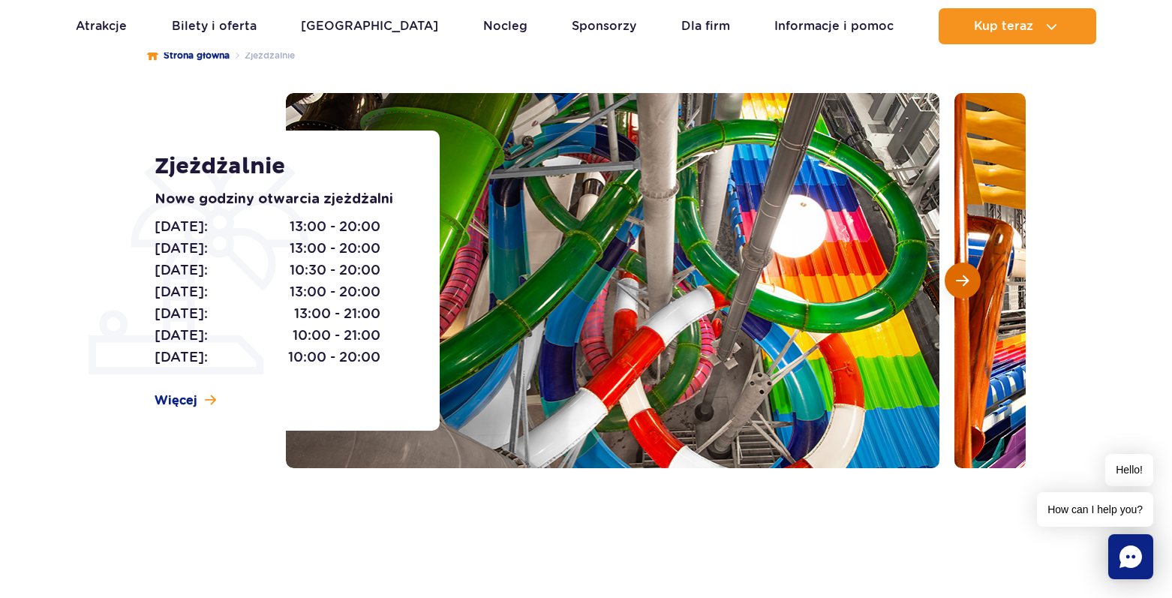
click at [954, 283] on button "Następny slajd" at bounding box center [963, 281] width 36 height 36
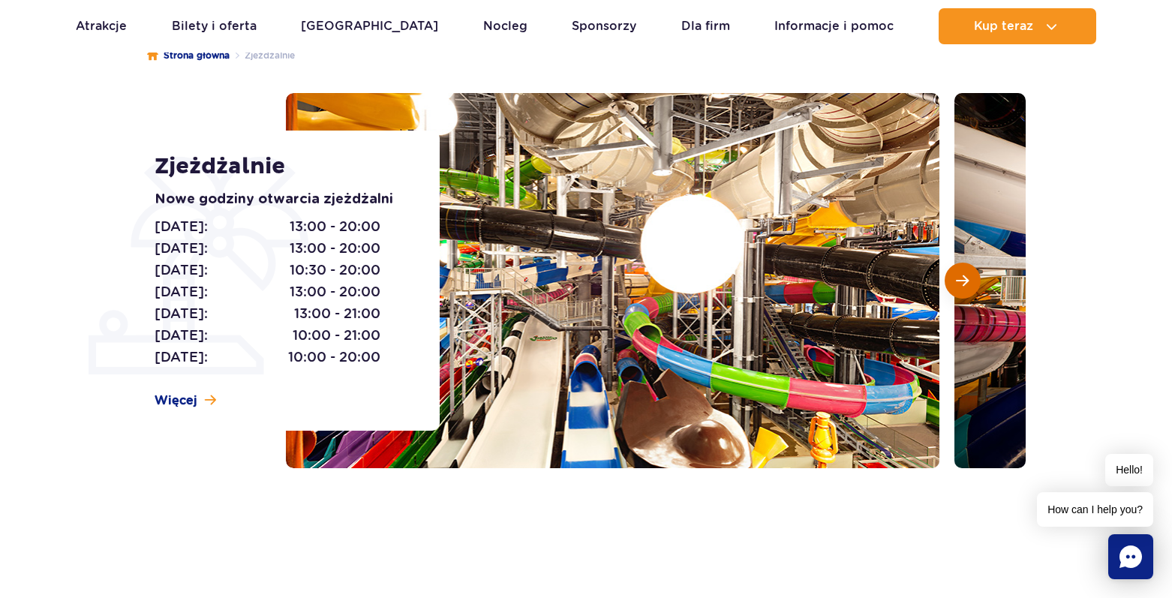
click at [954, 283] on button "Następny slajd" at bounding box center [963, 281] width 36 height 36
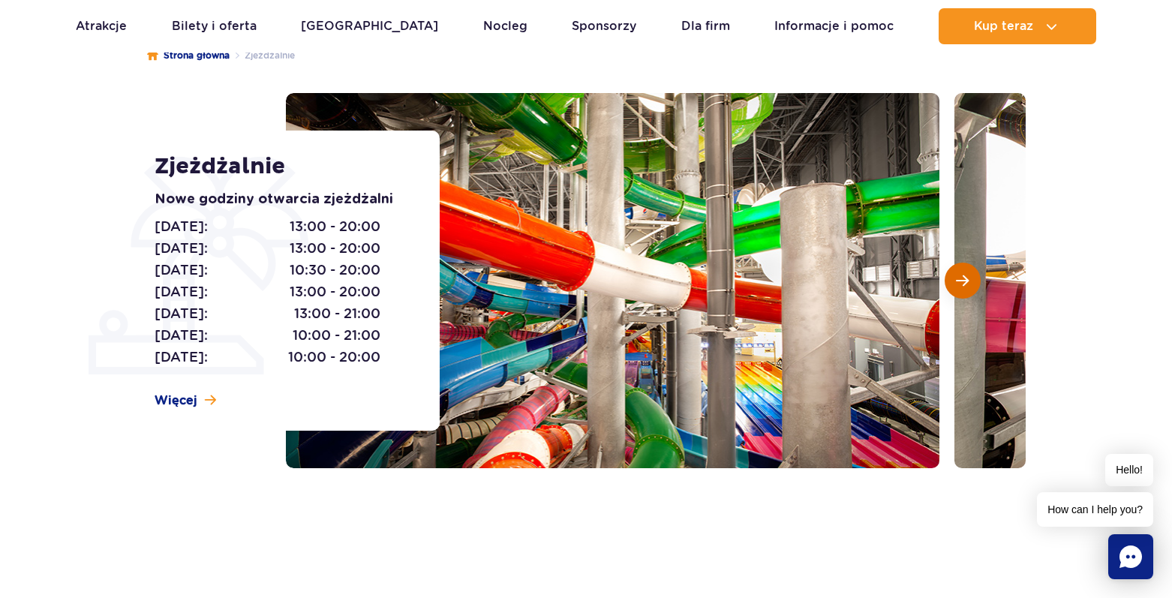
click at [954, 283] on button "Następny slajd" at bounding box center [963, 281] width 36 height 36
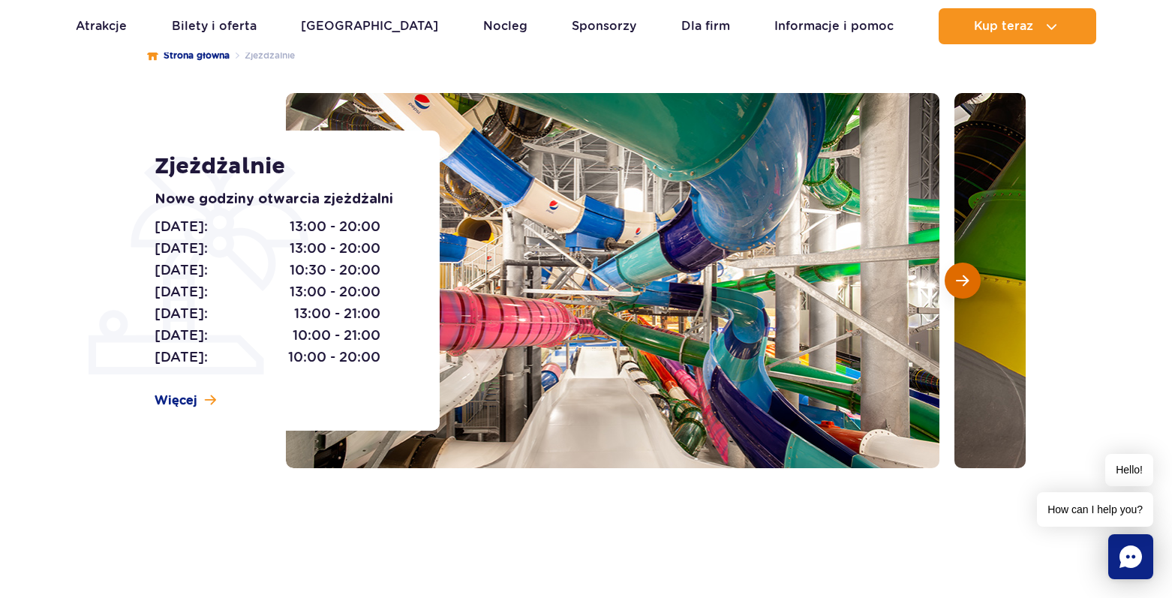
click at [954, 283] on button "Następny slajd" at bounding box center [963, 281] width 36 height 36
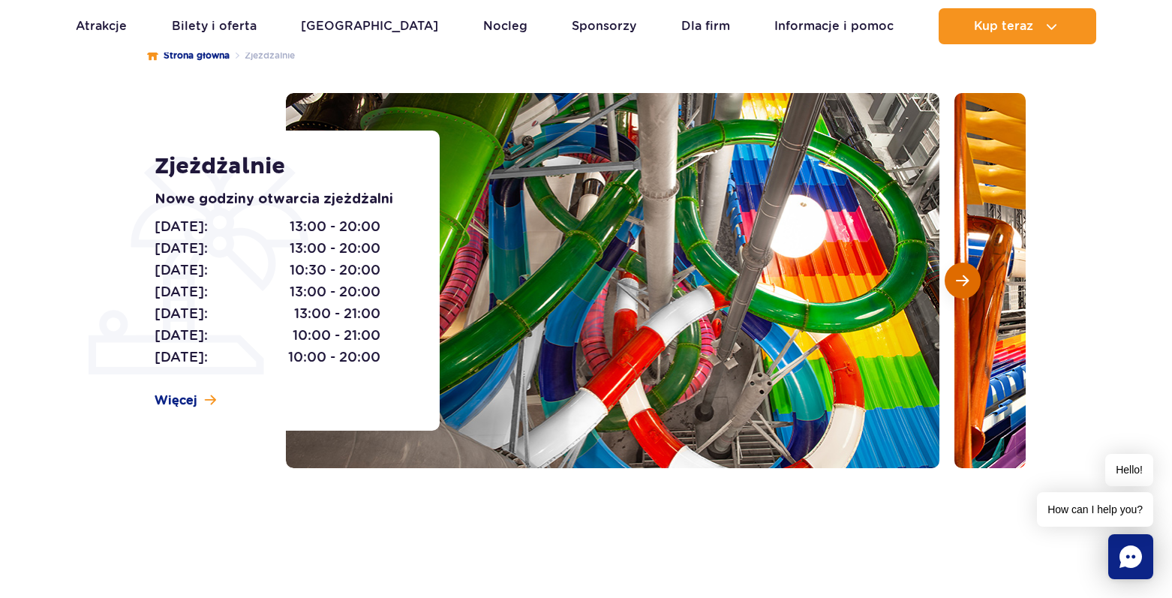
click at [954, 283] on button "Następny slajd" at bounding box center [963, 281] width 36 height 36
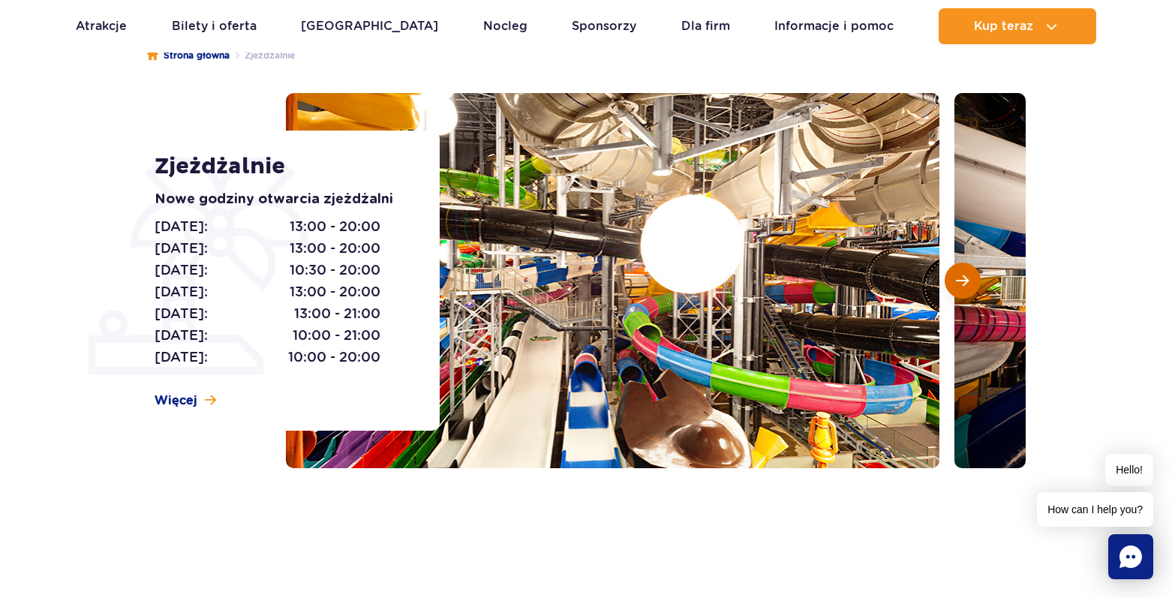
click at [954, 283] on button "Następny slajd" at bounding box center [963, 281] width 36 height 36
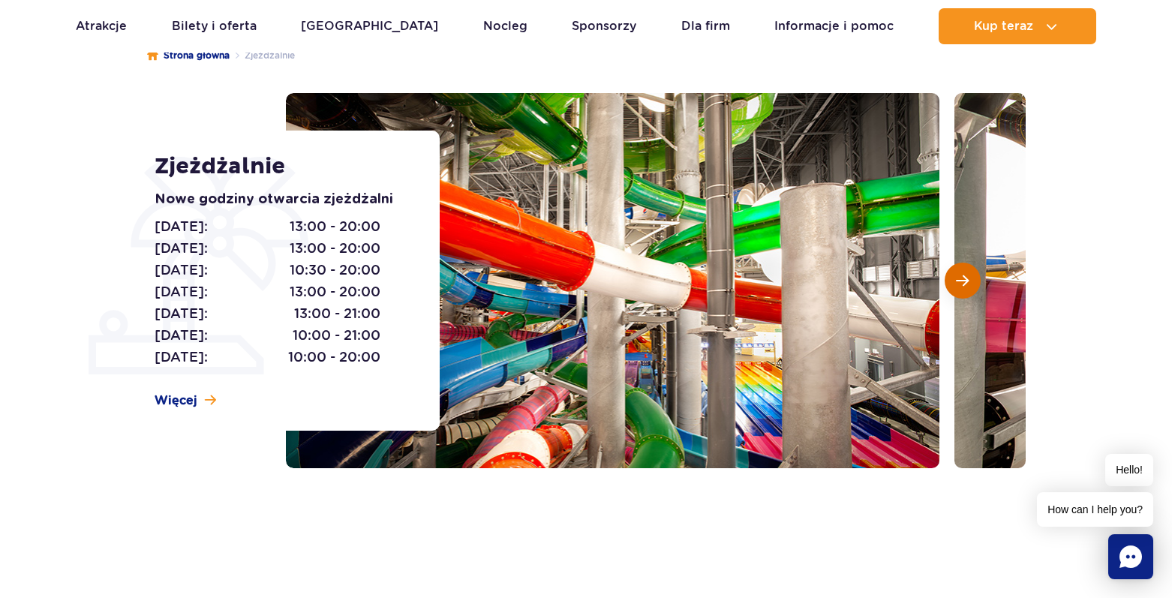
click at [954, 283] on button "Następny slajd" at bounding box center [963, 281] width 36 height 36
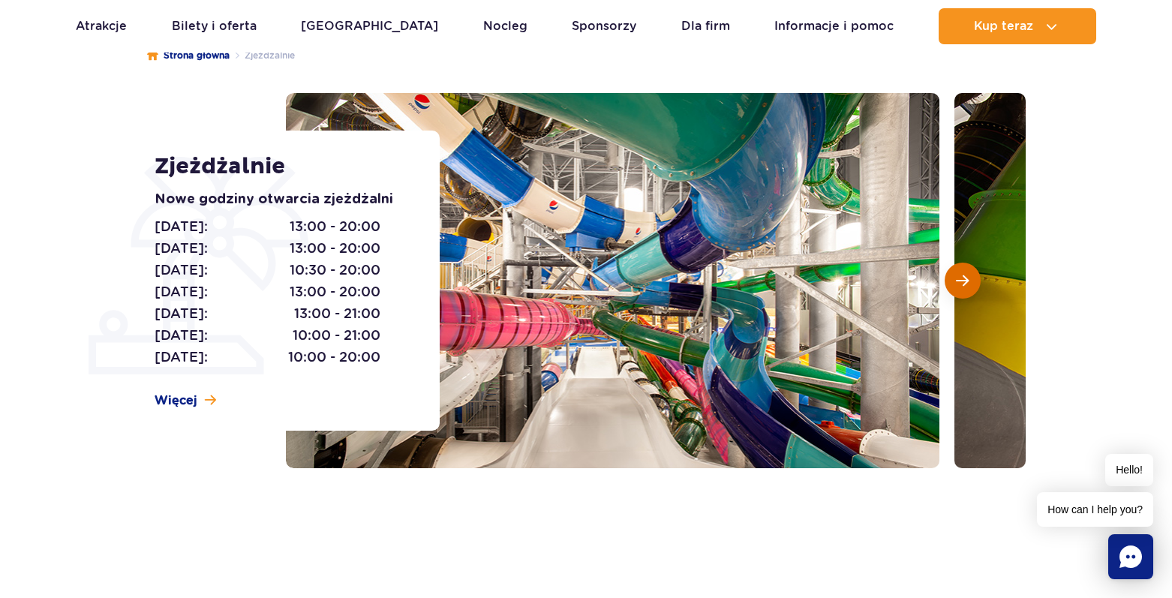
click at [954, 283] on button "Następny slajd" at bounding box center [963, 281] width 36 height 36
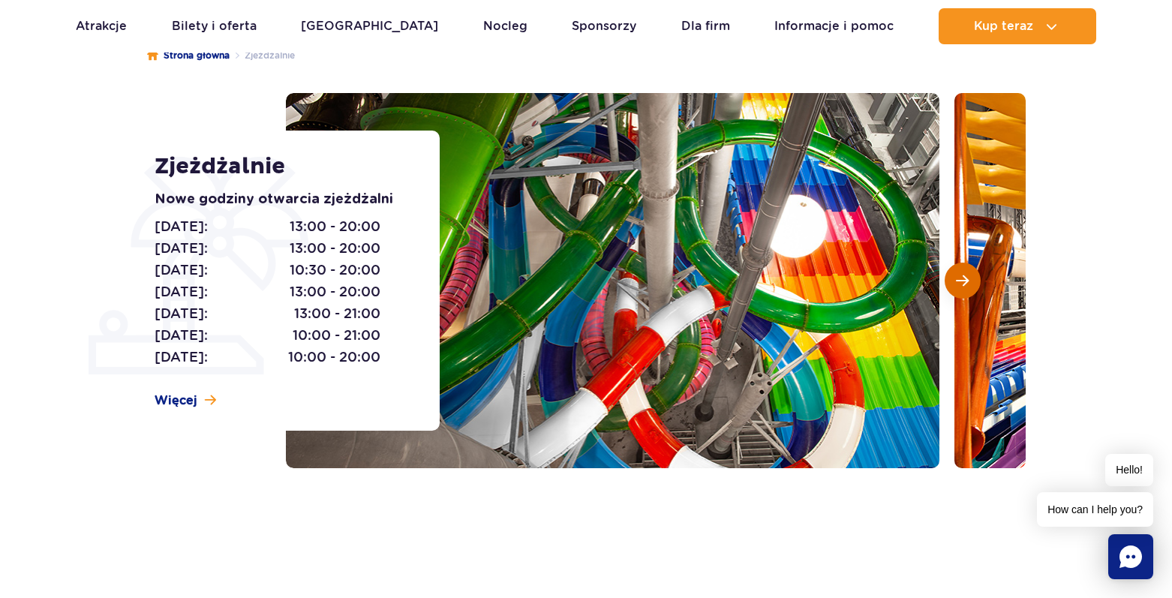
click at [954, 283] on button "Następny slajd" at bounding box center [963, 281] width 36 height 36
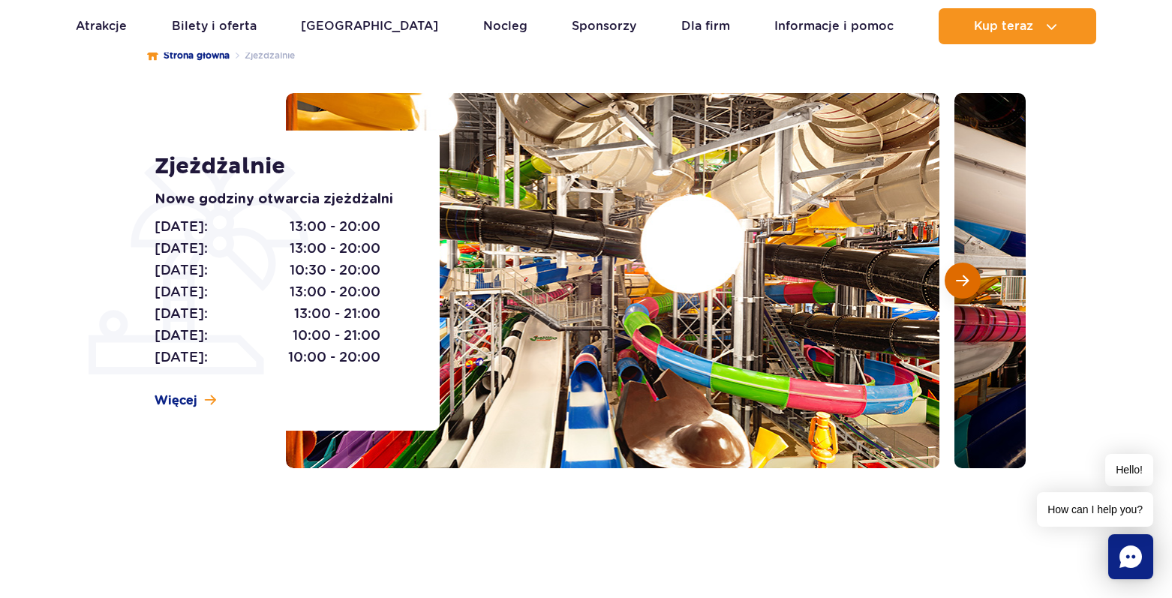
click at [954, 283] on button "Następny slajd" at bounding box center [963, 281] width 36 height 36
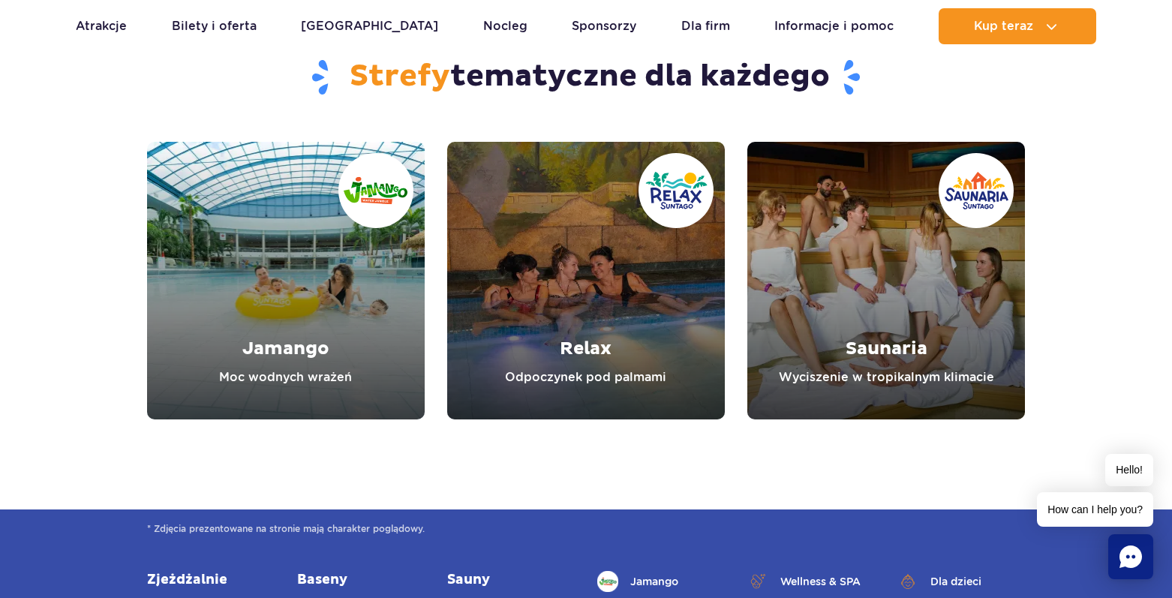
scroll to position [5403, 0]
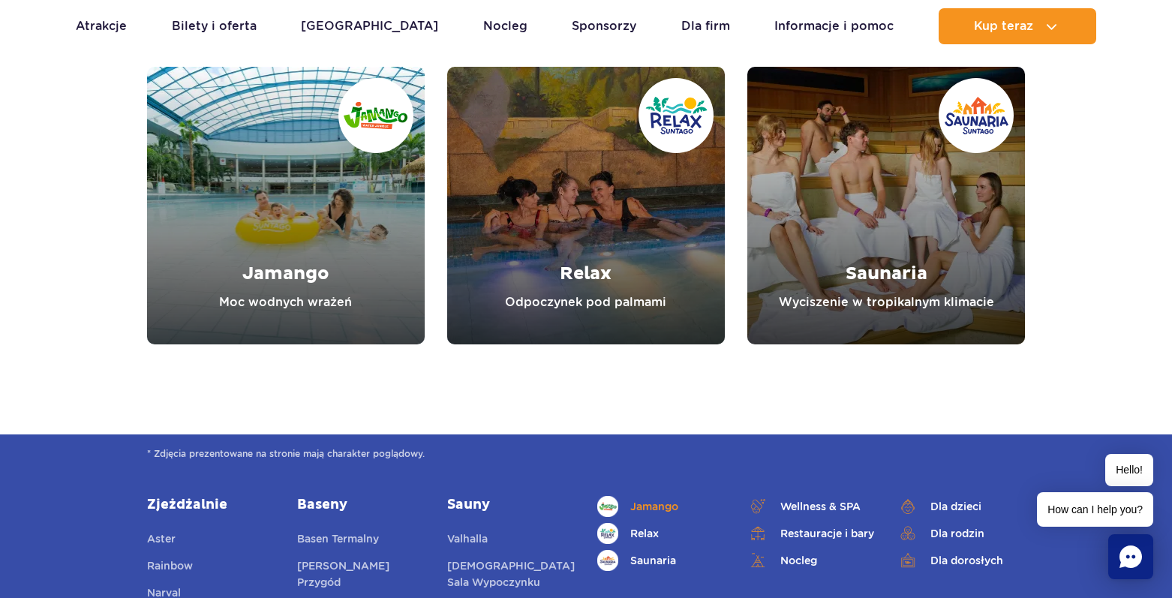
click at [641, 505] on span "Jamango" at bounding box center [654, 506] width 48 height 17
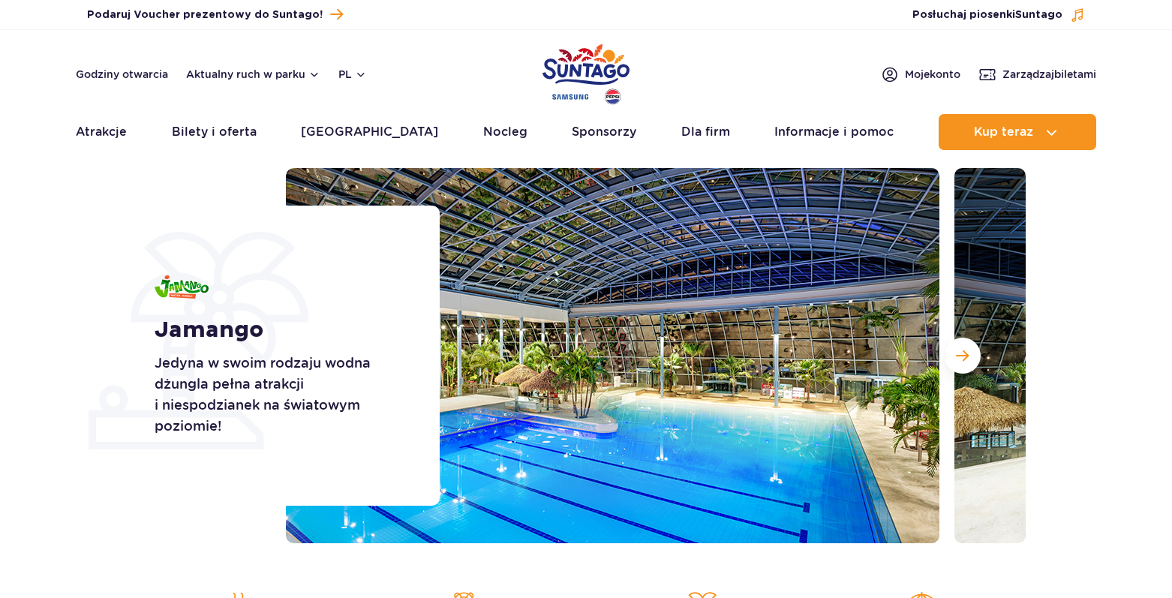
scroll to position [150, 0]
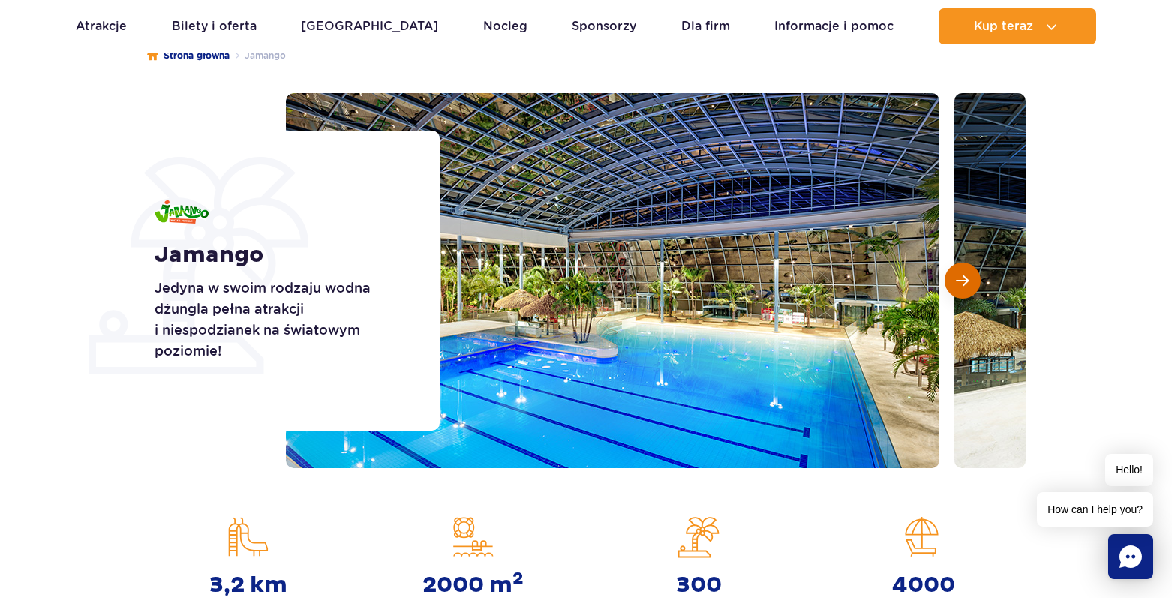
click at [959, 279] on span "Następny slajd" at bounding box center [962, 281] width 13 height 14
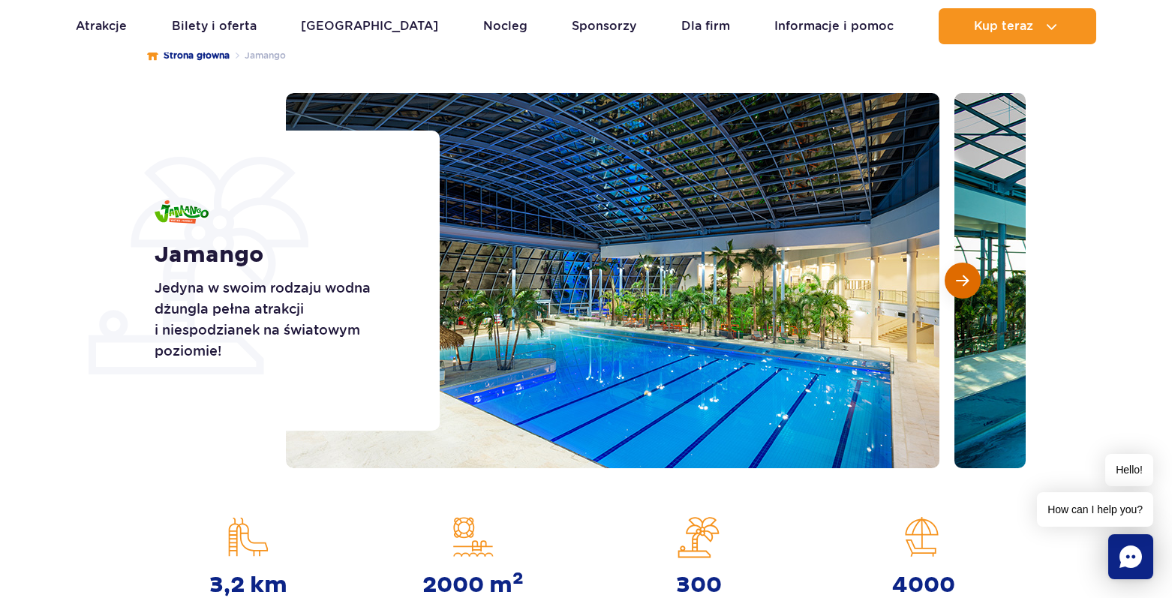
click at [959, 279] on span "Następny slajd" at bounding box center [962, 281] width 13 height 14
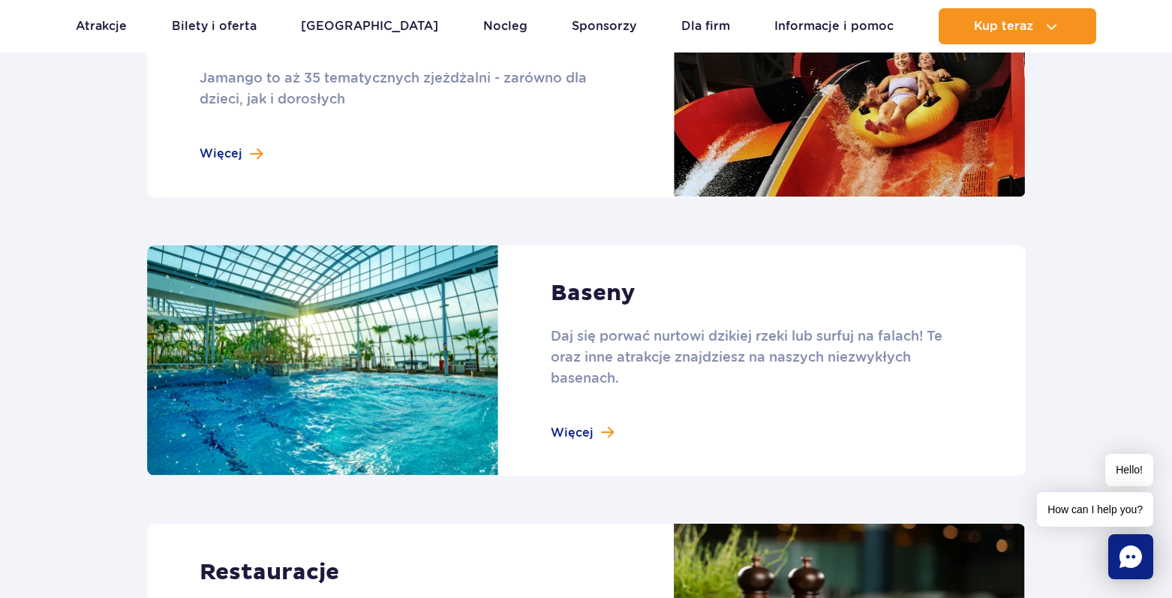
scroll to position [1501, 0]
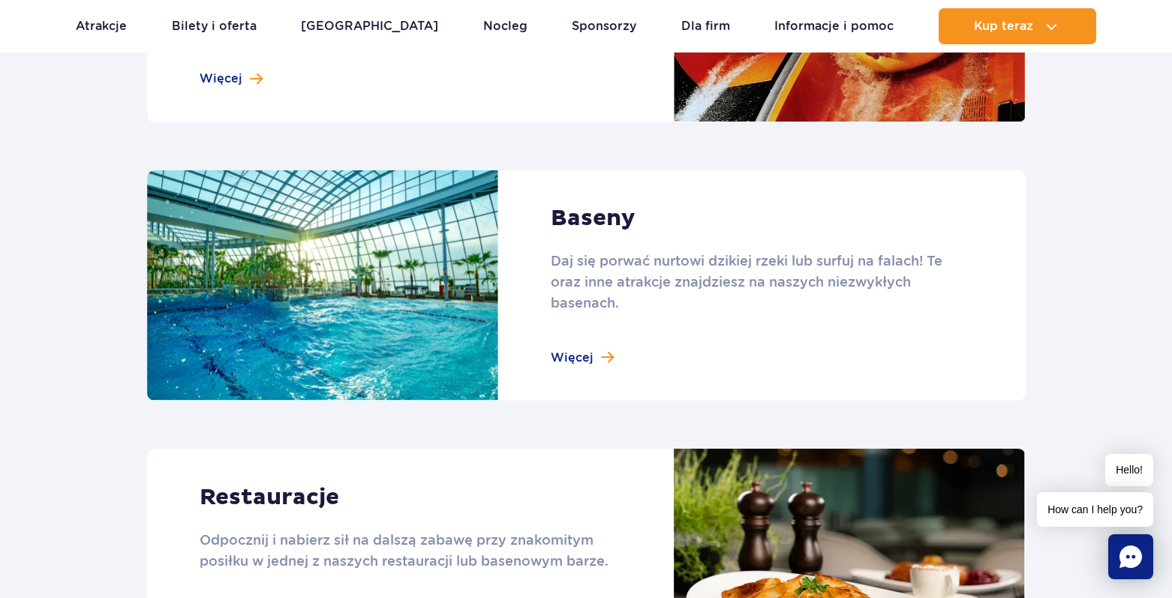
click at [595, 354] on link at bounding box center [586, 285] width 879 height 231
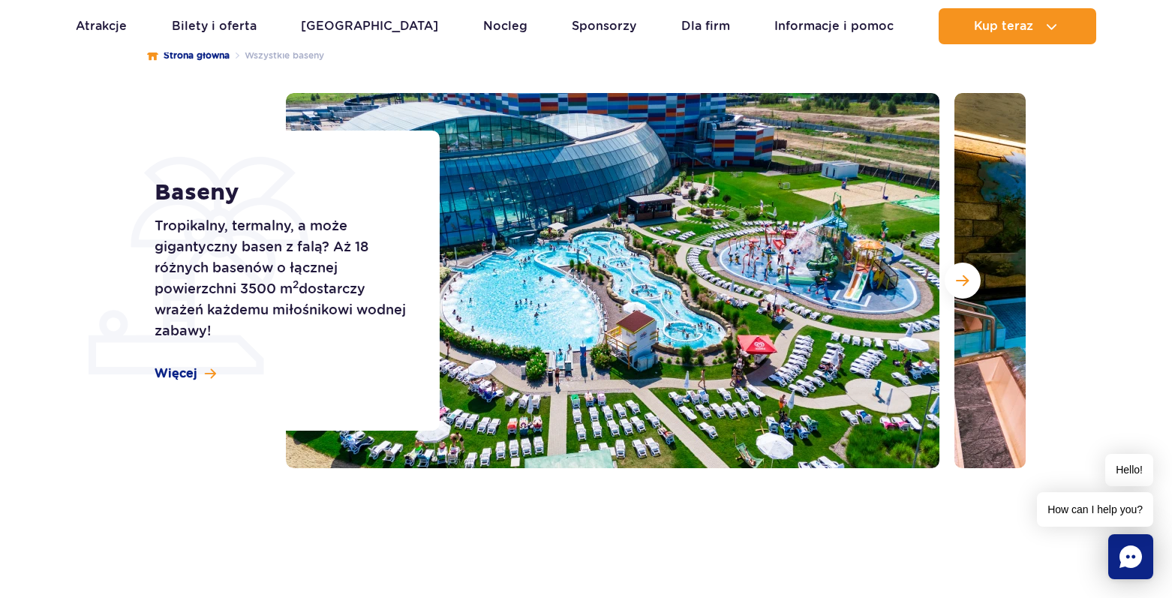
scroll to position [225, 0]
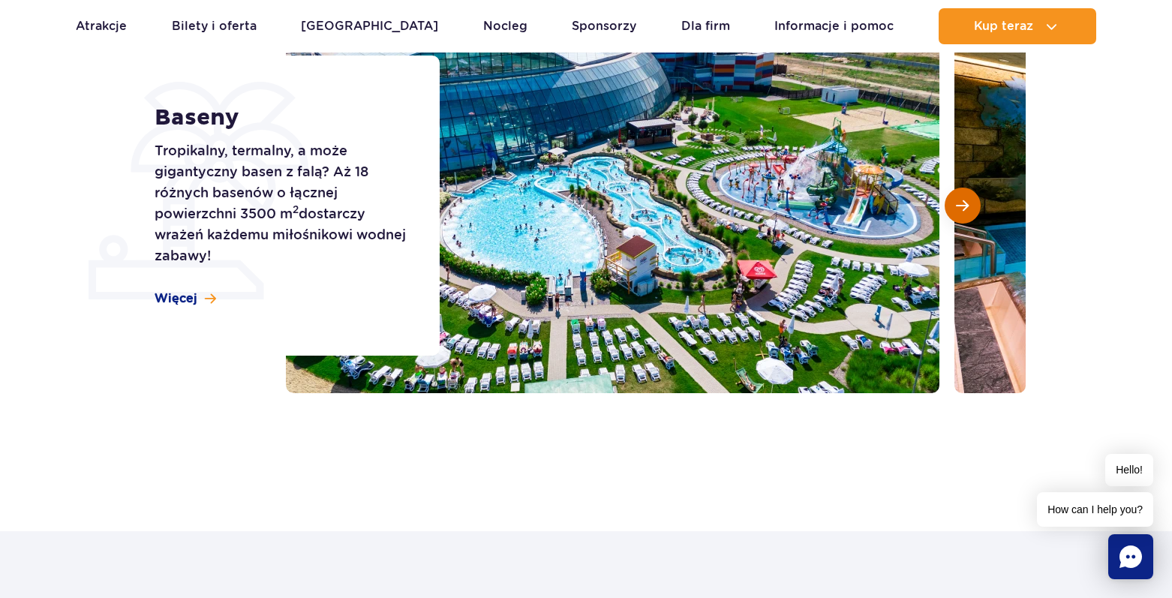
click at [969, 213] on button "Następny slajd" at bounding box center [963, 206] width 36 height 36
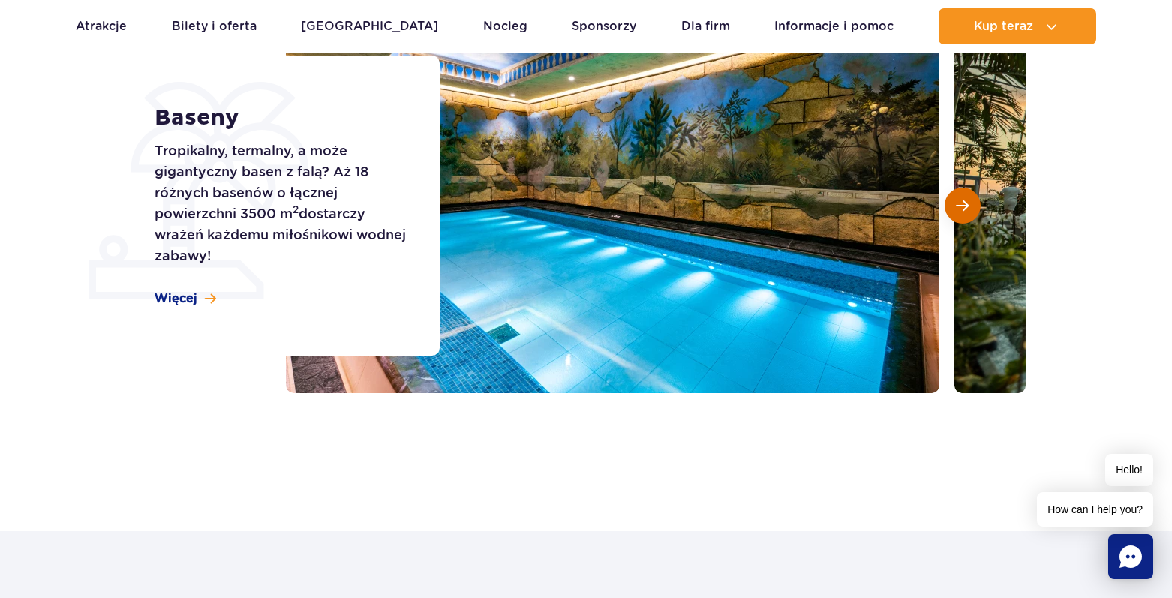
click at [969, 213] on button "Następny slajd" at bounding box center [963, 206] width 36 height 36
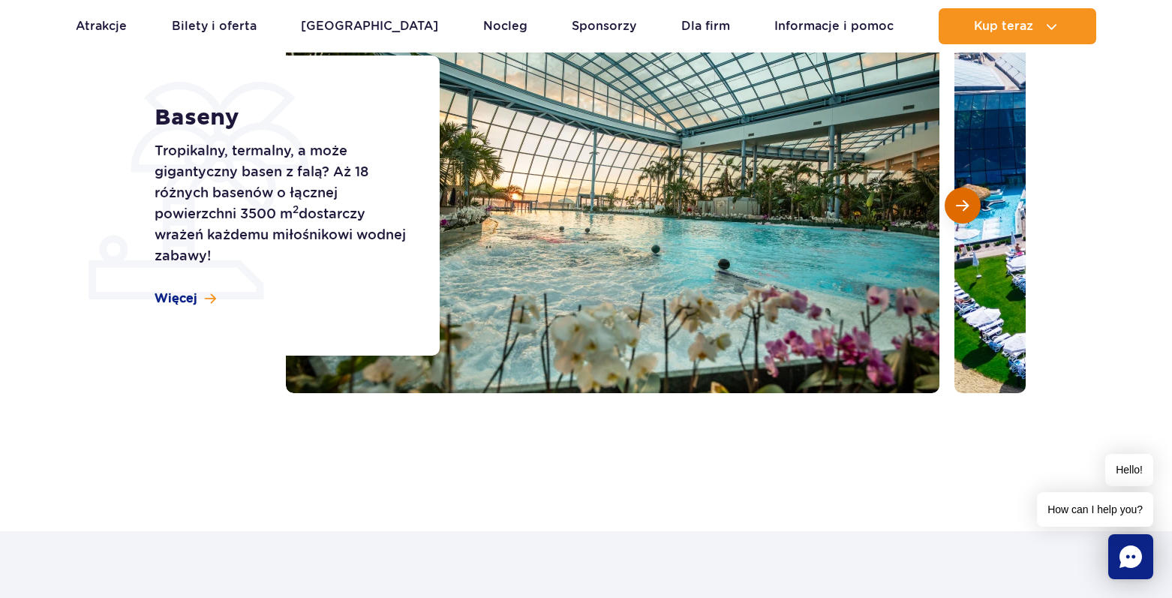
click at [969, 213] on button "Następny slajd" at bounding box center [963, 206] width 36 height 36
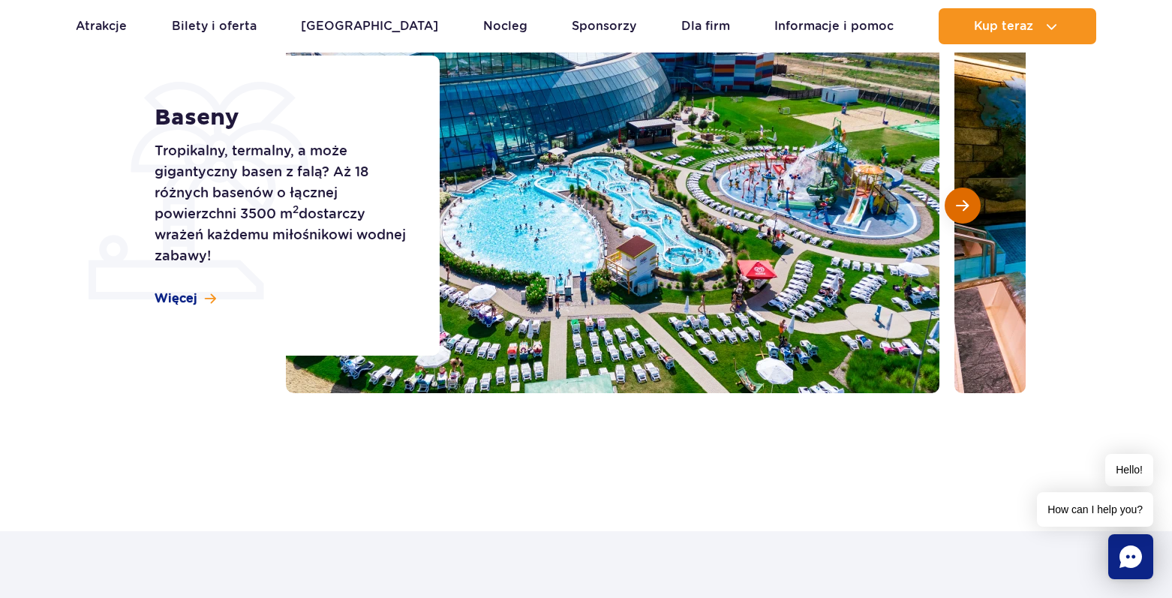
click at [969, 213] on button "Następny slajd" at bounding box center [963, 206] width 36 height 36
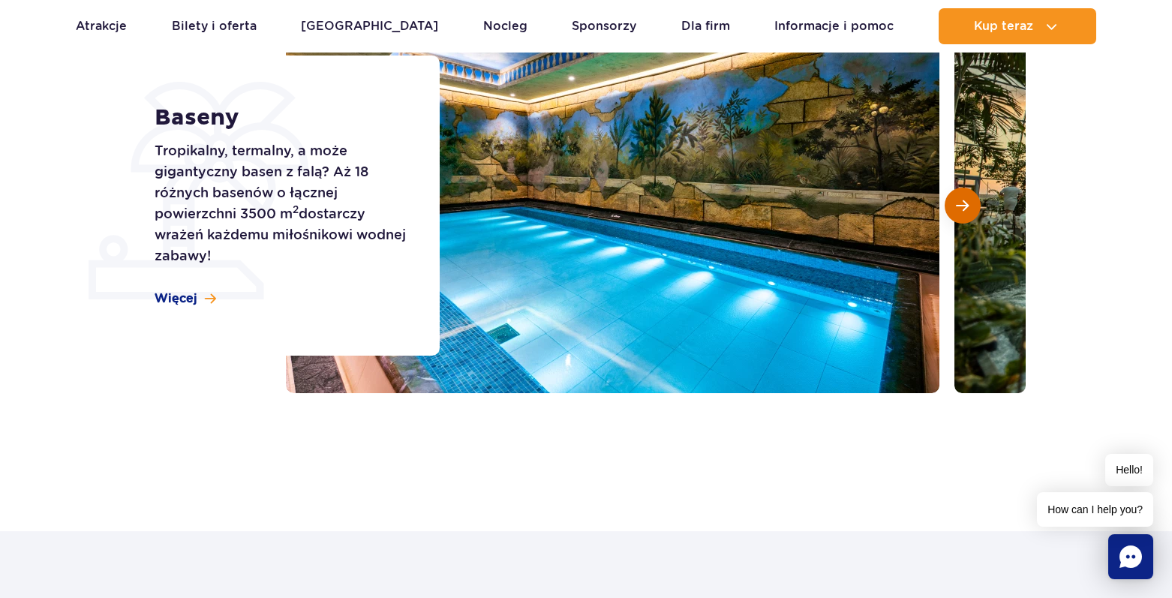
click at [969, 213] on button "Następny slajd" at bounding box center [963, 206] width 36 height 36
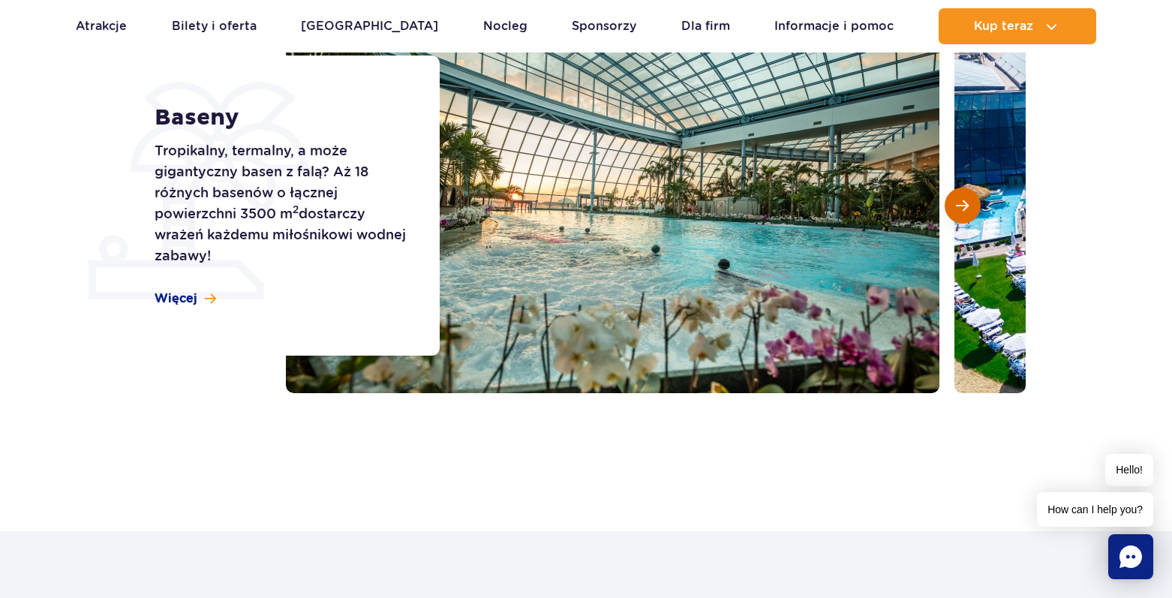
click at [969, 213] on button "Następny slajd" at bounding box center [963, 206] width 36 height 36
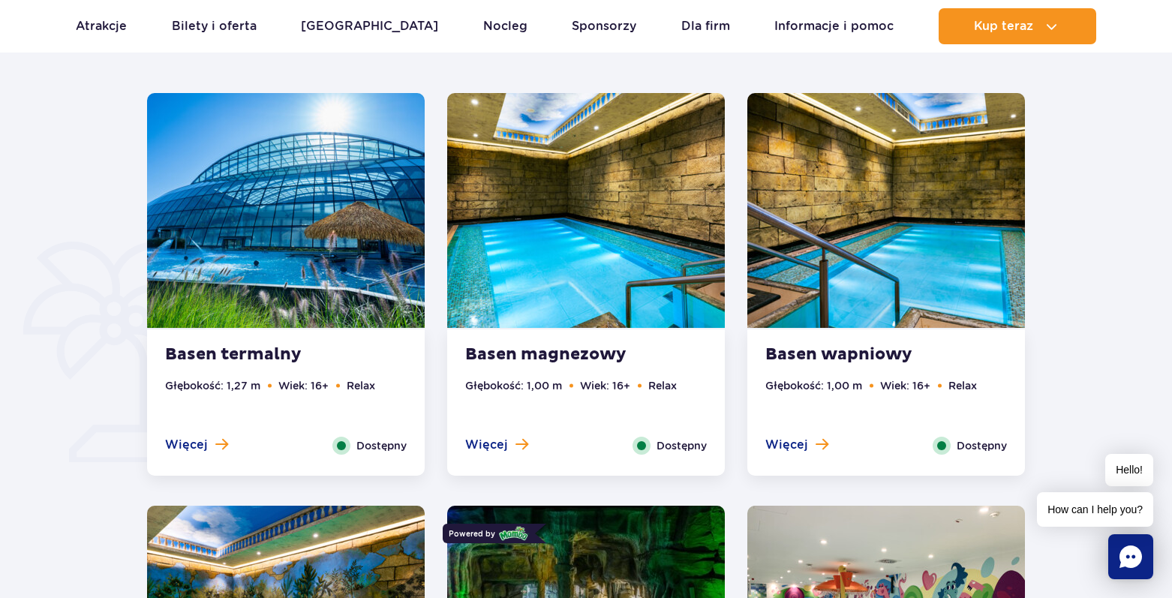
scroll to position [1126, 0]
